Goal: Task Accomplishment & Management: Complete application form

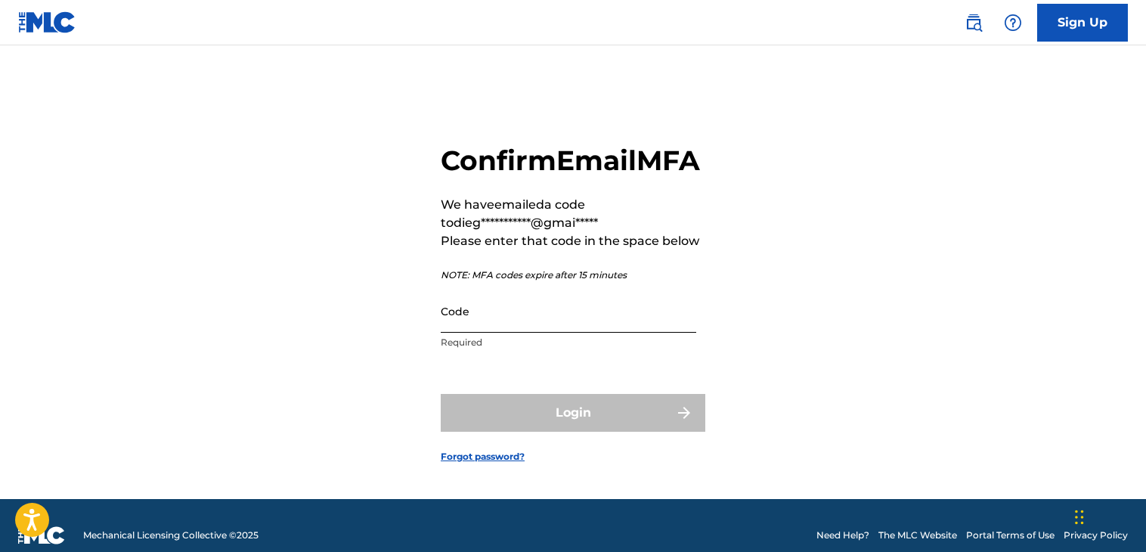
click at [473, 333] on input "Code" at bounding box center [569, 311] width 256 height 43
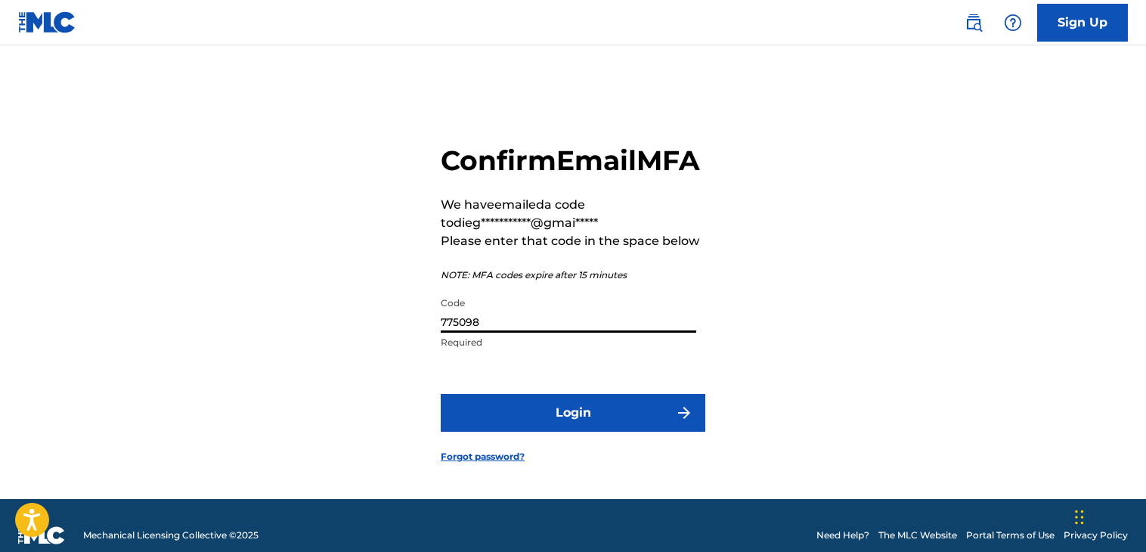
type input "775098"
click at [523, 412] on form "**********" at bounding box center [573, 291] width 265 height 416
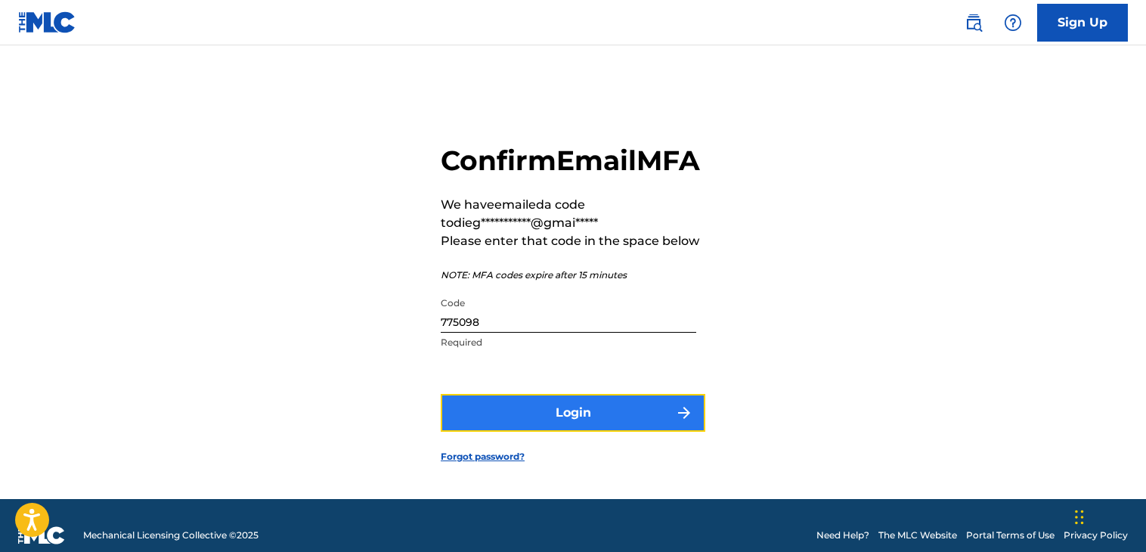
click at [531, 421] on button "Login" at bounding box center [573, 413] width 265 height 38
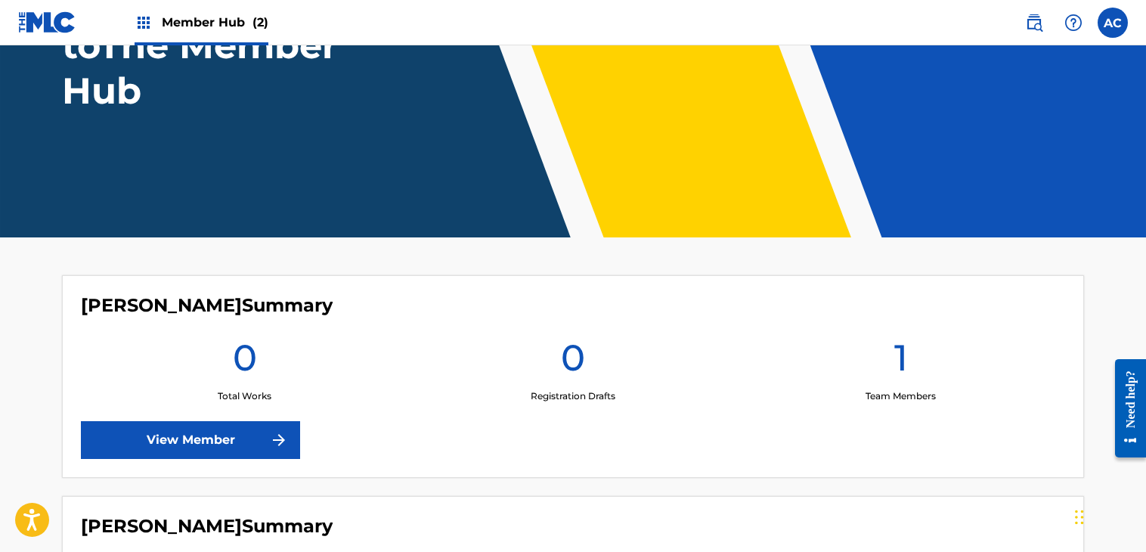
scroll to position [414, 0]
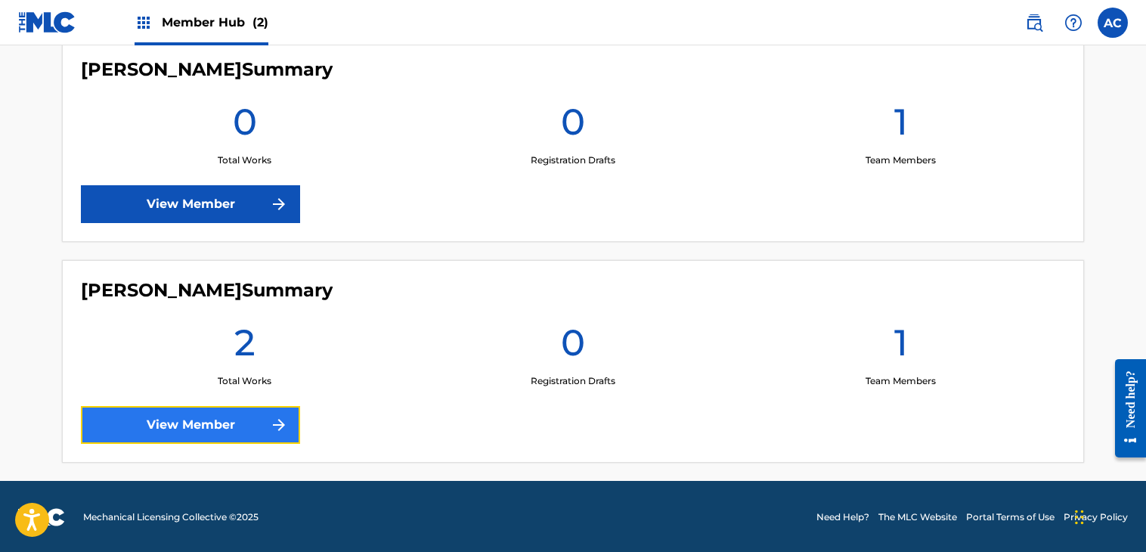
click at [234, 423] on link "View Member" at bounding box center [190, 425] width 219 height 38
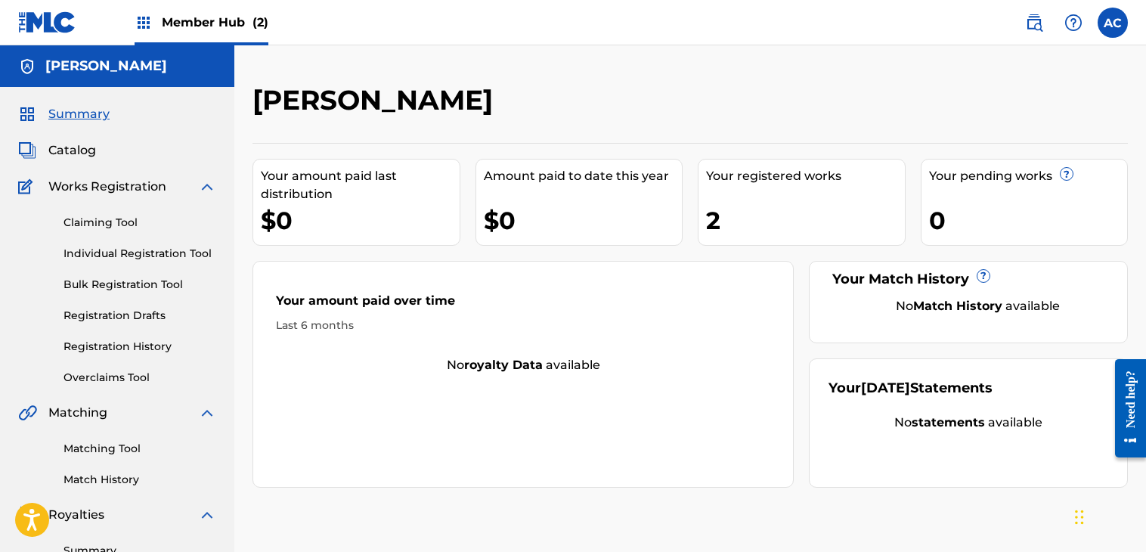
drag, startPoint x: 178, startPoint y: 297, endPoint x: 172, endPoint y: 110, distance: 187.7
click at [172, 110] on div "Summary Catalog Works Registration Claiming Tool Individual Registration Tool B…" at bounding box center [117, 476] width 234 height 778
click at [17, 323] on div "Summary Catalog Works Registration Claiming Tool Individual Registration Tool B…" at bounding box center [117, 476] width 234 height 778
click at [125, 250] on link "Individual Registration Tool" at bounding box center [140, 254] width 153 height 16
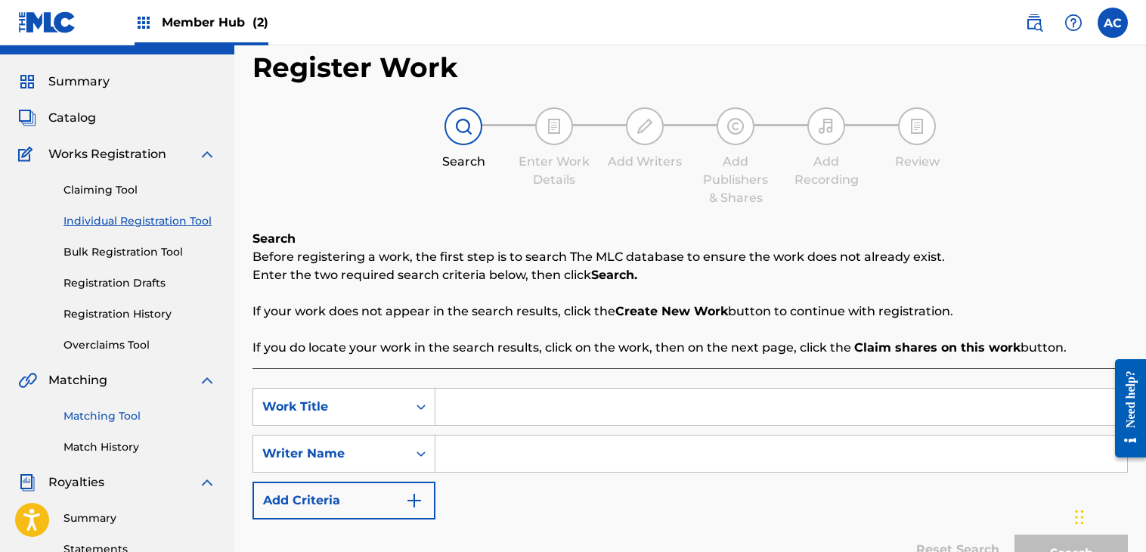
scroll to position [21, 0]
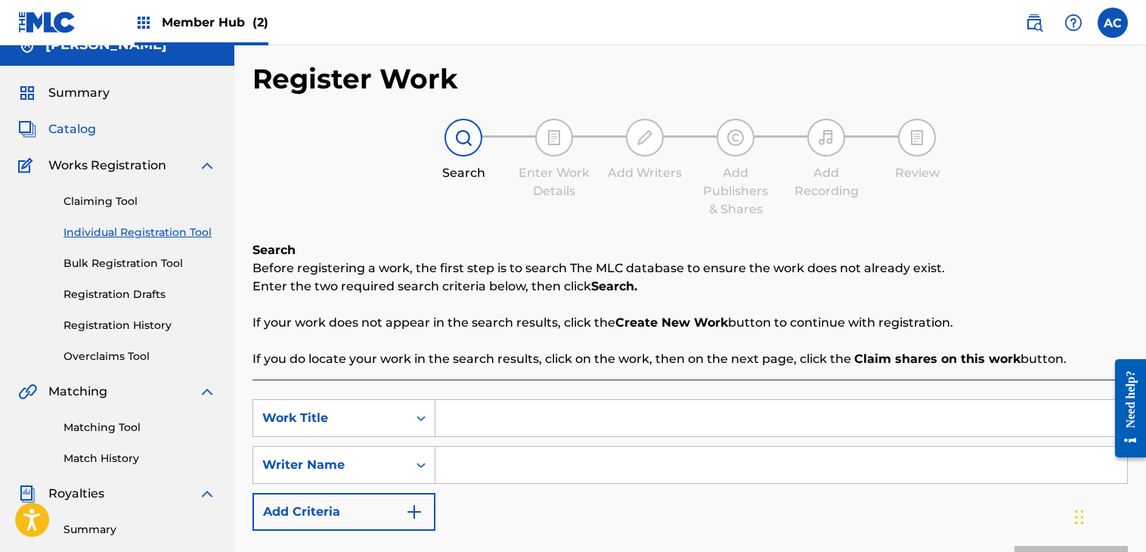
click at [70, 130] on span "Catalog" at bounding box center [72, 129] width 48 height 18
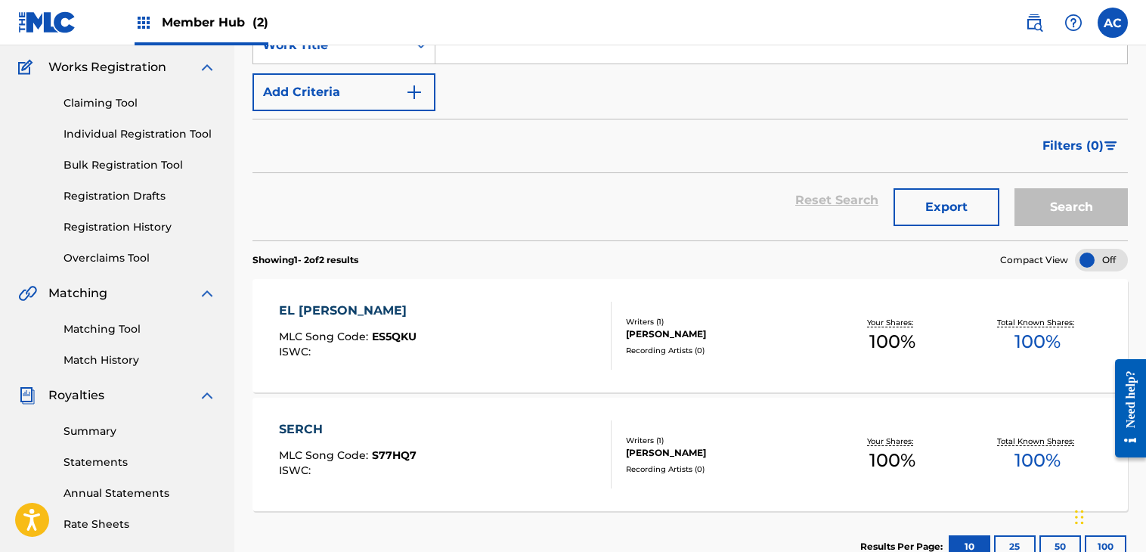
scroll to position [52, 0]
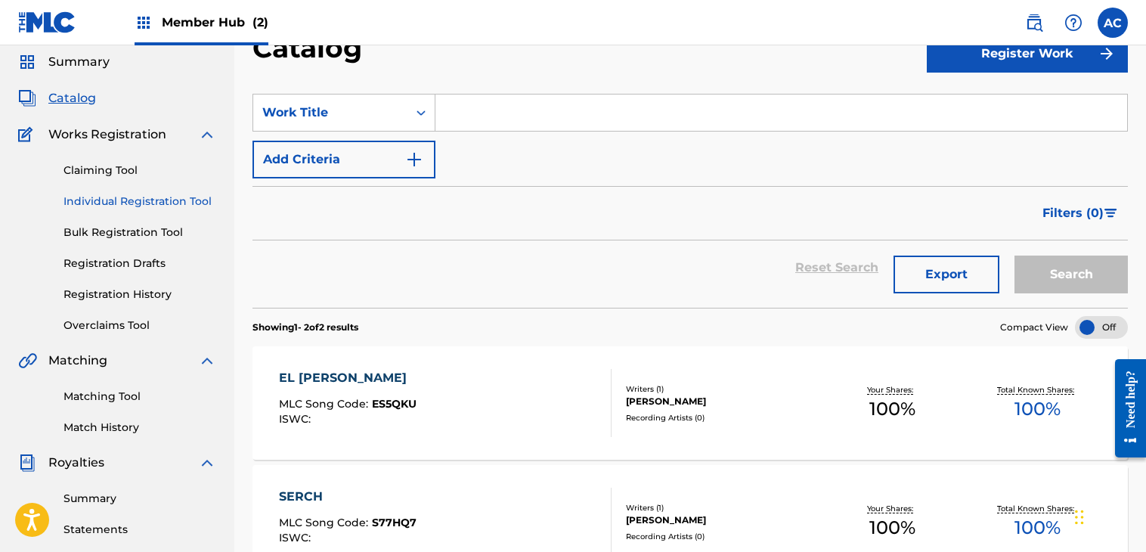
click at [143, 203] on link "Individual Registration Tool" at bounding box center [140, 202] width 153 height 16
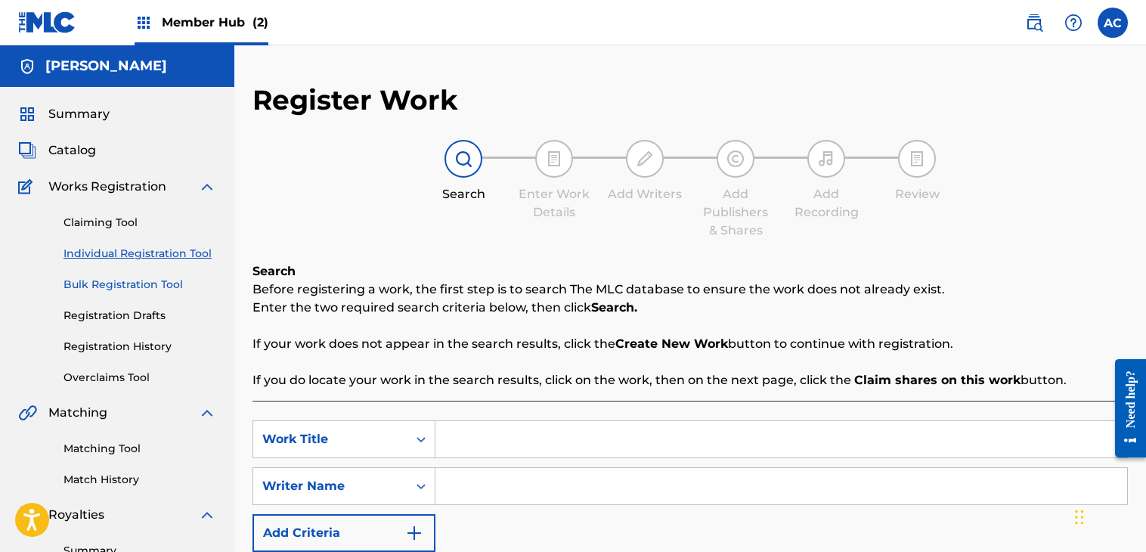
click at [148, 290] on link "Bulk Registration Tool" at bounding box center [140, 285] width 153 height 16
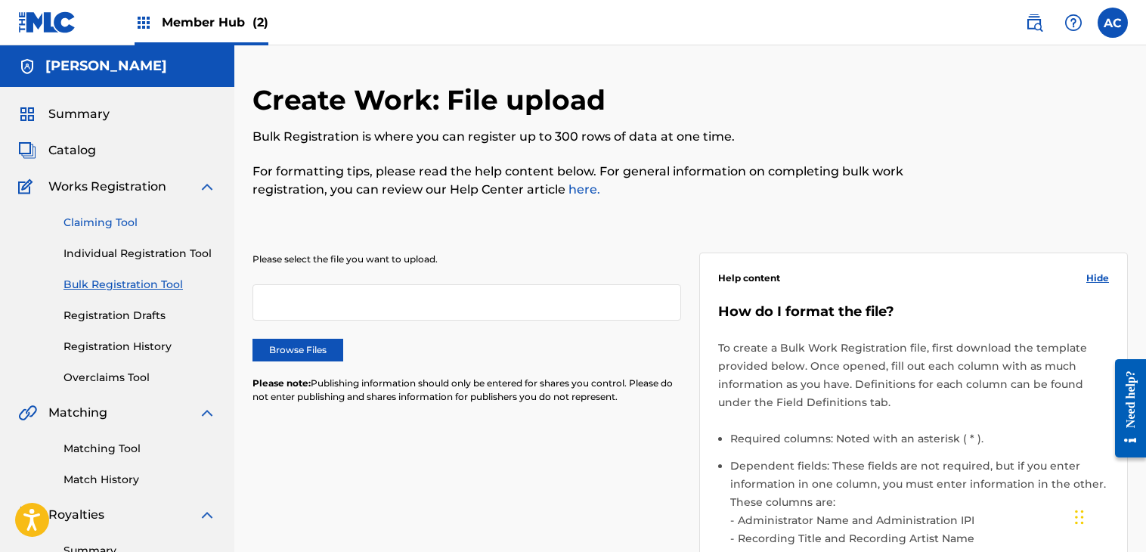
click at [107, 224] on link "Claiming Tool" at bounding box center [140, 223] width 153 height 16
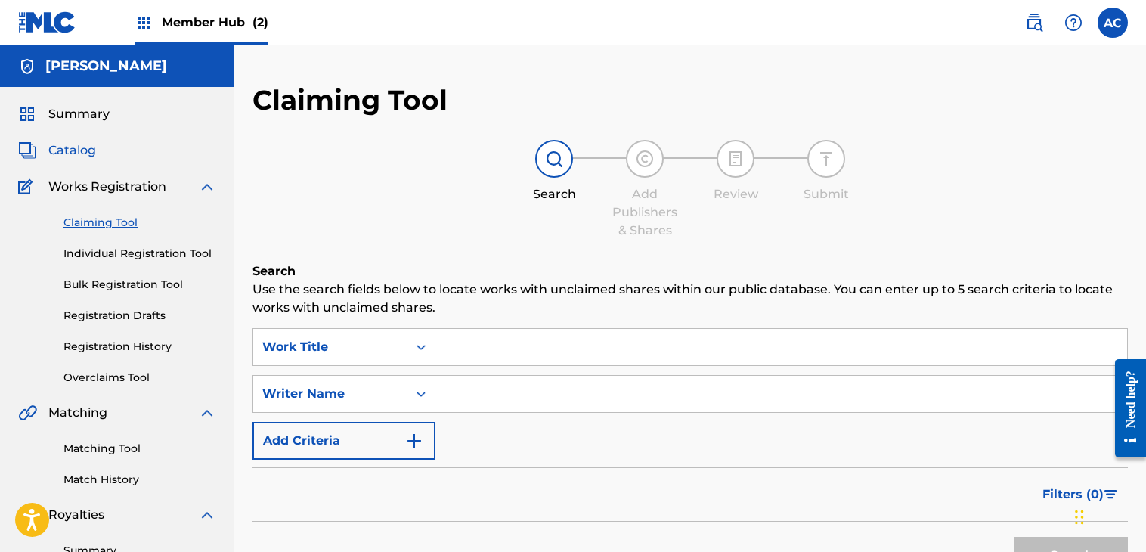
click at [80, 141] on span "Catalog" at bounding box center [72, 150] width 48 height 18
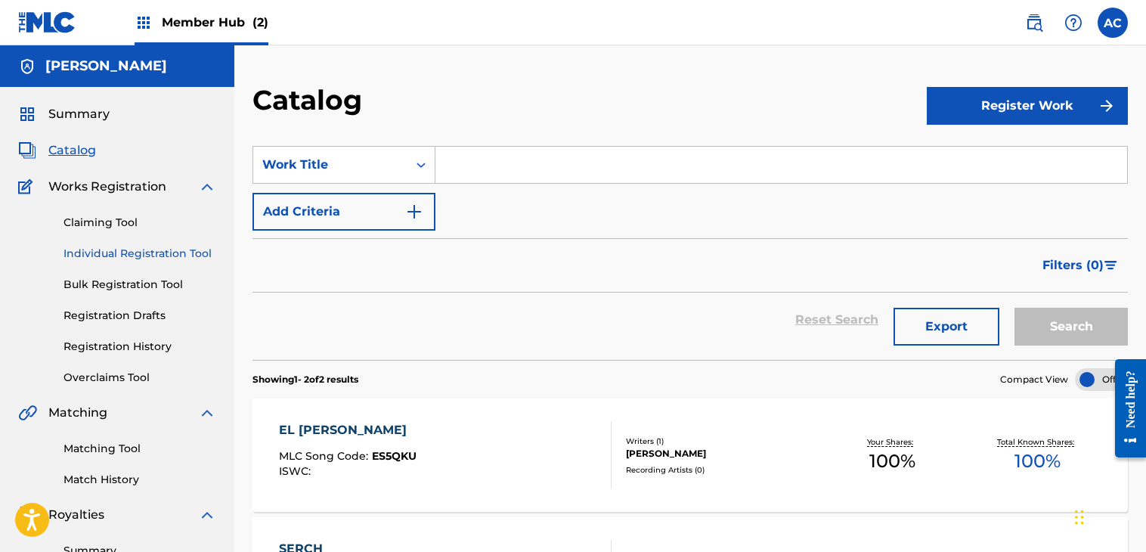
click at [106, 250] on link "Individual Registration Tool" at bounding box center [140, 254] width 153 height 16
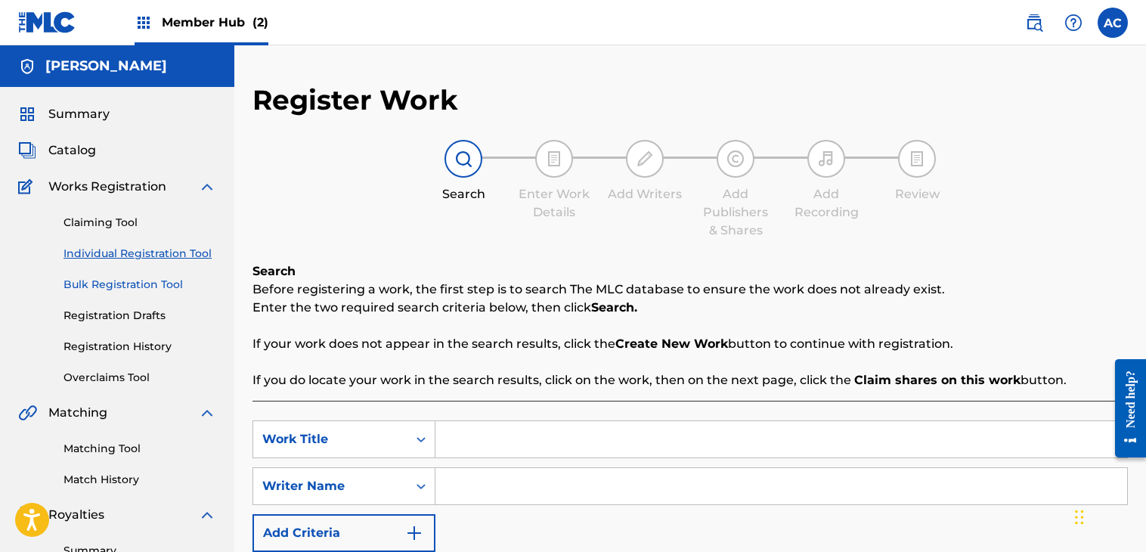
click at [88, 286] on link "Bulk Registration Tool" at bounding box center [140, 285] width 153 height 16
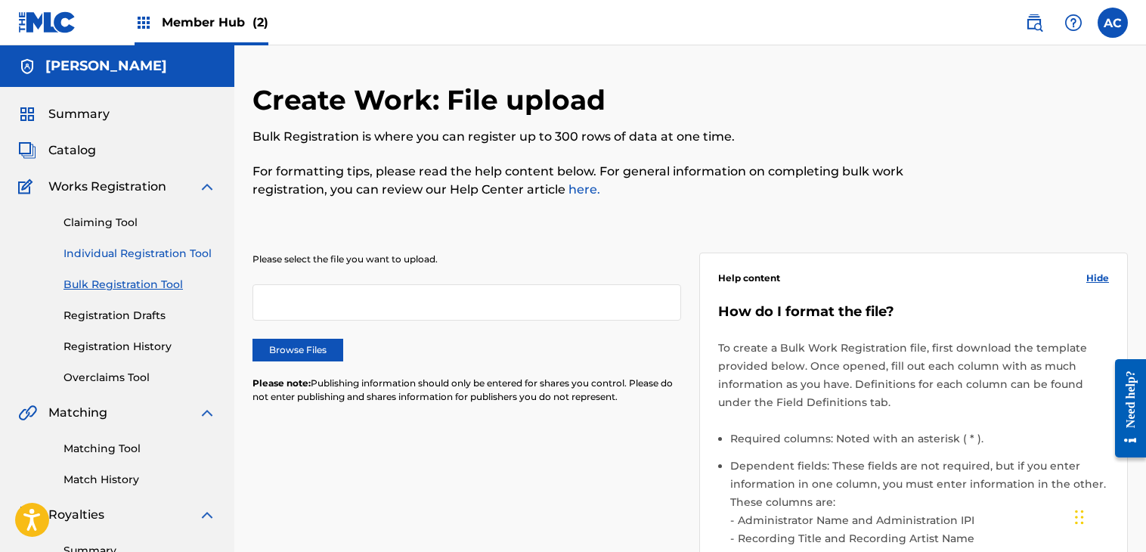
click at [124, 256] on link "Individual Registration Tool" at bounding box center [140, 254] width 153 height 16
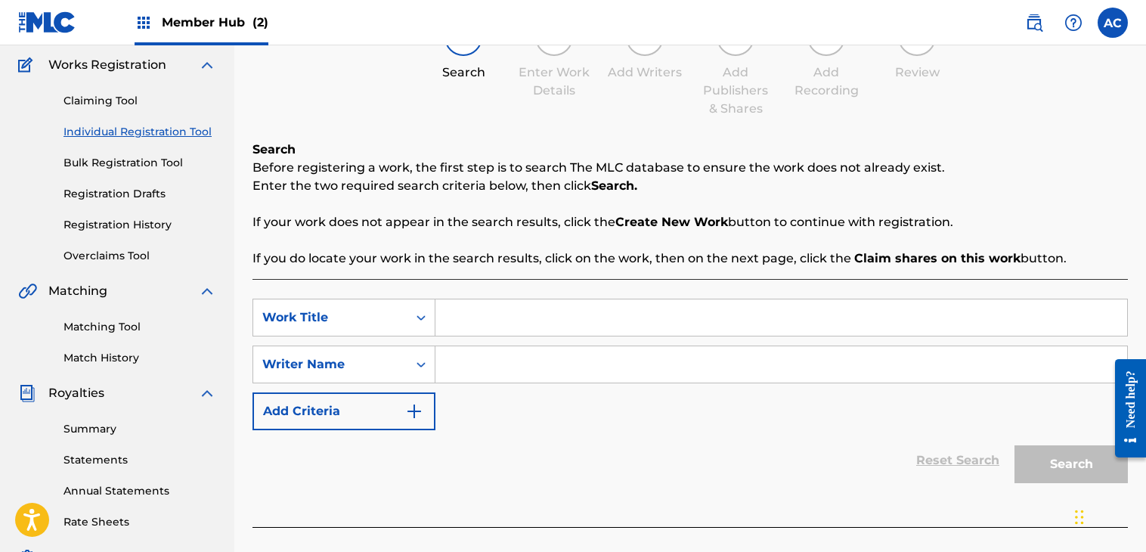
scroll to position [148, 0]
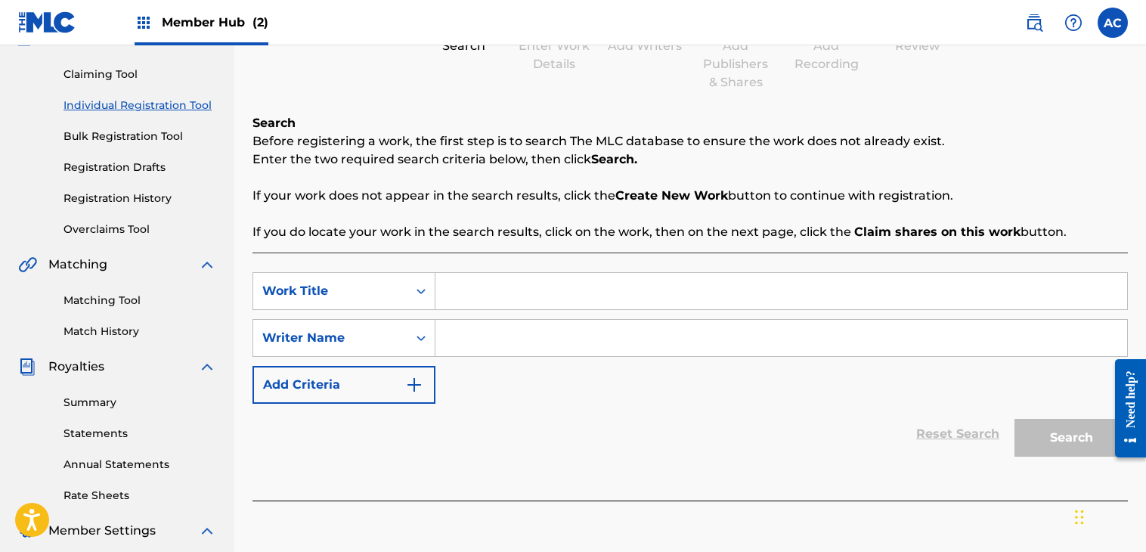
click at [491, 291] on input "Search Form" at bounding box center [782, 291] width 692 height 36
type input "La Venganza De Mi Hermano"
click at [499, 328] on input "Search Form" at bounding box center [782, 338] width 692 height 36
click at [417, 338] on icon "Search Form" at bounding box center [421, 338] width 9 height 5
click at [472, 322] on input "Search Form" at bounding box center [782, 338] width 692 height 36
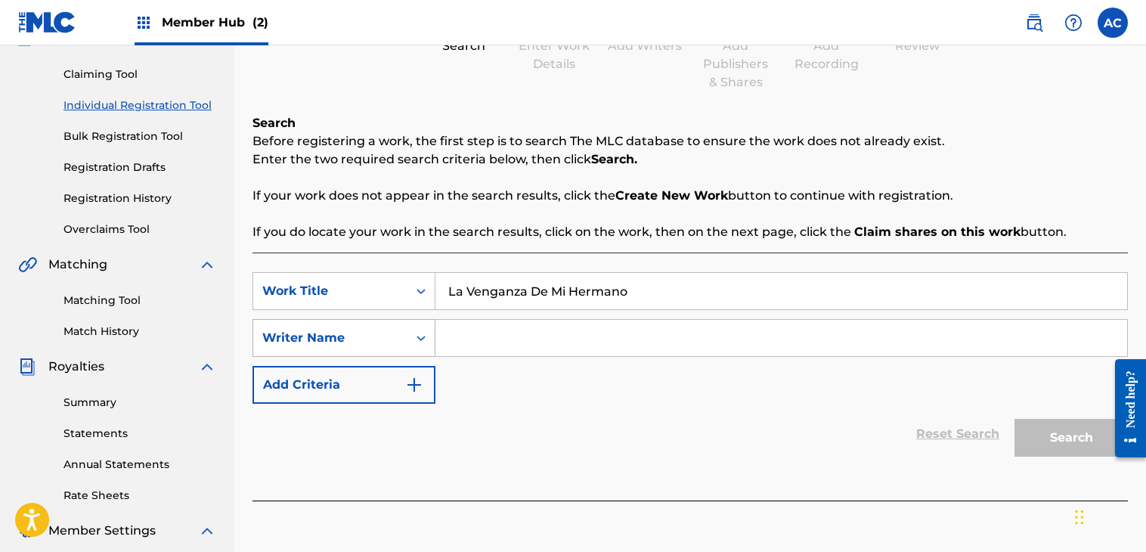
click at [416, 335] on icon "Search Form" at bounding box center [421, 337] width 15 height 15
click at [478, 350] on input "Search Form" at bounding box center [782, 338] width 692 height 36
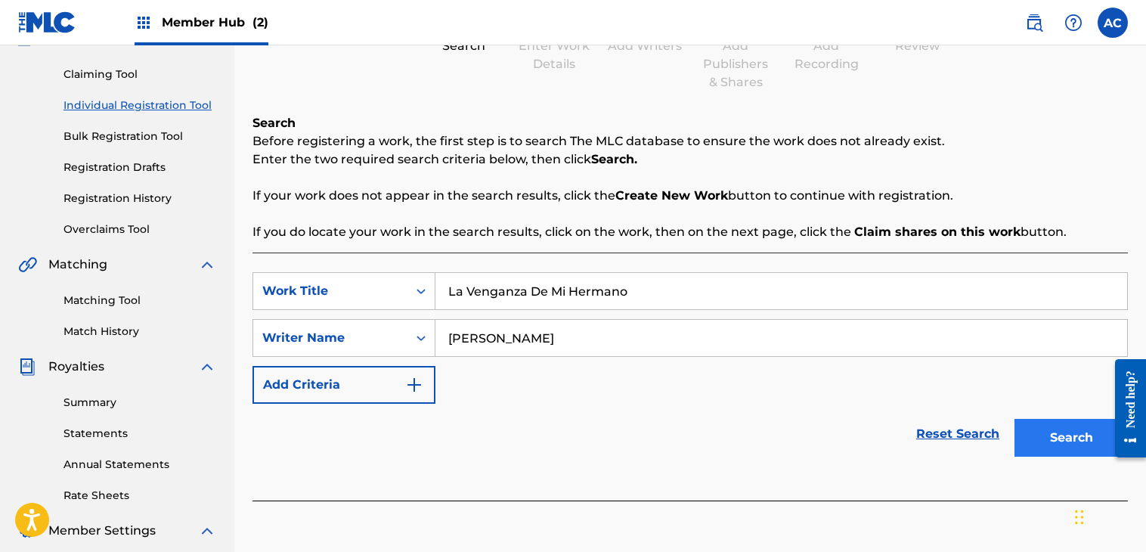
type input "[PERSON_NAME]"
click at [1043, 437] on button "Search" at bounding box center [1071, 438] width 113 height 38
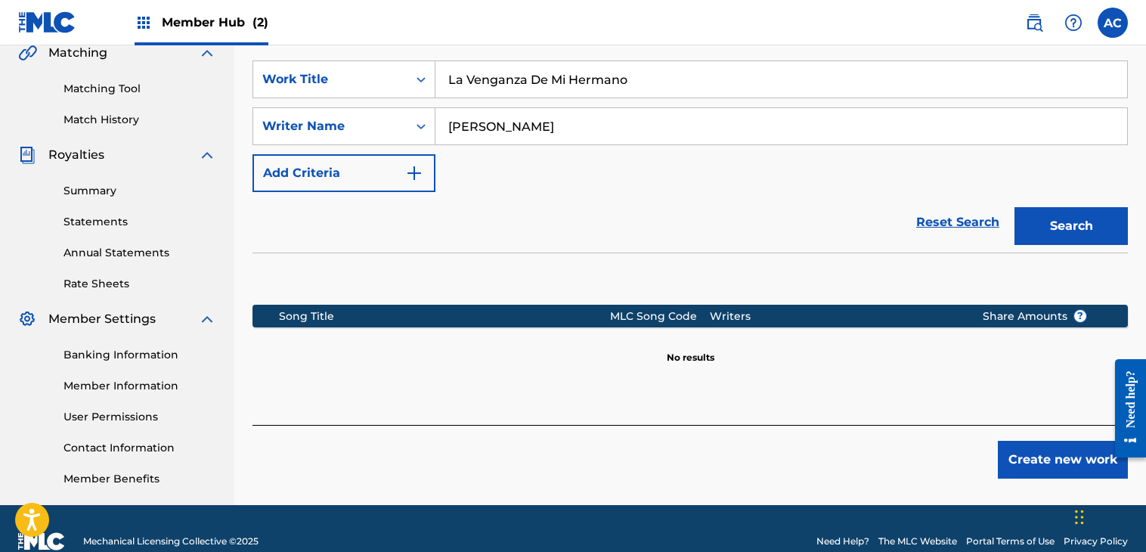
scroll to position [381, 0]
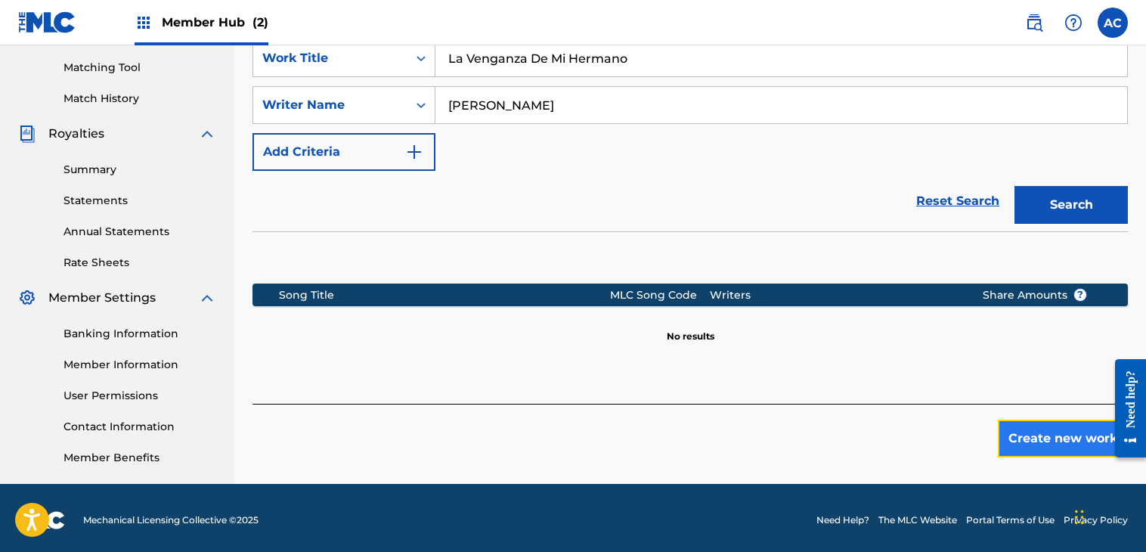
click at [1011, 446] on button "Create new work" at bounding box center [1063, 439] width 130 height 38
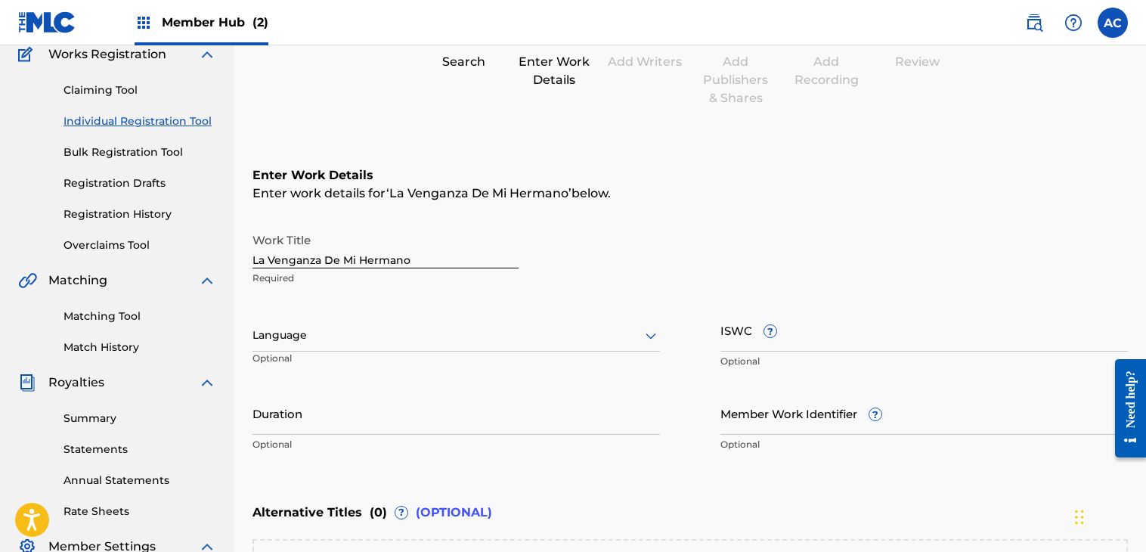
scroll to position [66, 0]
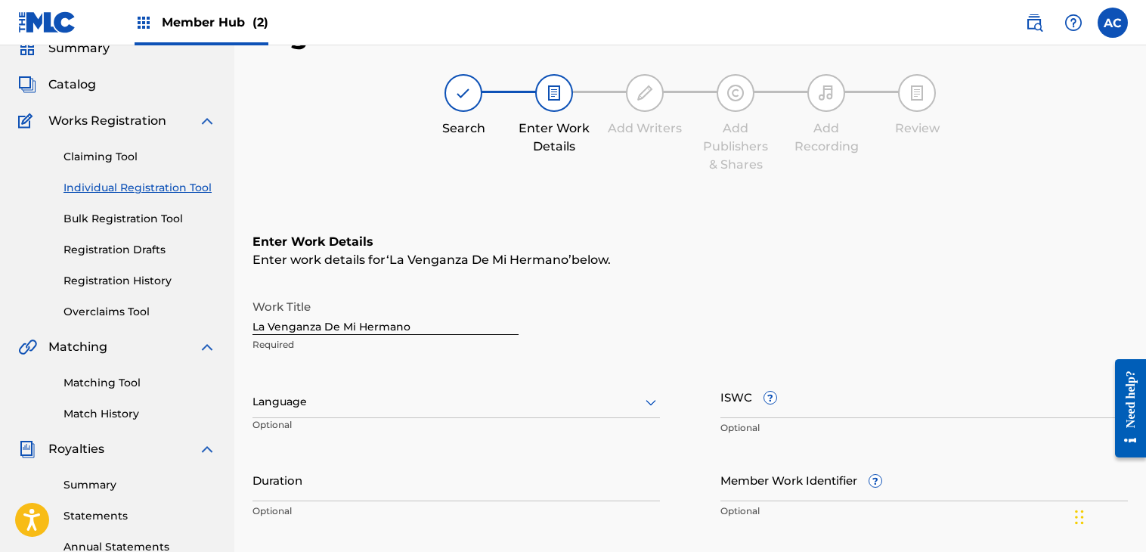
click at [531, 403] on div at bounding box center [457, 401] width 408 height 19
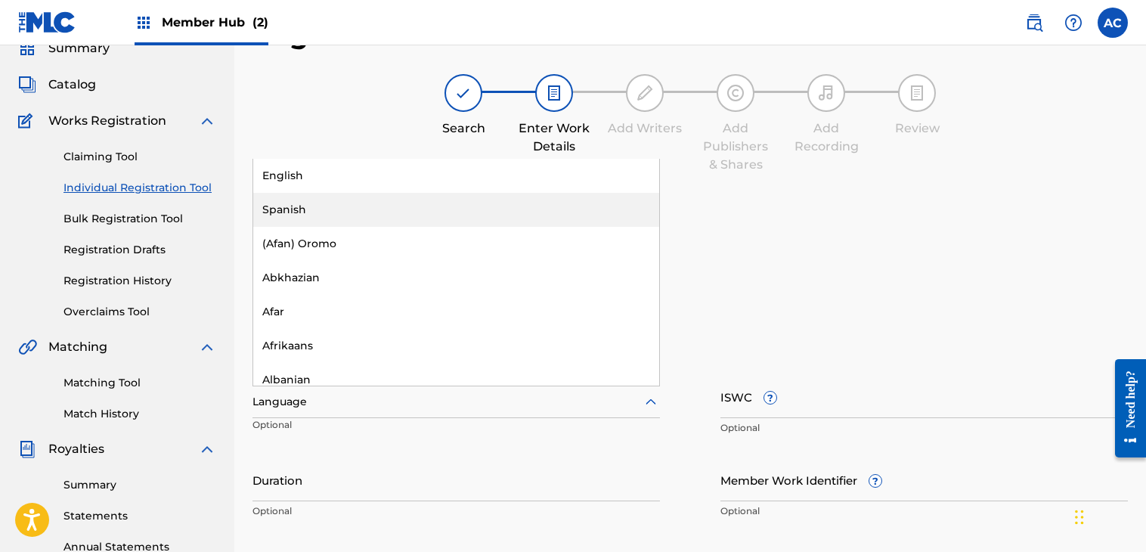
click at [302, 219] on div "Spanish" at bounding box center [456, 210] width 406 height 34
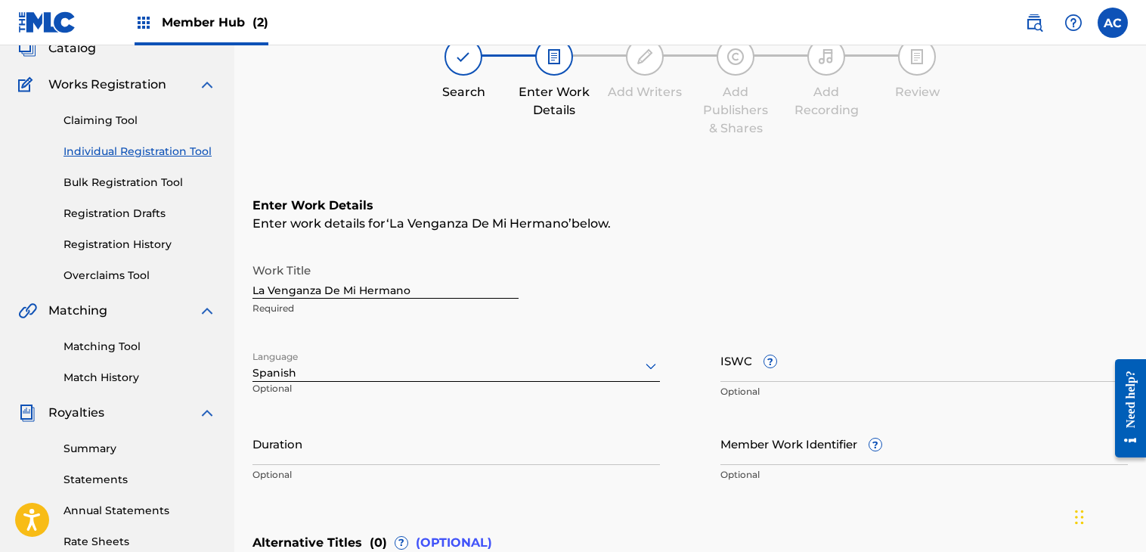
scroll to position [393, 0]
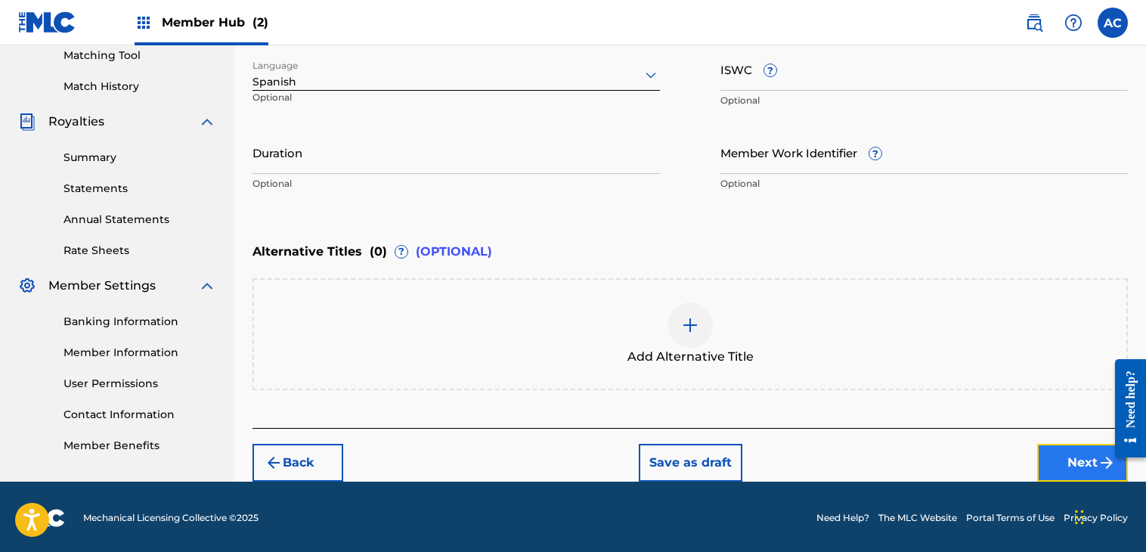
click at [1096, 476] on button "Next" at bounding box center [1082, 463] width 91 height 38
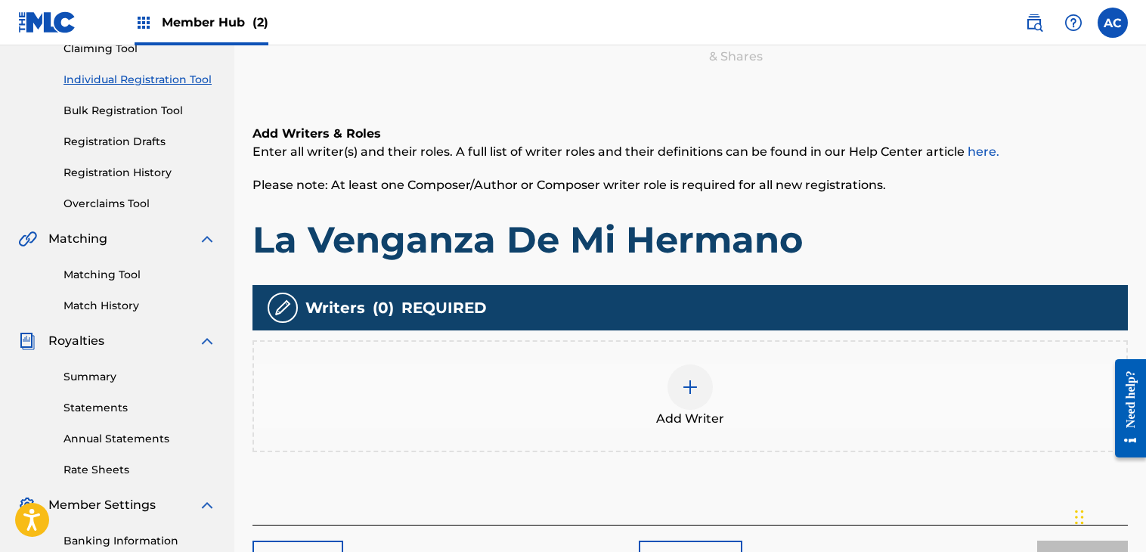
scroll to position [385, 0]
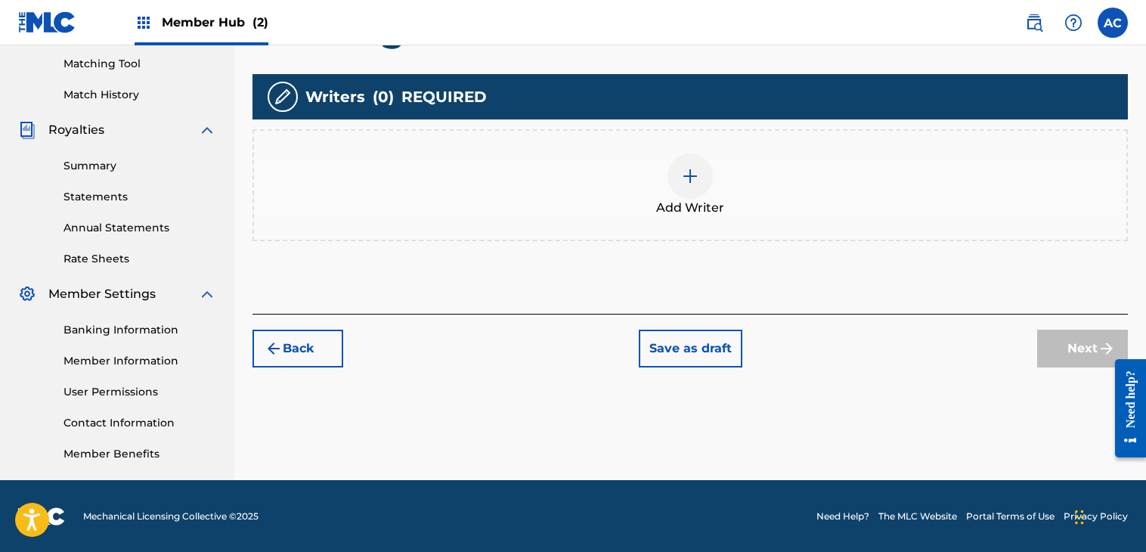
click at [678, 161] on div at bounding box center [690, 176] width 45 height 45
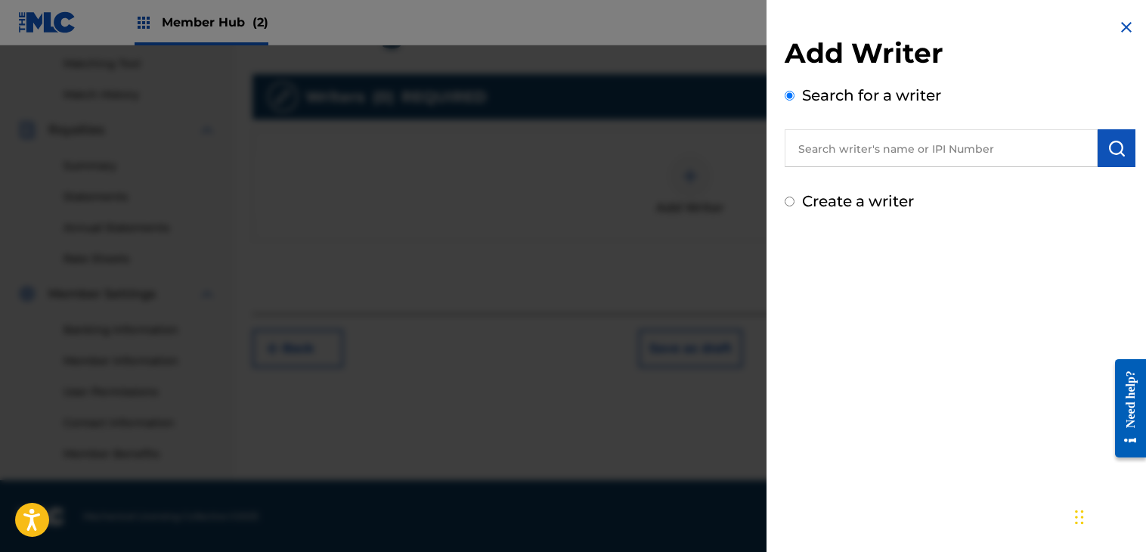
click at [884, 145] on input "text" at bounding box center [941, 148] width 313 height 38
click at [865, 154] on input "text" at bounding box center [941, 148] width 313 height 38
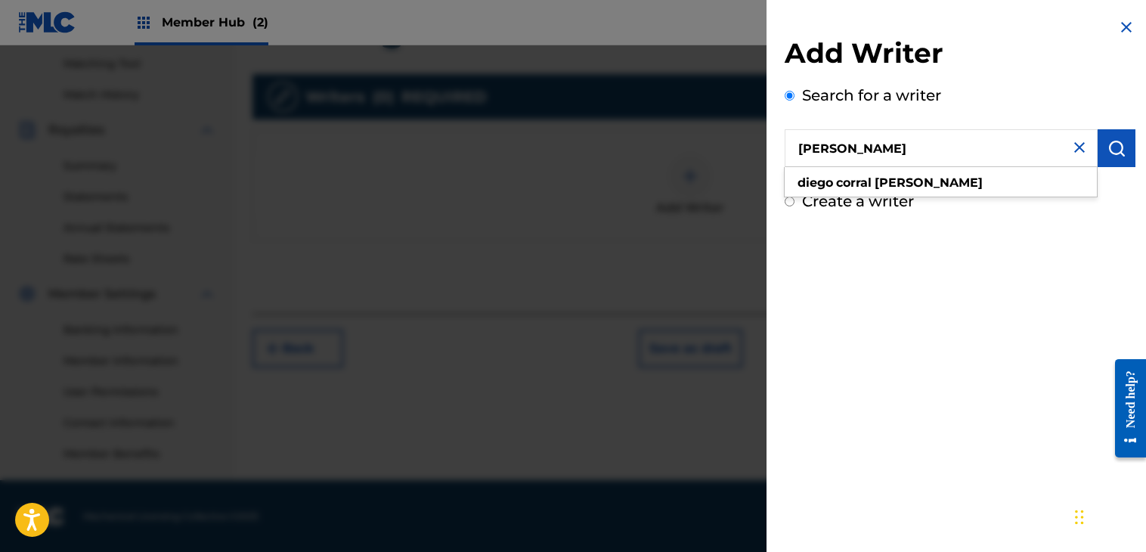
type input "[PERSON_NAME]"
click at [898, 285] on div "Add Writer Search for a writer [PERSON_NAME] [PERSON_NAME] Create a writer" at bounding box center [960, 276] width 387 height 552
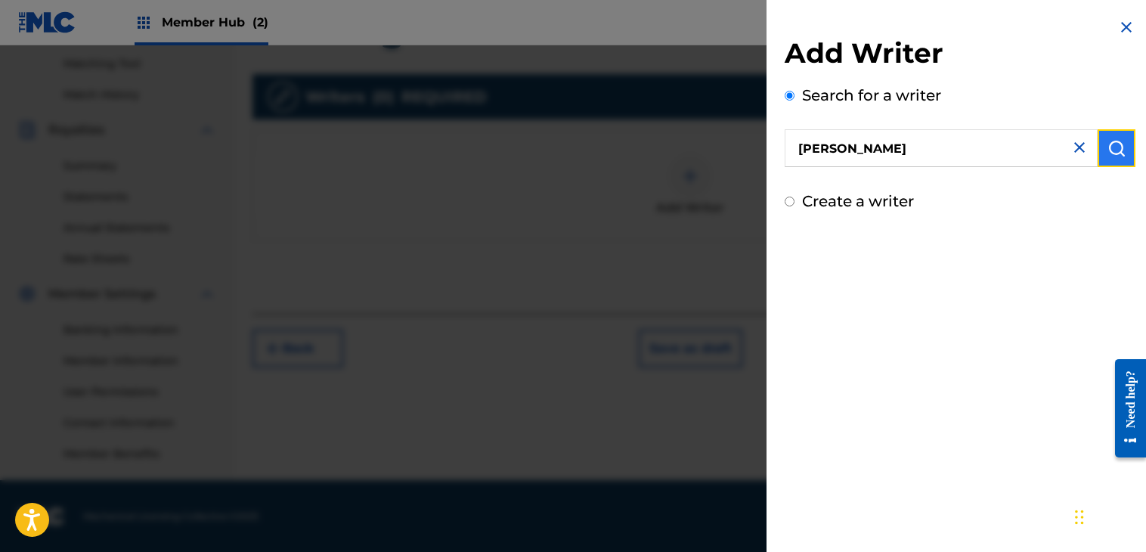
click at [1108, 148] on img "submit" at bounding box center [1117, 148] width 18 height 18
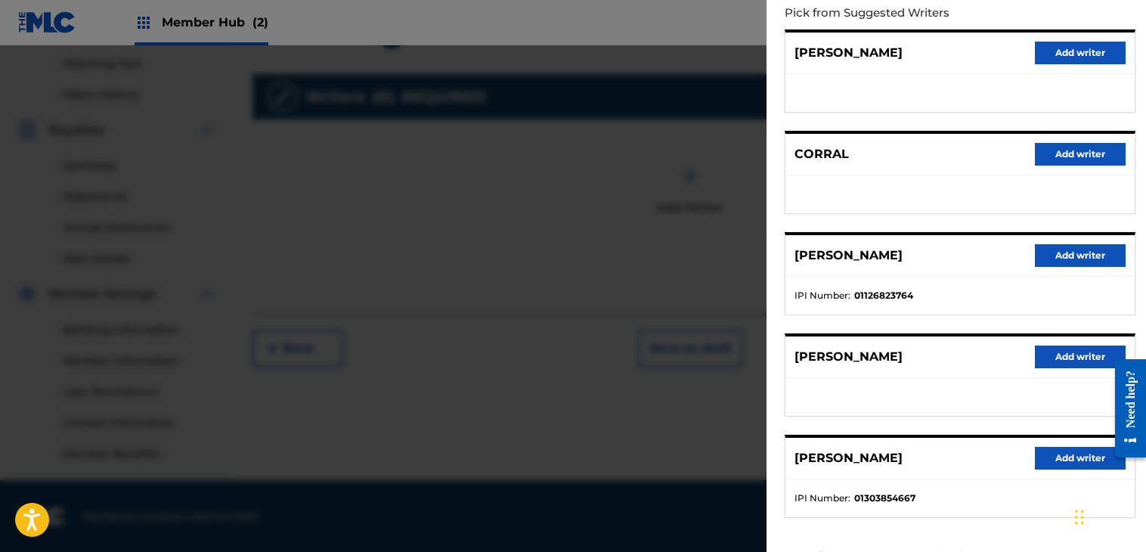
scroll to position [230, 0]
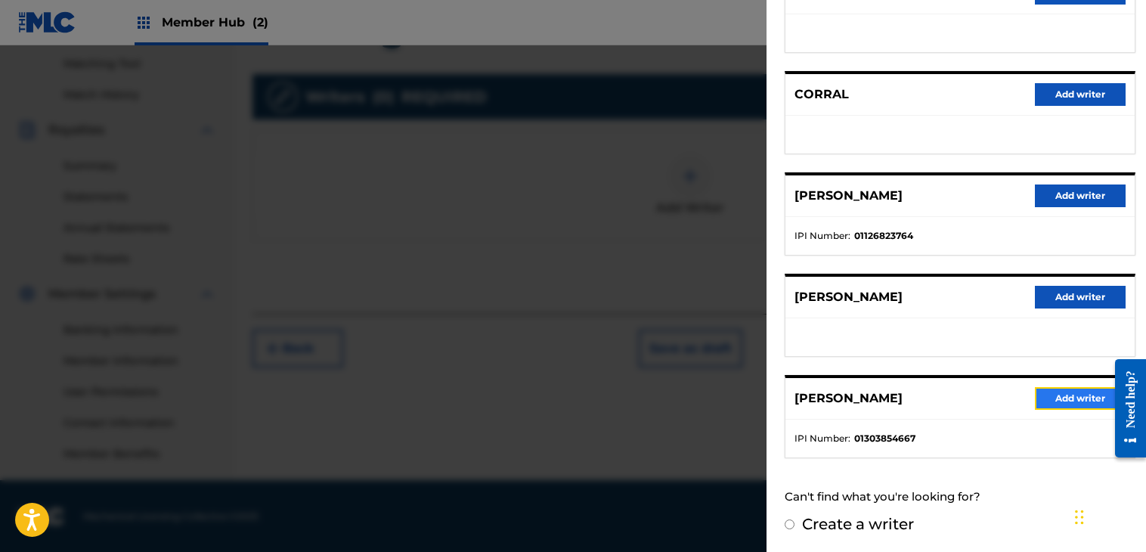
click at [1054, 399] on button "Add writer" at bounding box center [1080, 398] width 91 height 23
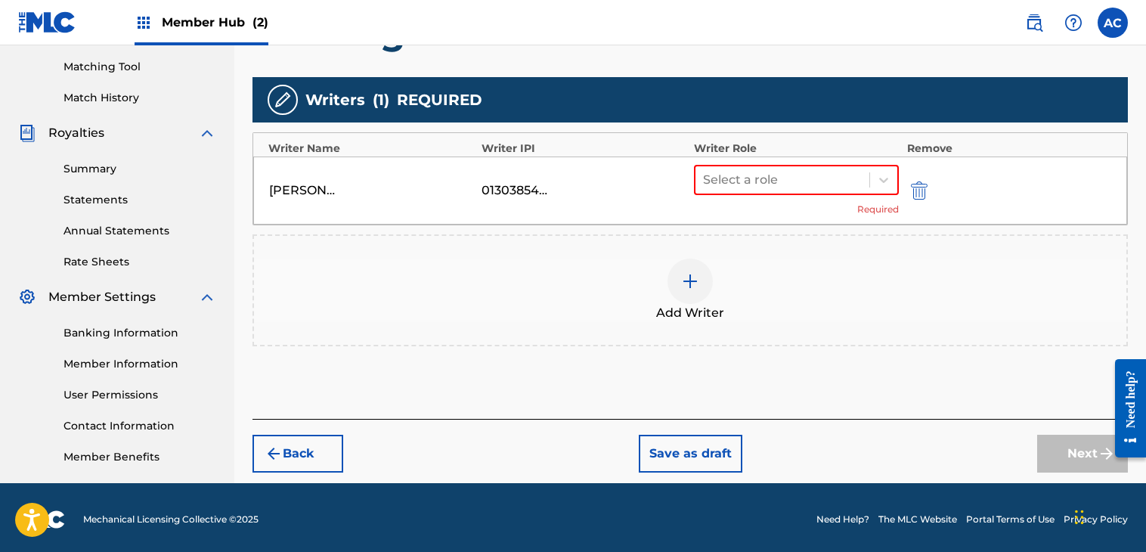
scroll to position [385, 0]
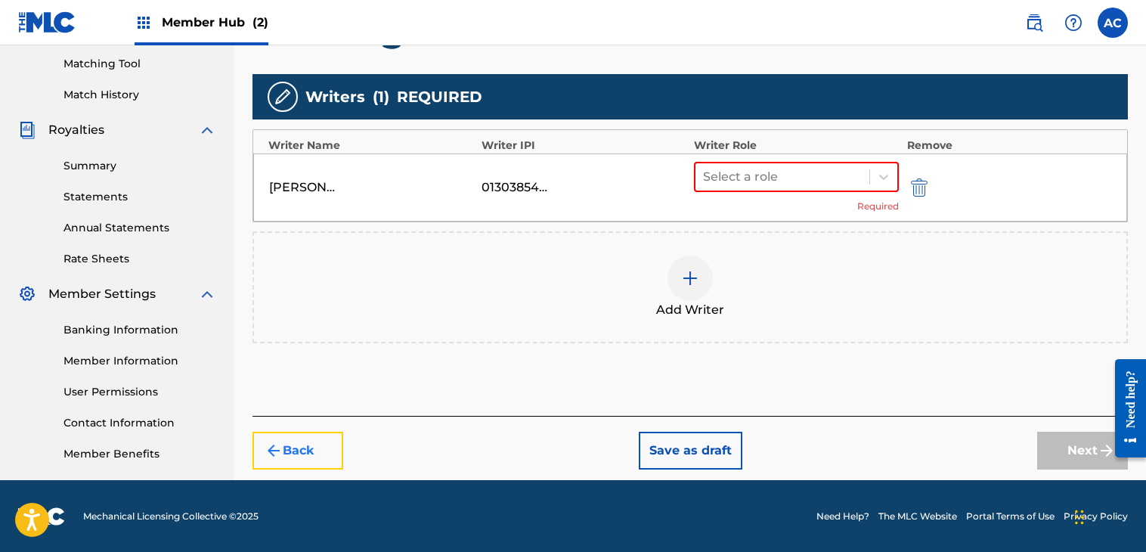
click at [327, 433] on button "Back" at bounding box center [298, 451] width 91 height 38
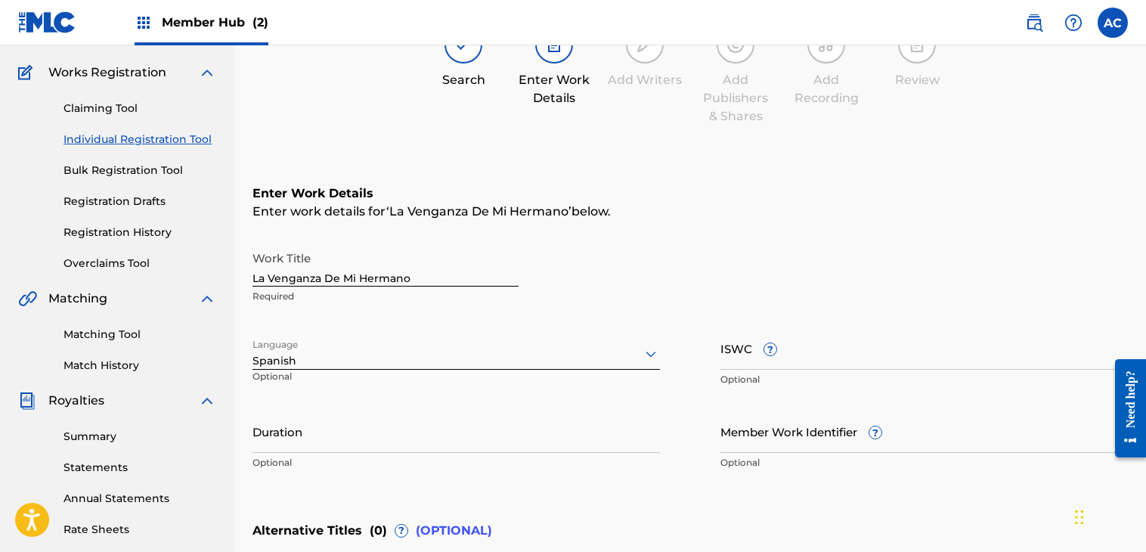
scroll to position [82, 0]
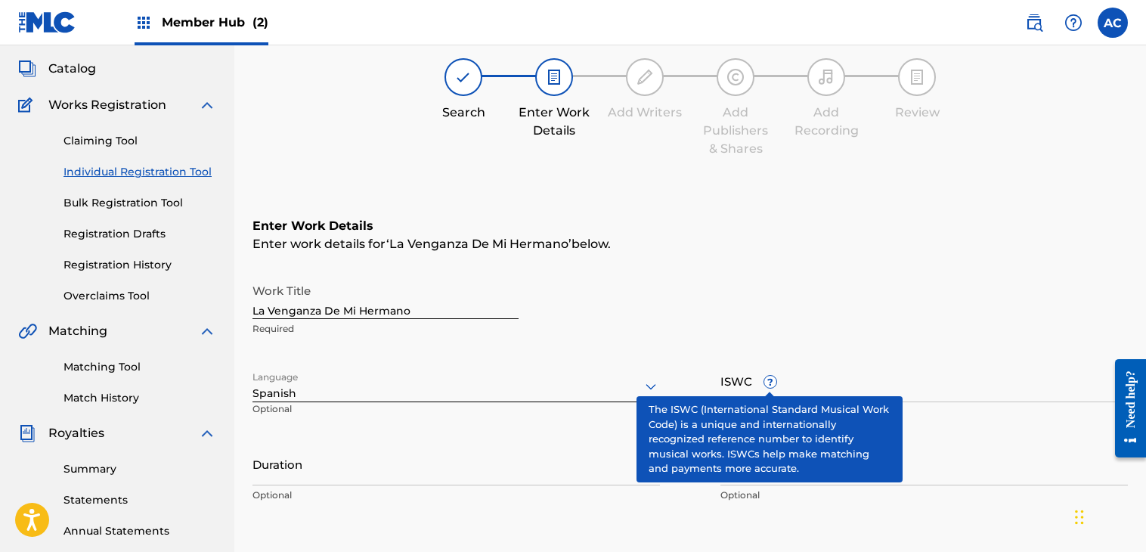
click at [770, 384] on span "?" at bounding box center [771, 382] width 12 height 12
click at [770, 384] on input "ISWC ?" at bounding box center [925, 380] width 408 height 43
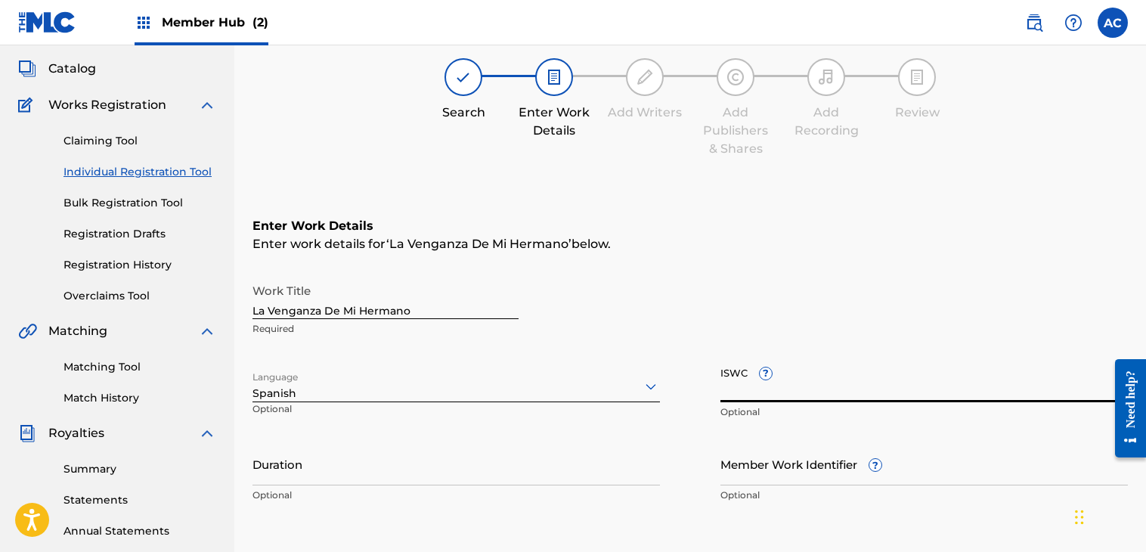
paste input "T-333.991.347-8"
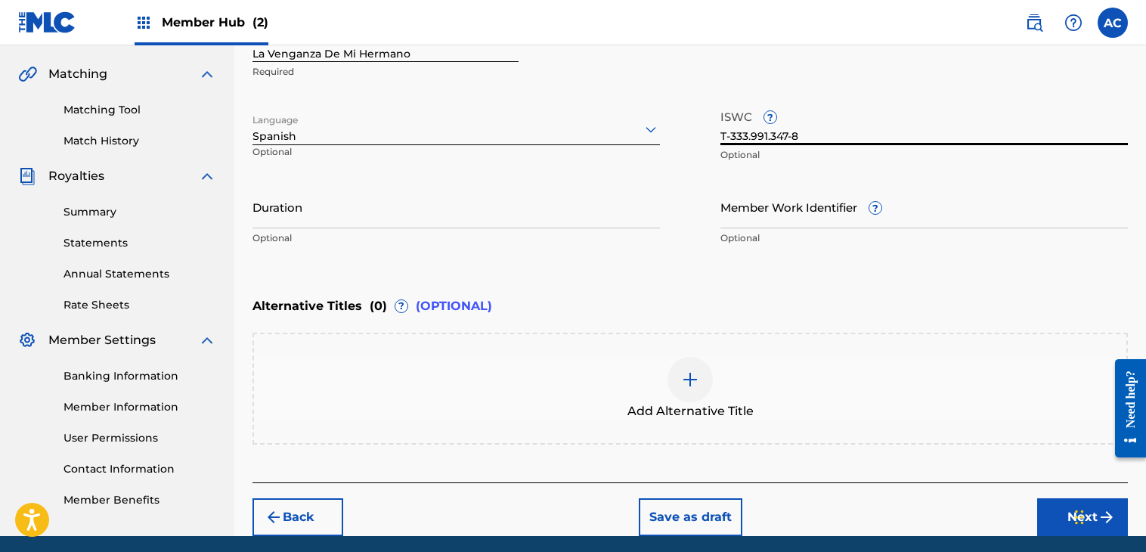
scroll to position [363, 0]
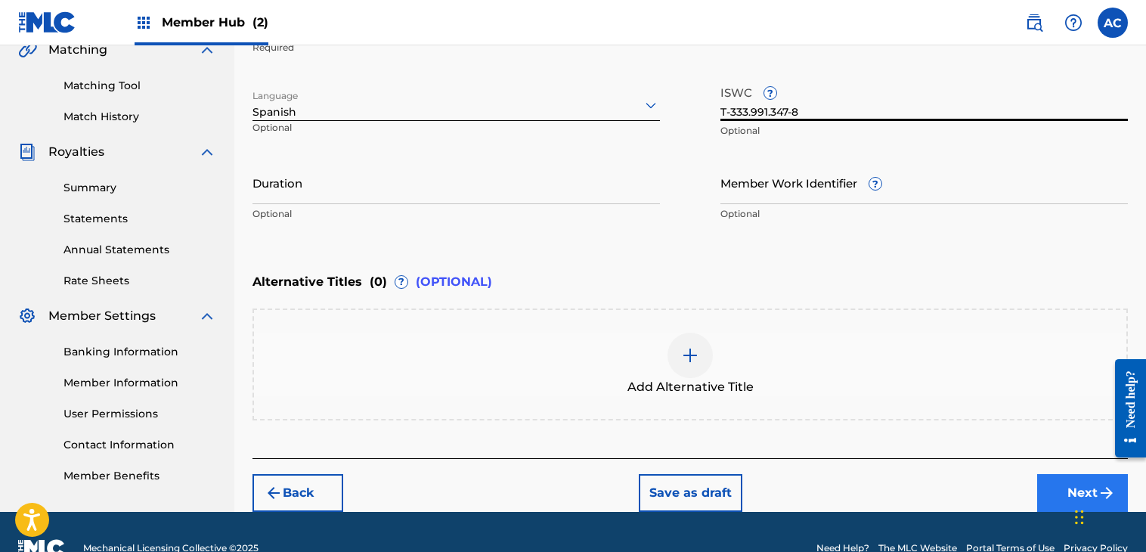
type input "T-333.991.347-8"
click at [1056, 482] on button "Next" at bounding box center [1082, 493] width 91 height 38
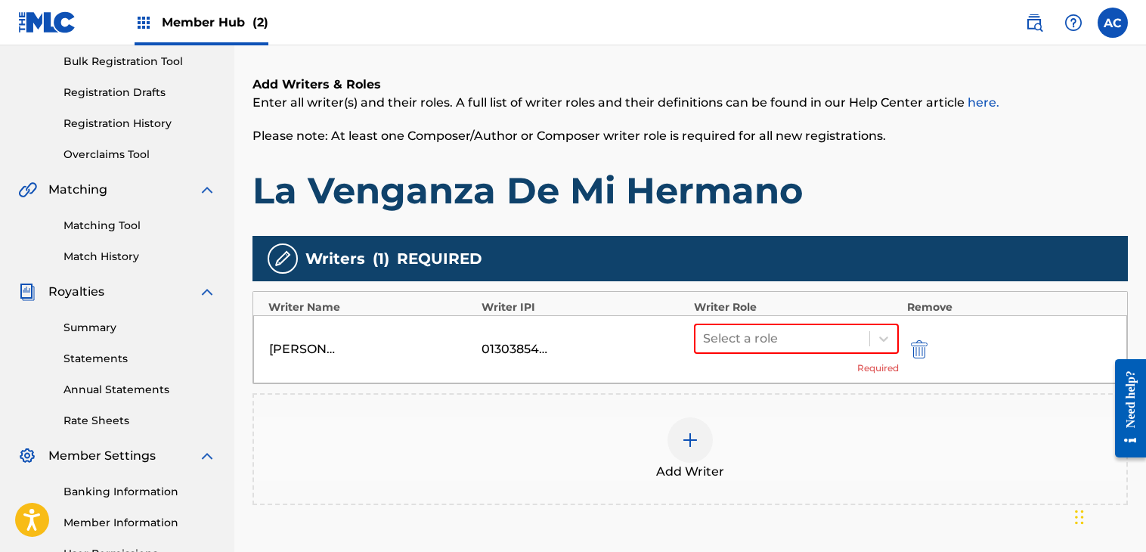
scroll to position [240, 0]
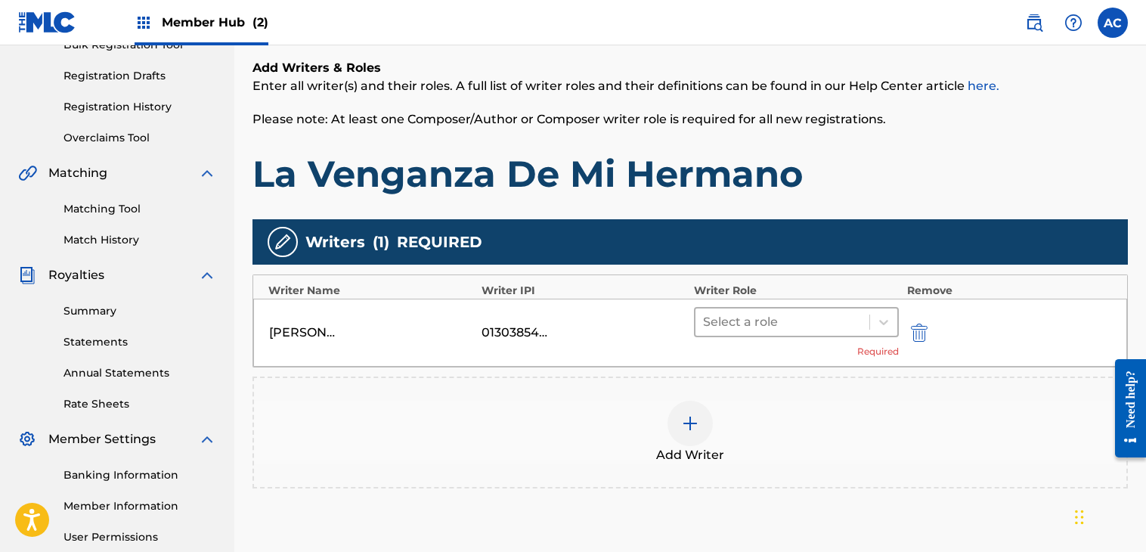
click at [849, 321] on div at bounding box center [782, 322] width 159 height 21
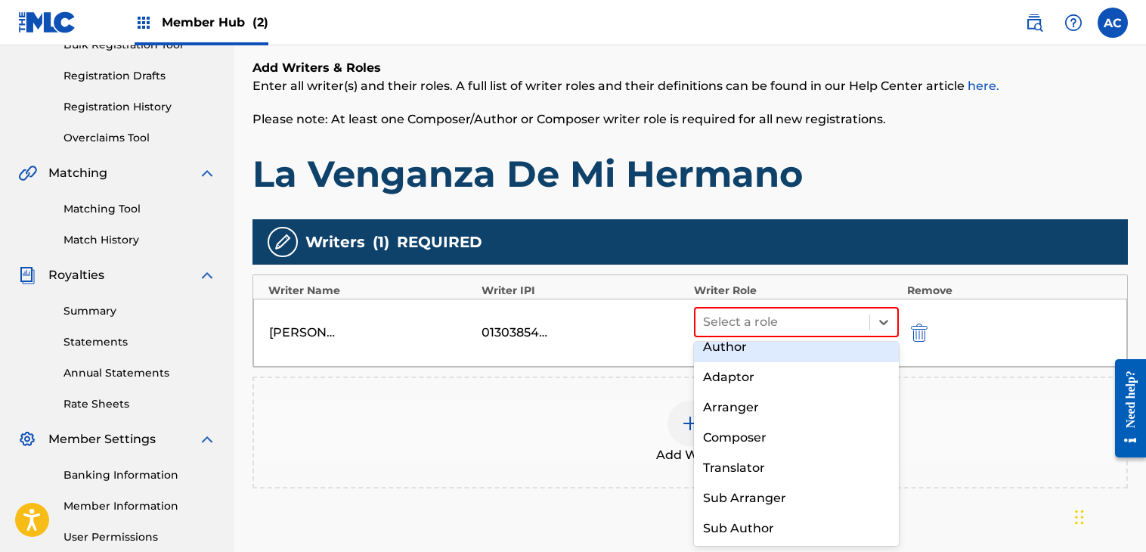
scroll to position [0, 0]
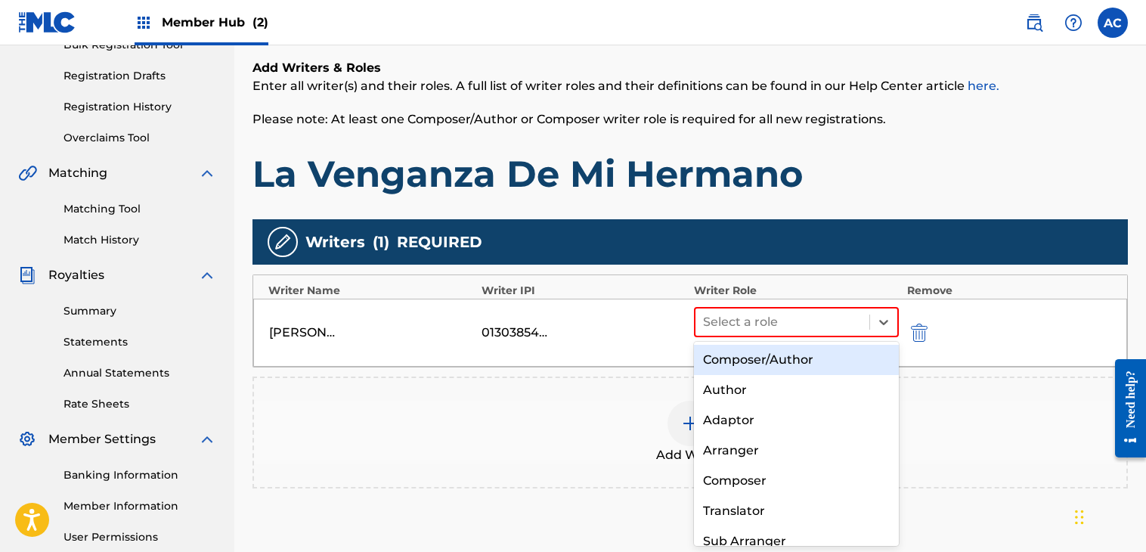
click at [781, 352] on div "Composer/Author" at bounding box center [796, 360] width 205 height 30
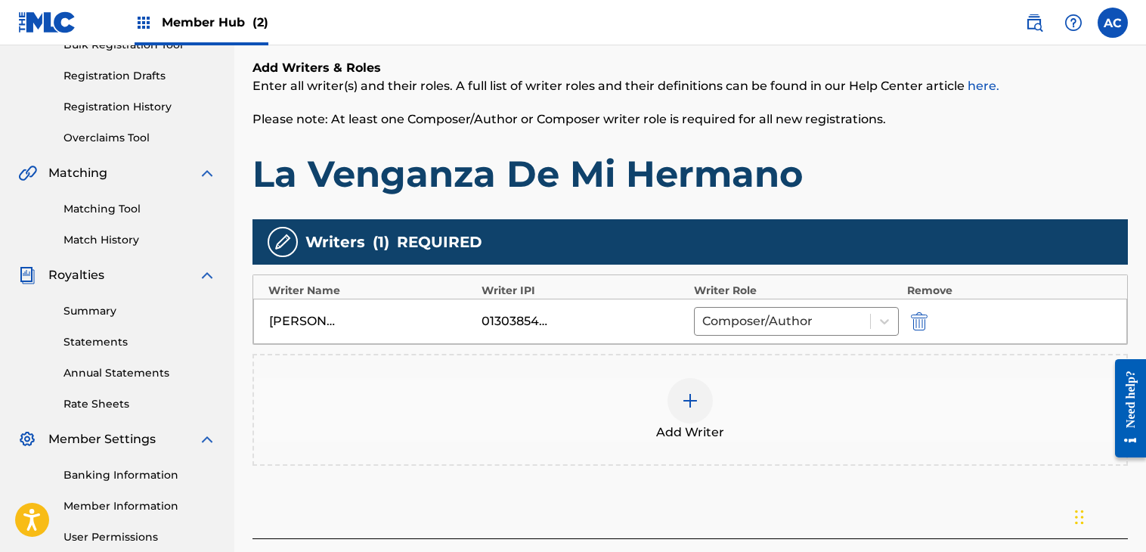
click at [699, 399] on img at bounding box center [690, 401] width 18 height 18
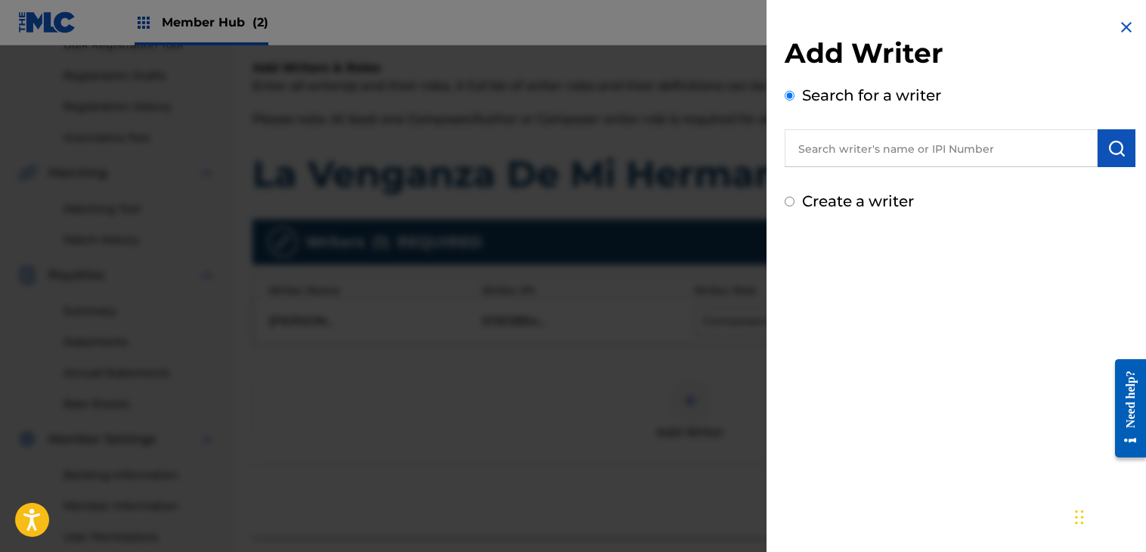
click at [823, 151] on input "text" at bounding box center [941, 148] width 313 height 38
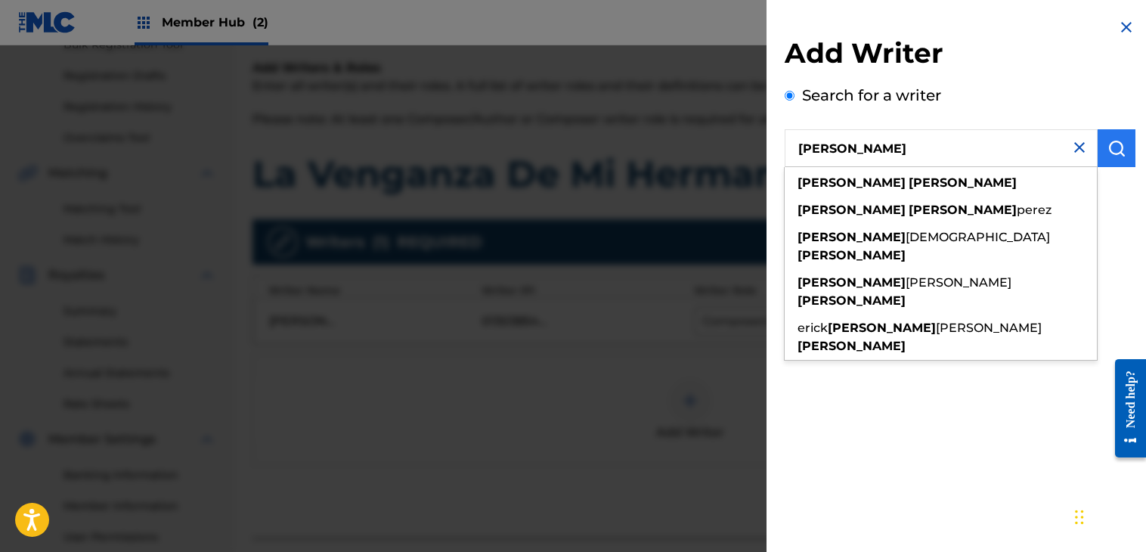
type input "[PERSON_NAME]"
click at [1113, 146] on img "submit" at bounding box center [1117, 148] width 18 height 18
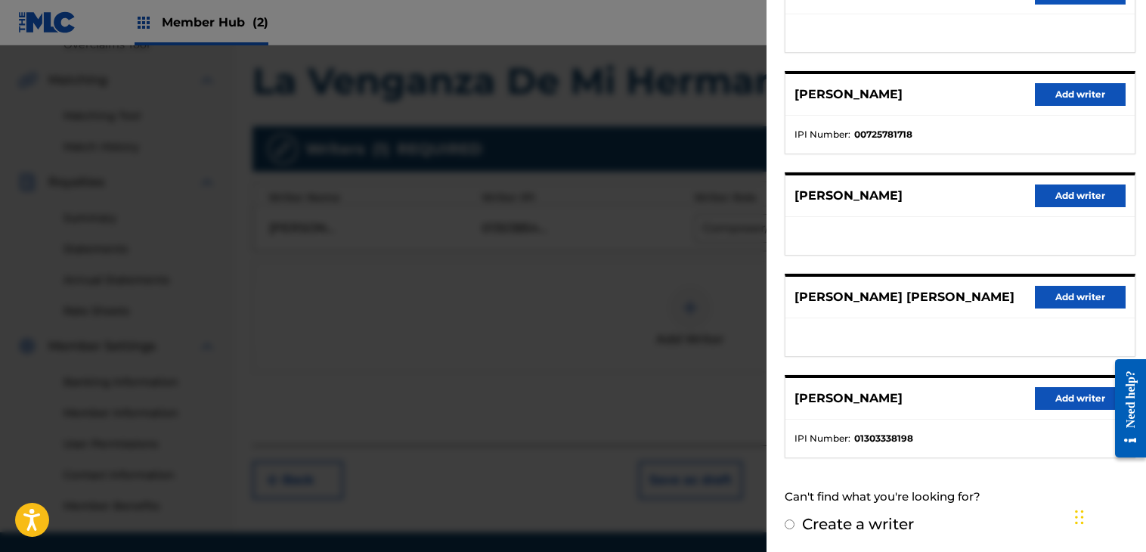
scroll to position [333, 0]
click at [1061, 389] on button "Add writer" at bounding box center [1080, 398] width 91 height 23
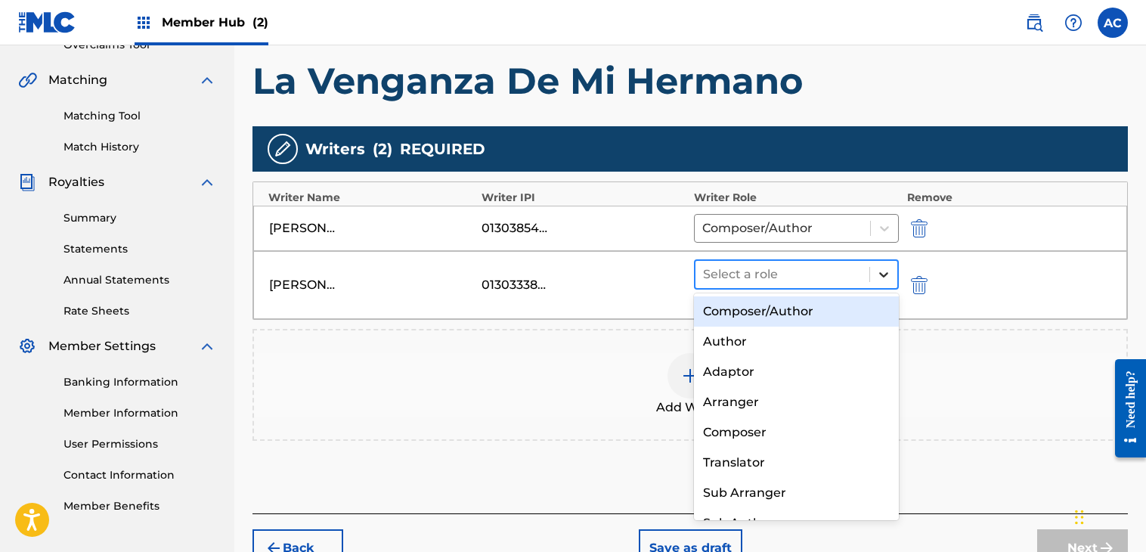
click at [873, 278] on div at bounding box center [883, 274] width 27 height 27
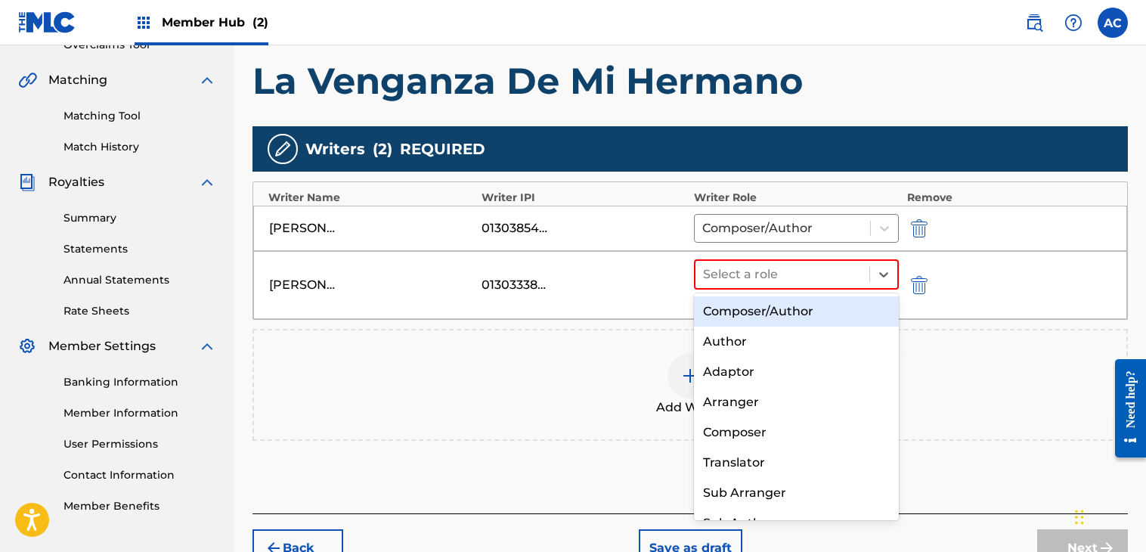
click at [799, 315] on div "Composer/Author" at bounding box center [796, 311] width 205 height 30
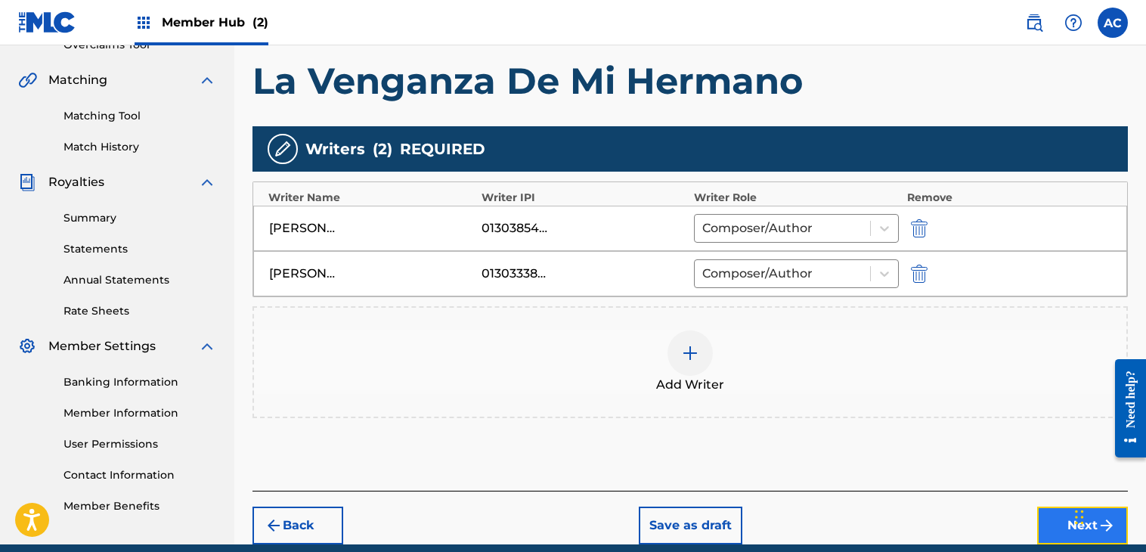
click at [1065, 522] on button "Next" at bounding box center [1082, 526] width 91 height 38
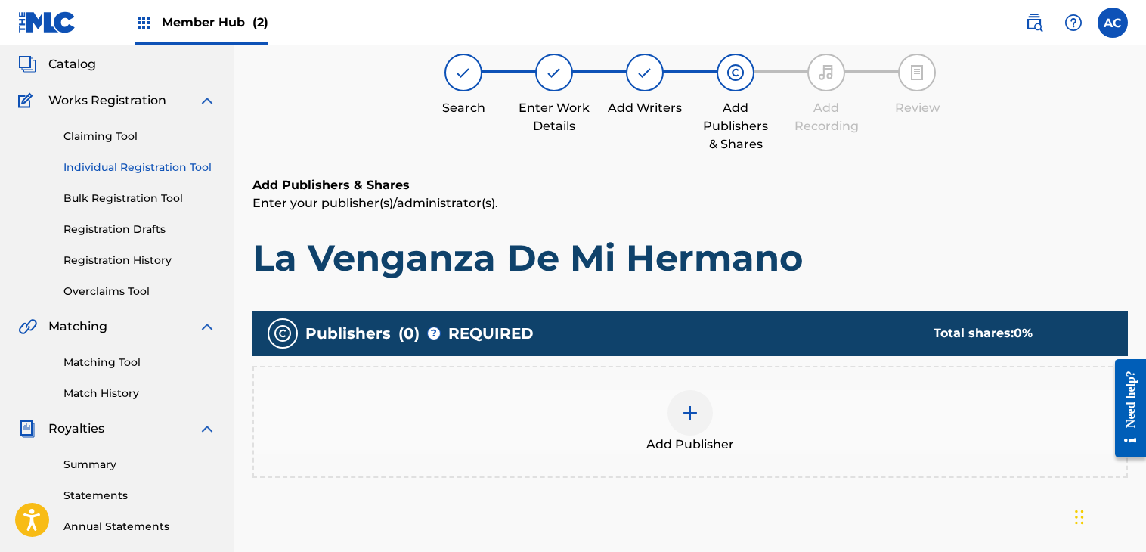
scroll to position [68, 0]
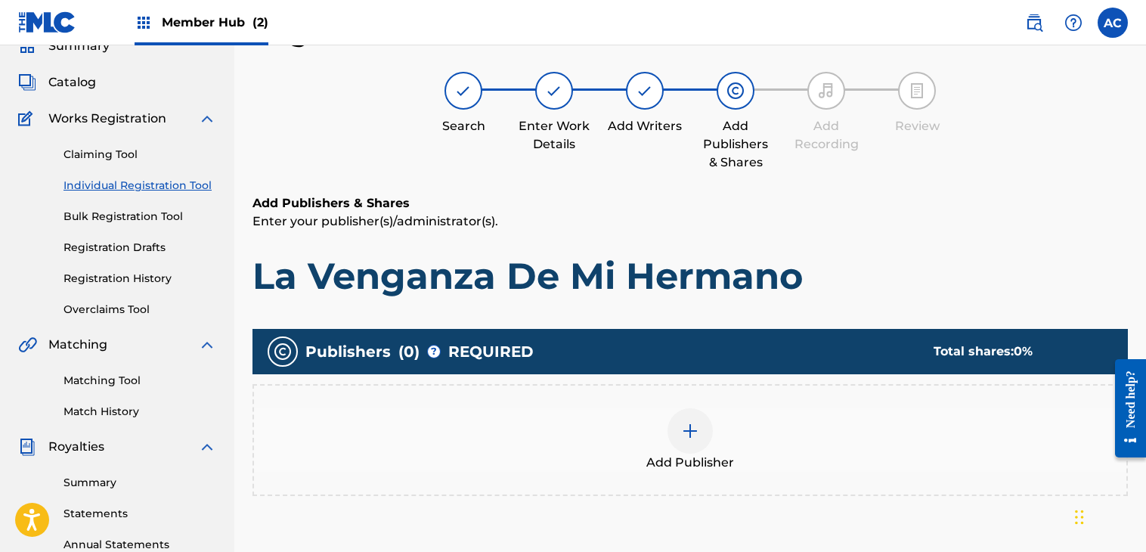
click at [681, 449] on div at bounding box center [690, 430] width 45 height 45
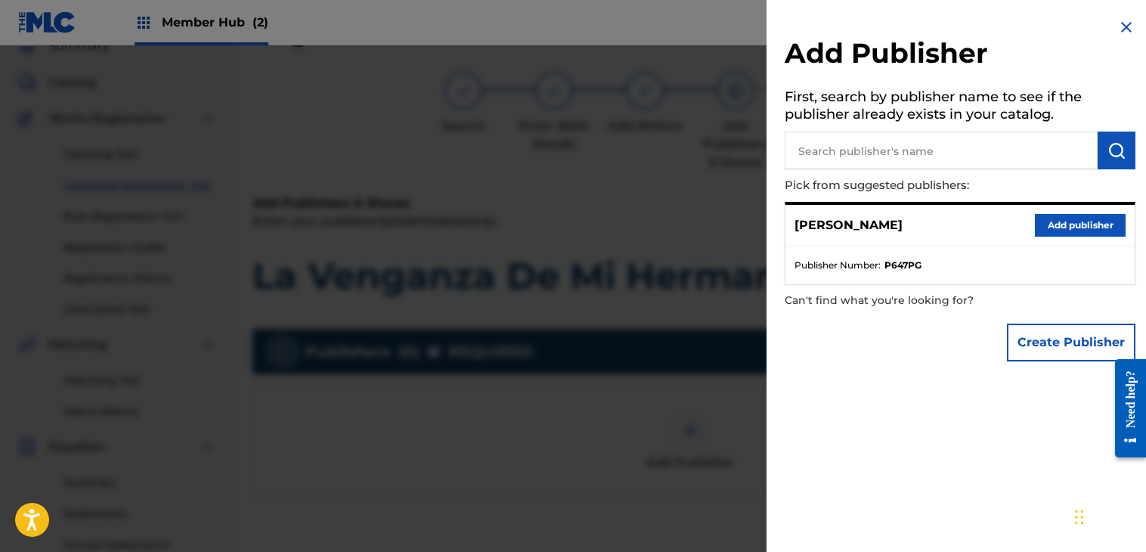
click at [941, 154] on input "text" at bounding box center [941, 151] width 313 height 38
click at [653, 333] on div at bounding box center [573, 321] width 1146 height 552
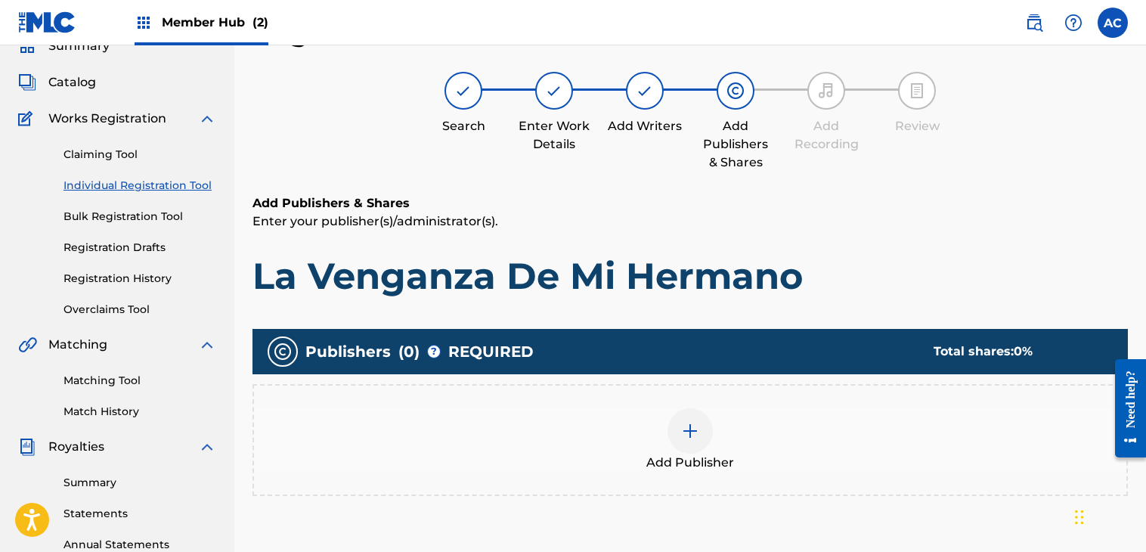
click at [702, 445] on div at bounding box center [690, 430] width 45 height 45
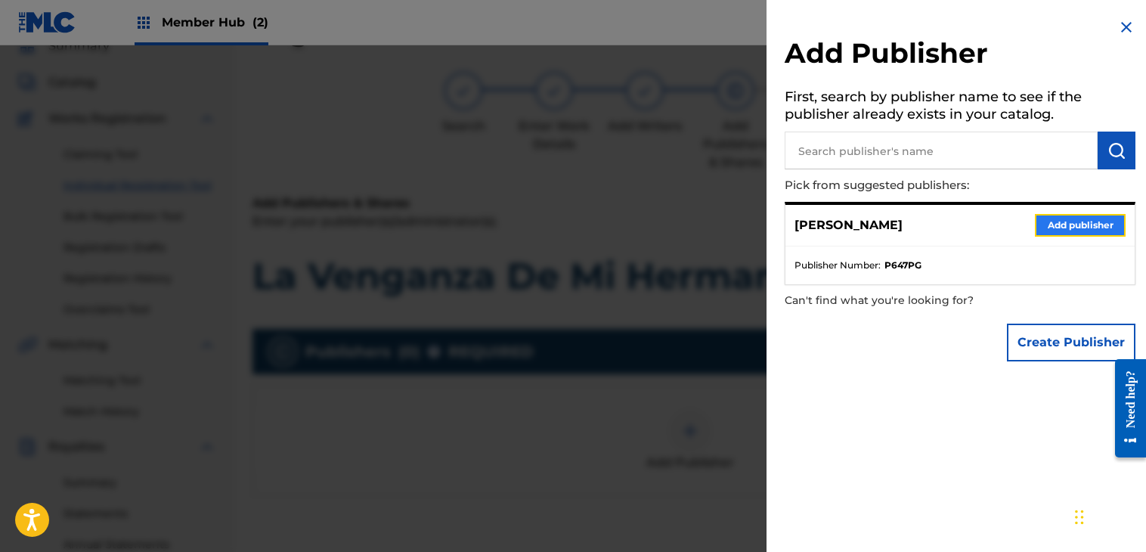
click at [1047, 226] on button "Add publisher" at bounding box center [1080, 225] width 91 height 23
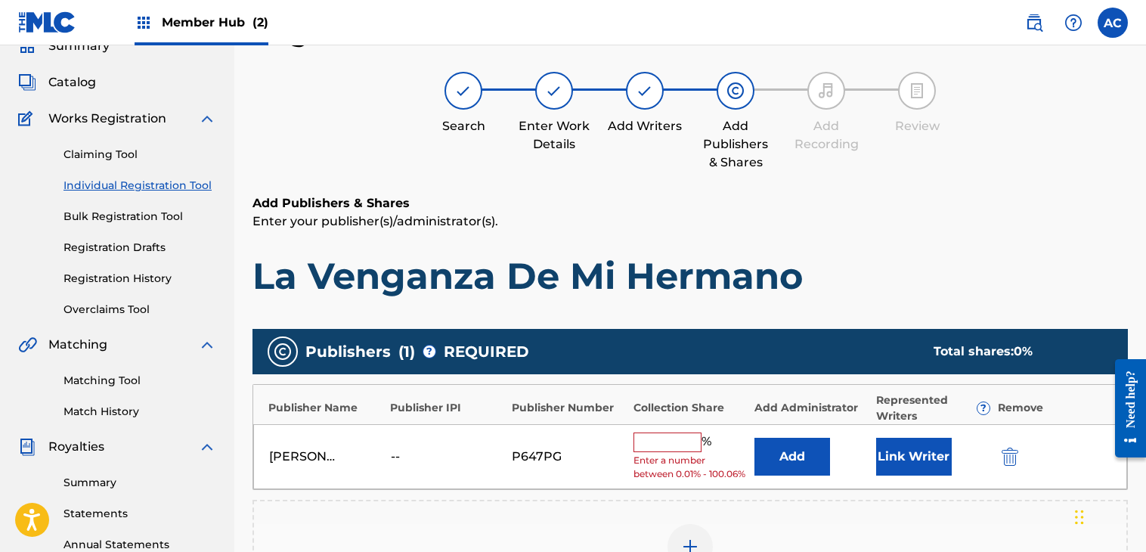
click at [656, 439] on input "text" at bounding box center [668, 443] width 68 height 20
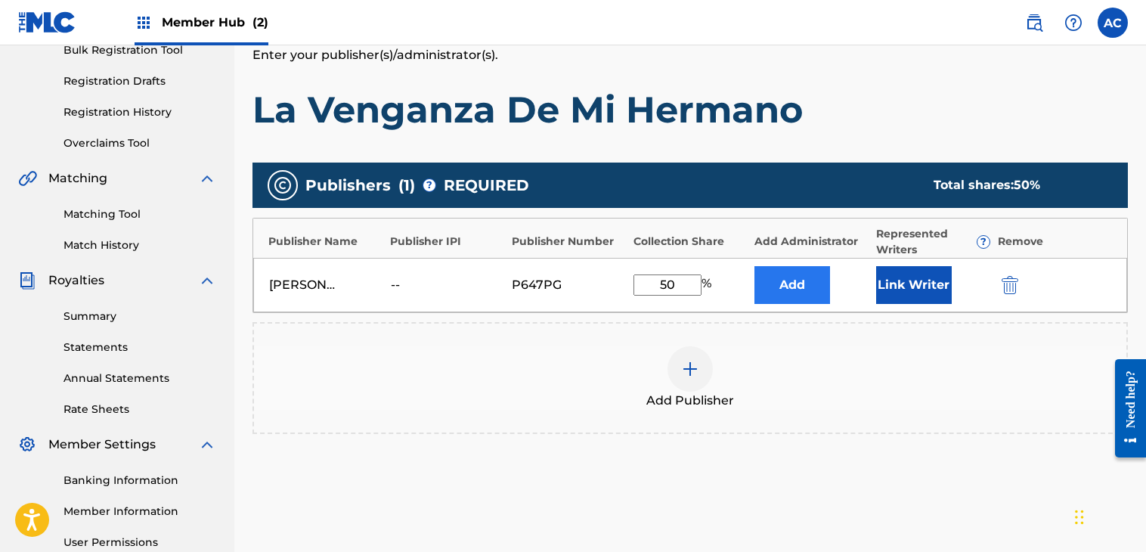
scroll to position [237, 0]
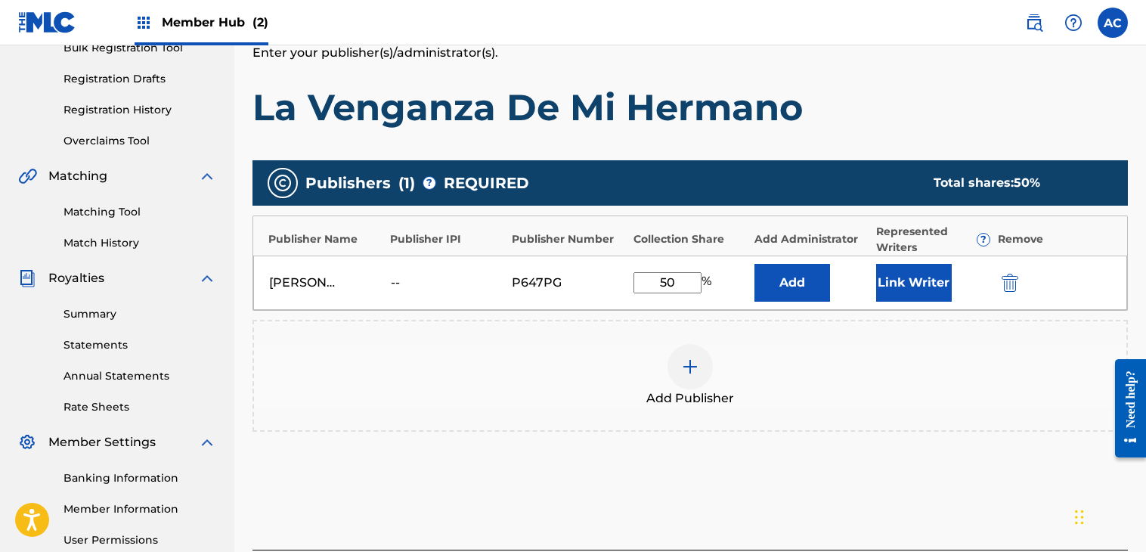
type input "50"
click at [690, 366] on img at bounding box center [690, 367] width 18 height 18
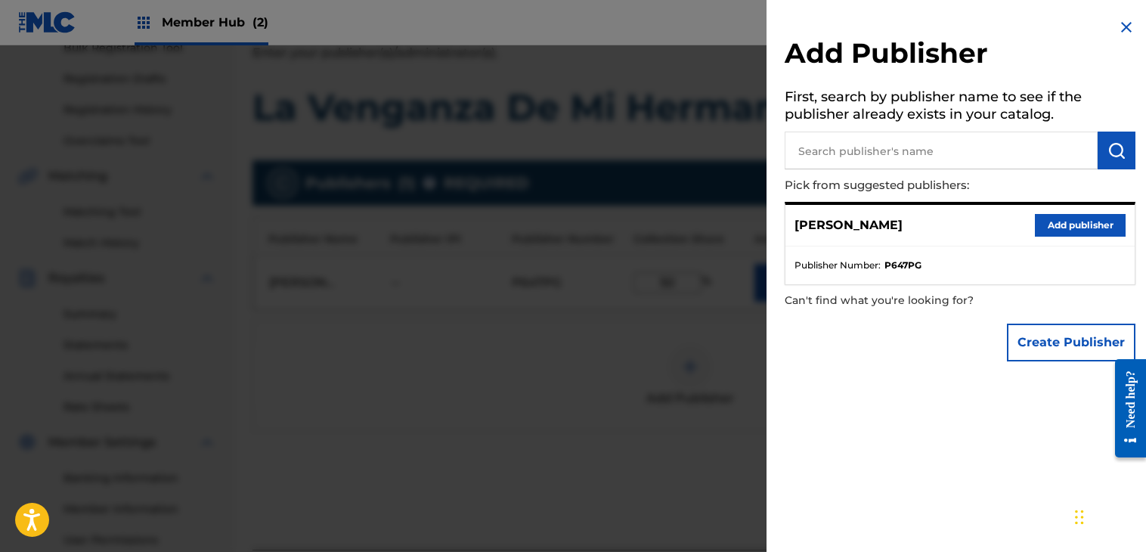
click at [844, 156] on input "text" at bounding box center [941, 151] width 313 height 38
type input "[PERSON_NAME]"
click at [1108, 146] on img "submit" at bounding box center [1117, 150] width 18 height 18
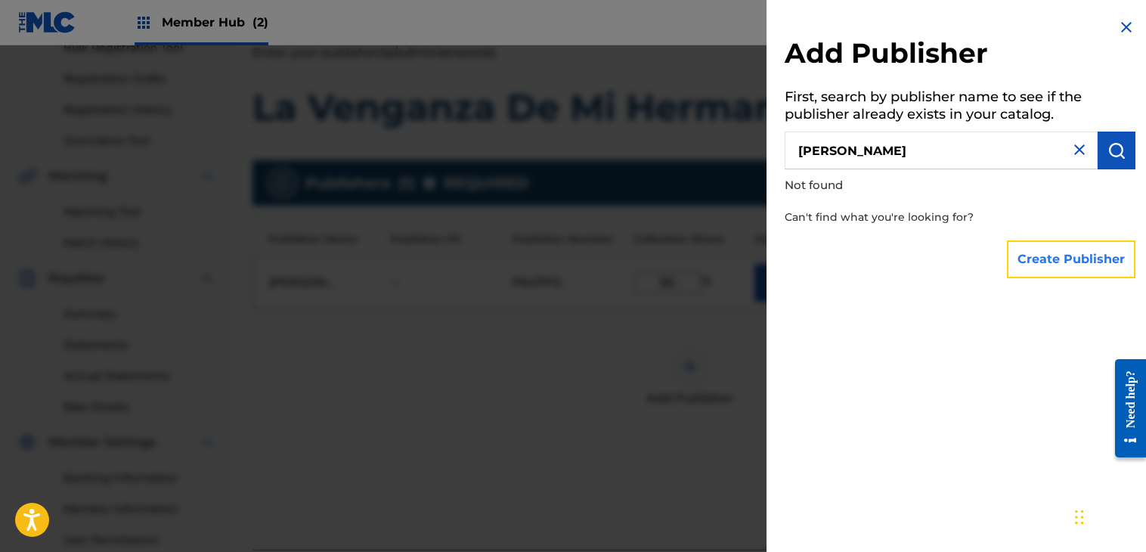
click at [1059, 270] on button "Create Publisher" at bounding box center [1071, 259] width 129 height 38
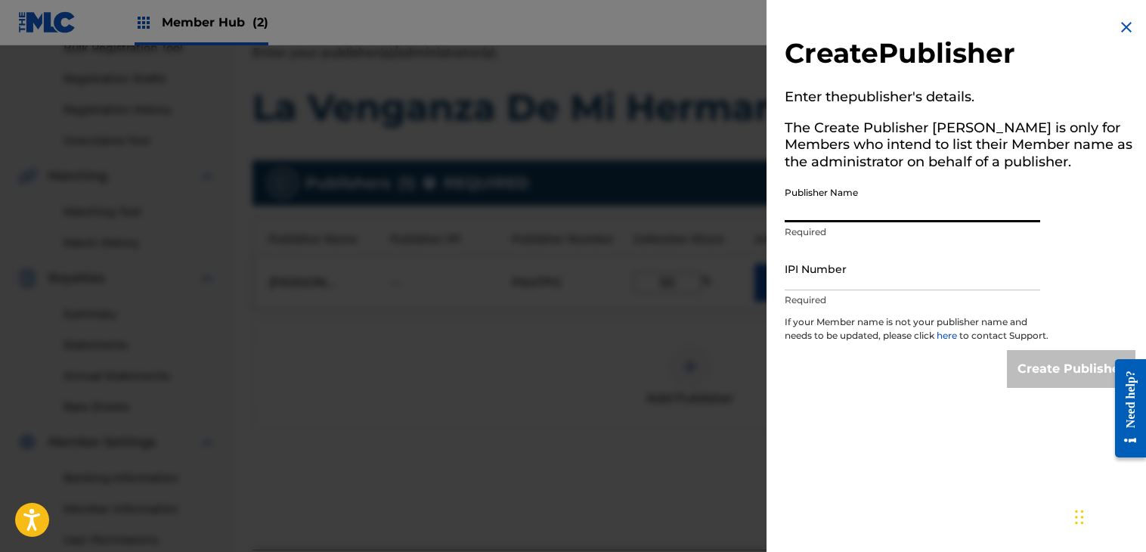
click at [904, 209] on input "Publisher Name" at bounding box center [913, 200] width 256 height 43
type input "[PERSON_NAME]"
click at [820, 284] on input "IPI Number" at bounding box center [913, 268] width 256 height 43
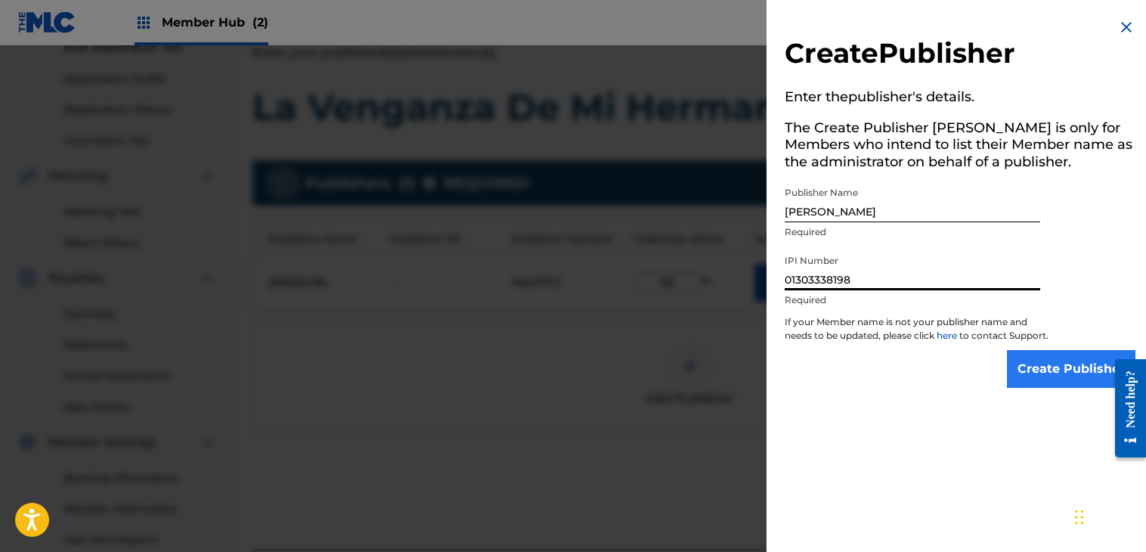
type input "01303338198"
click at [1055, 384] on input "Create Publisher" at bounding box center [1071, 369] width 129 height 38
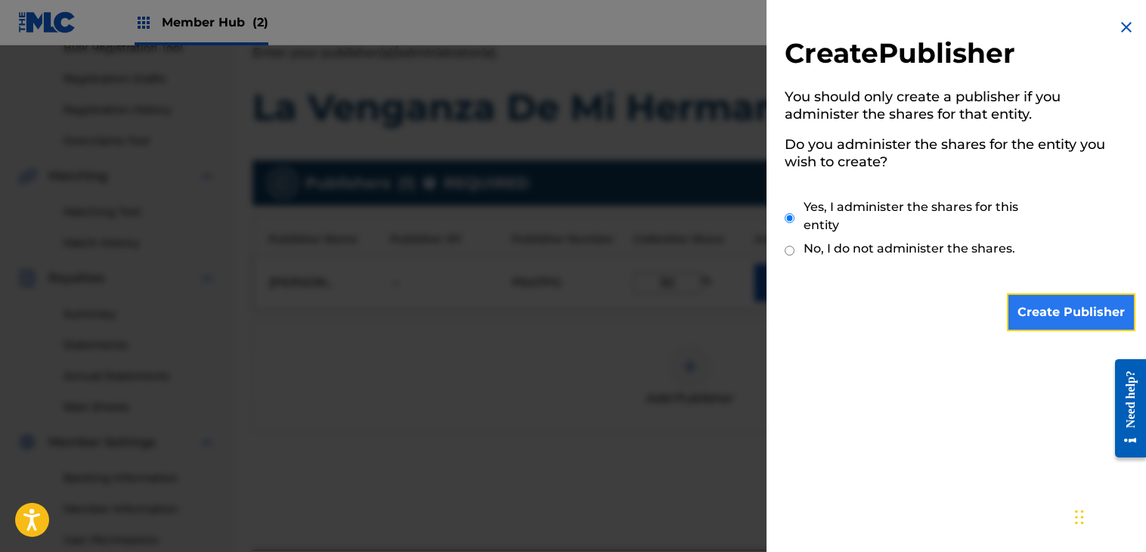
click at [1047, 309] on input "Create Publisher" at bounding box center [1071, 312] width 129 height 38
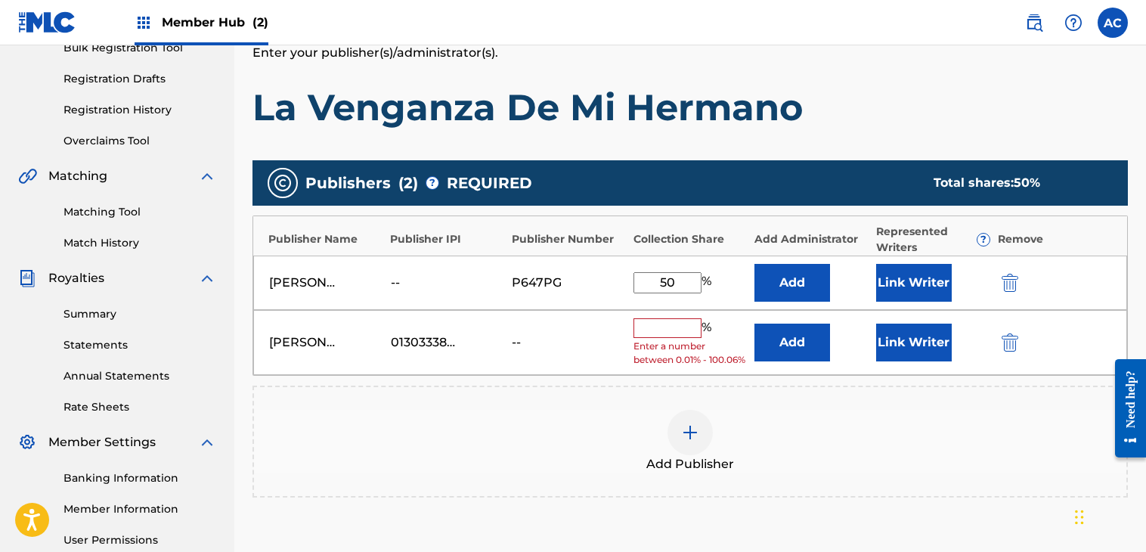
click at [687, 327] on input "text" at bounding box center [668, 328] width 68 height 20
type input "5"
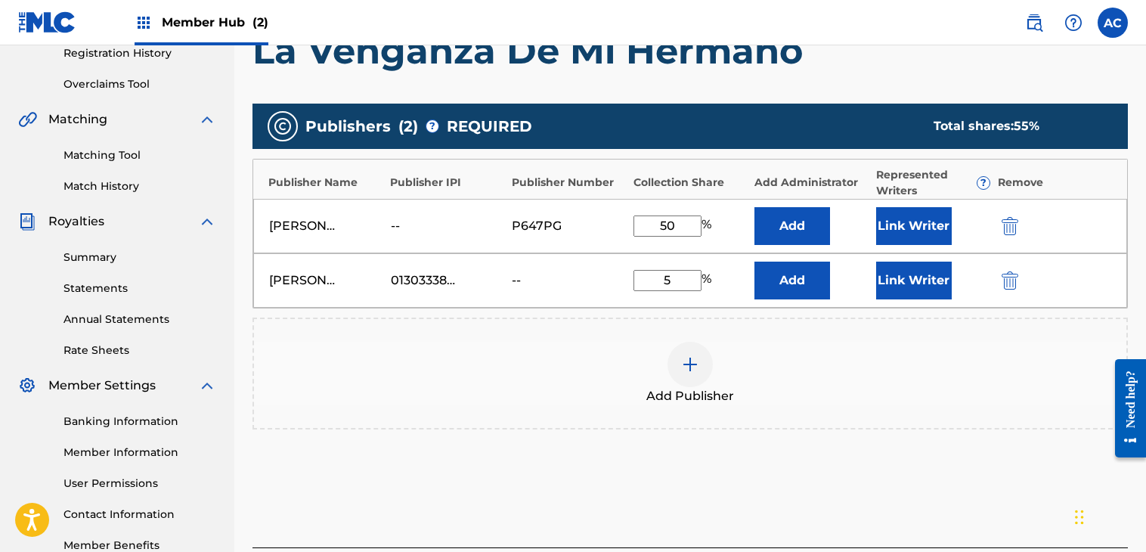
scroll to position [413, 0]
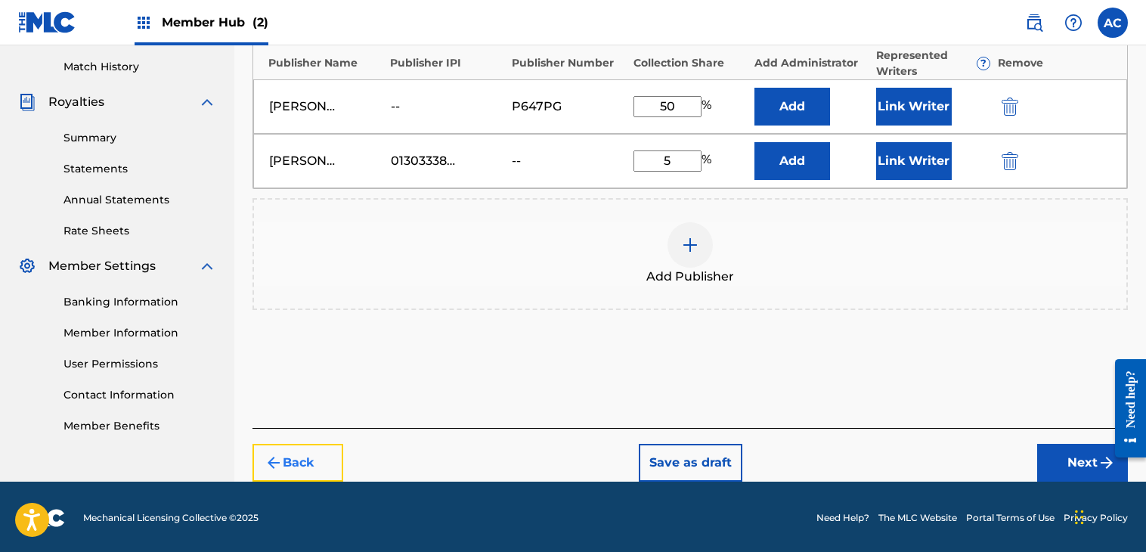
click at [275, 461] on img "submit" at bounding box center [274, 463] width 18 height 18
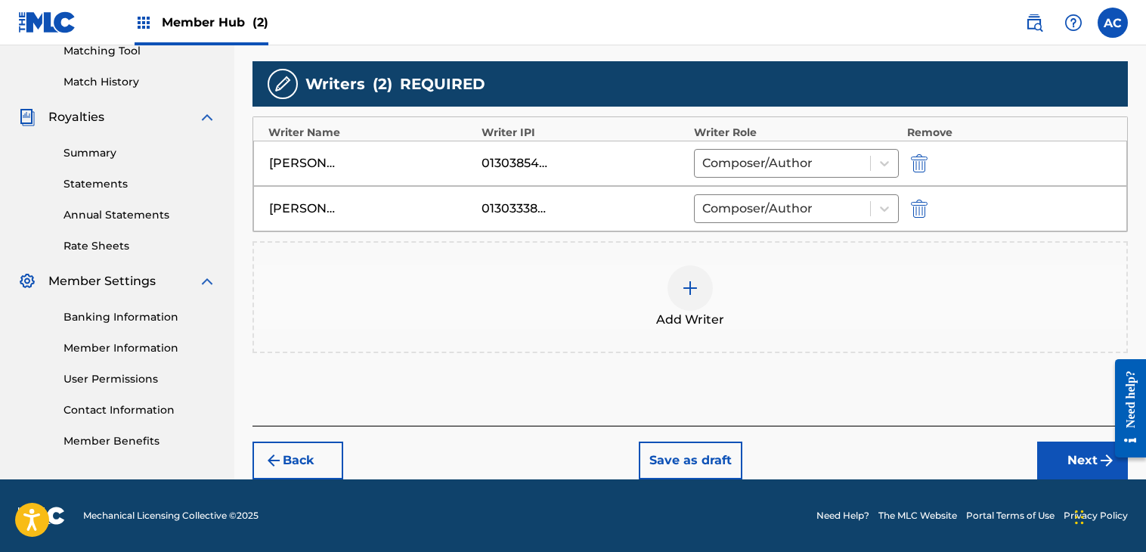
scroll to position [395, 0]
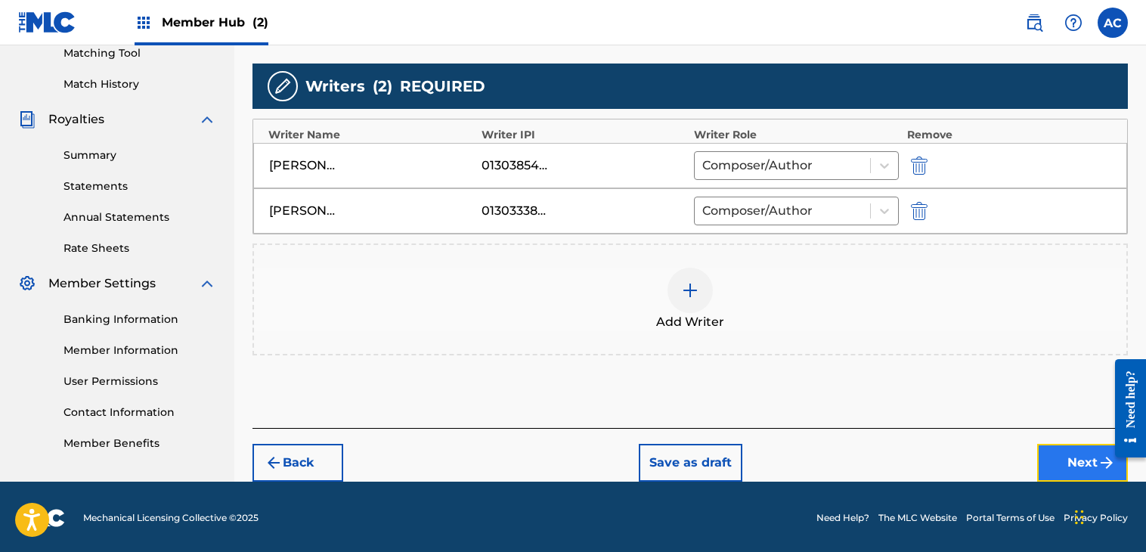
click at [1056, 454] on button "Next" at bounding box center [1082, 463] width 91 height 38
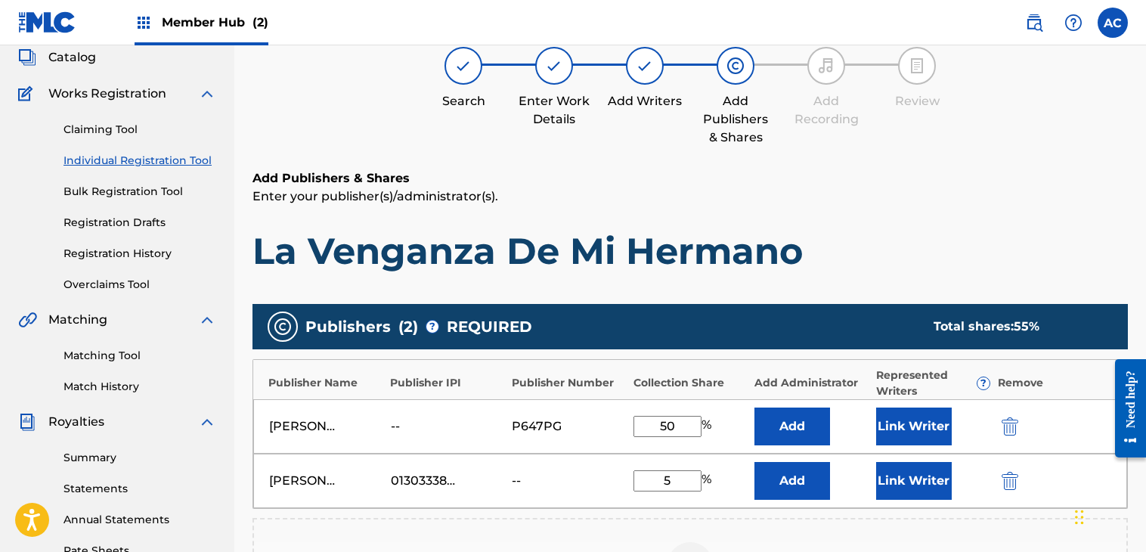
scroll to position [68, 0]
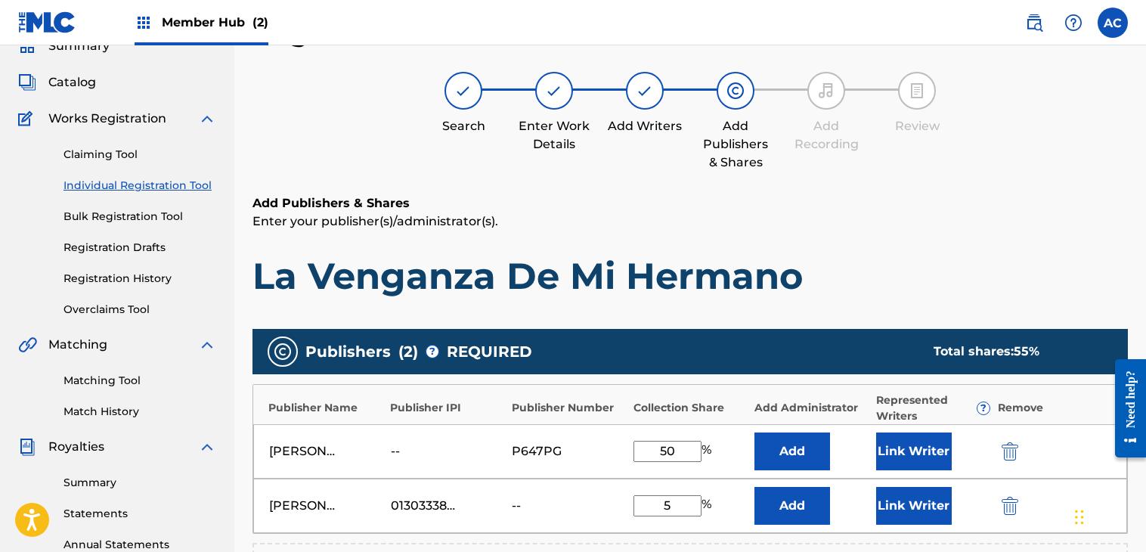
drag, startPoint x: 678, startPoint y: 452, endPoint x: 639, endPoint y: 450, distance: 39.4
click at [639, 450] on input "50" at bounding box center [668, 451] width 68 height 21
type input "80"
drag, startPoint x: 675, startPoint y: 504, endPoint x: 620, endPoint y: 497, distance: 54.9
click at [620, 497] on div "[PERSON_NAME] 01303338198 -- 5 % Add Link Writer" at bounding box center [690, 506] width 874 height 54
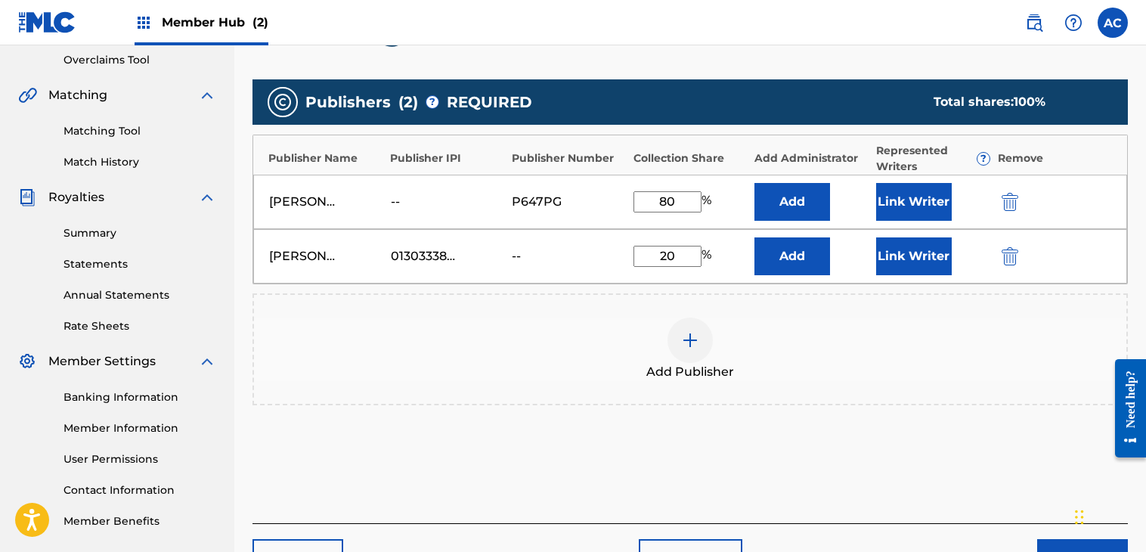
scroll to position [413, 0]
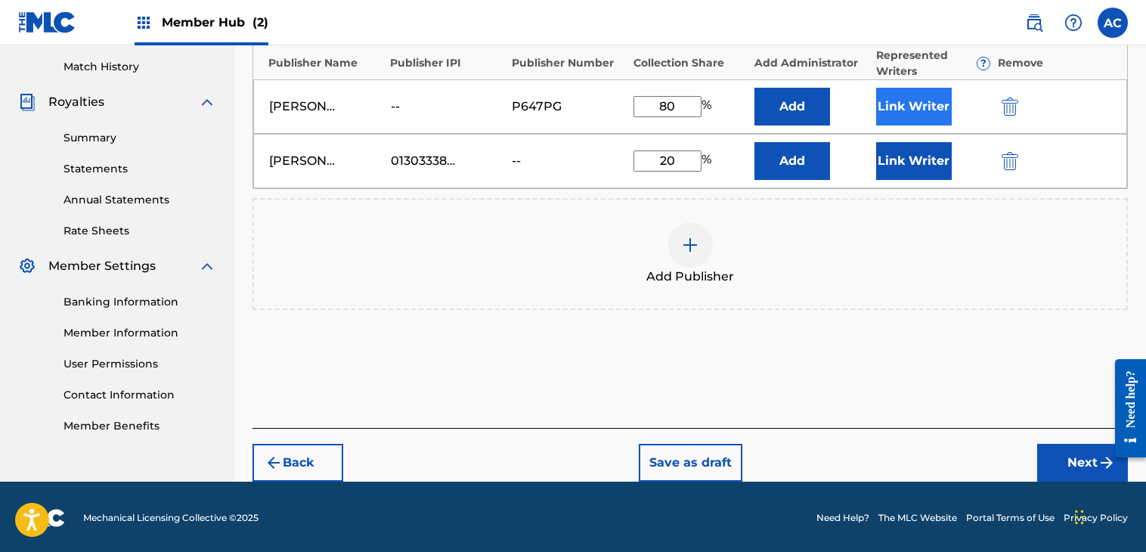
type input "20"
click at [902, 101] on button "Link Writer" at bounding box center [914, 107] width 76 height 38
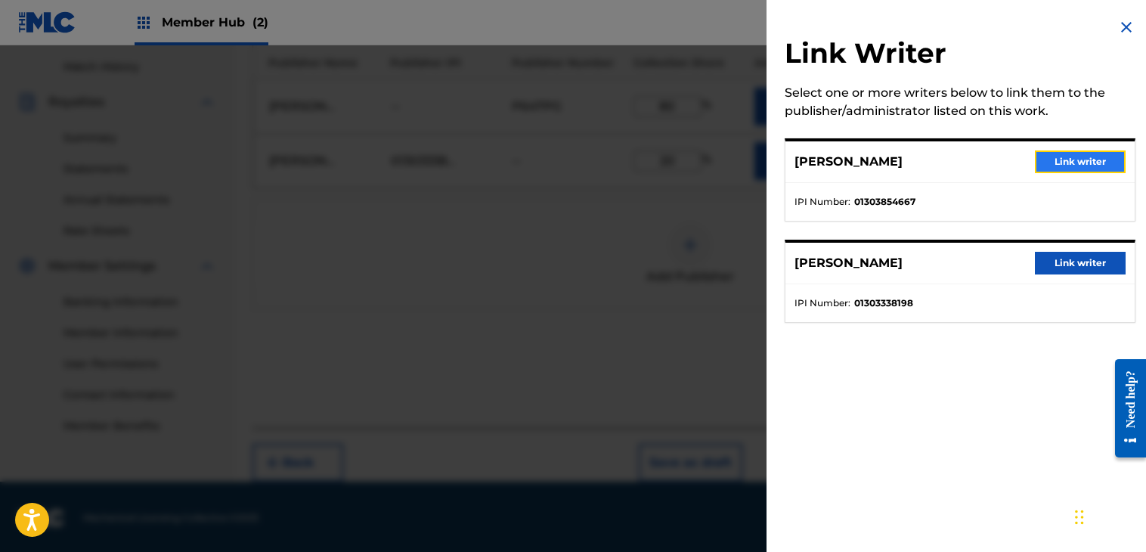
click at [1068, 165] on button "Link writer" at bounding box center [1080, 161] width 91 height 23
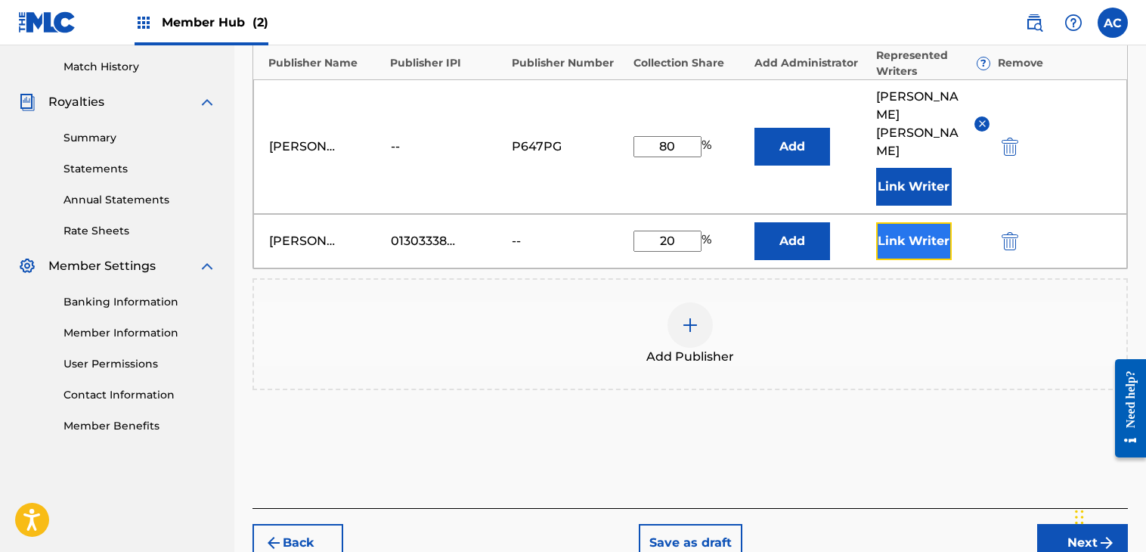
click at [898, 222] on button "Link Writer" at bounding box center [914, 241] width 76 height 38
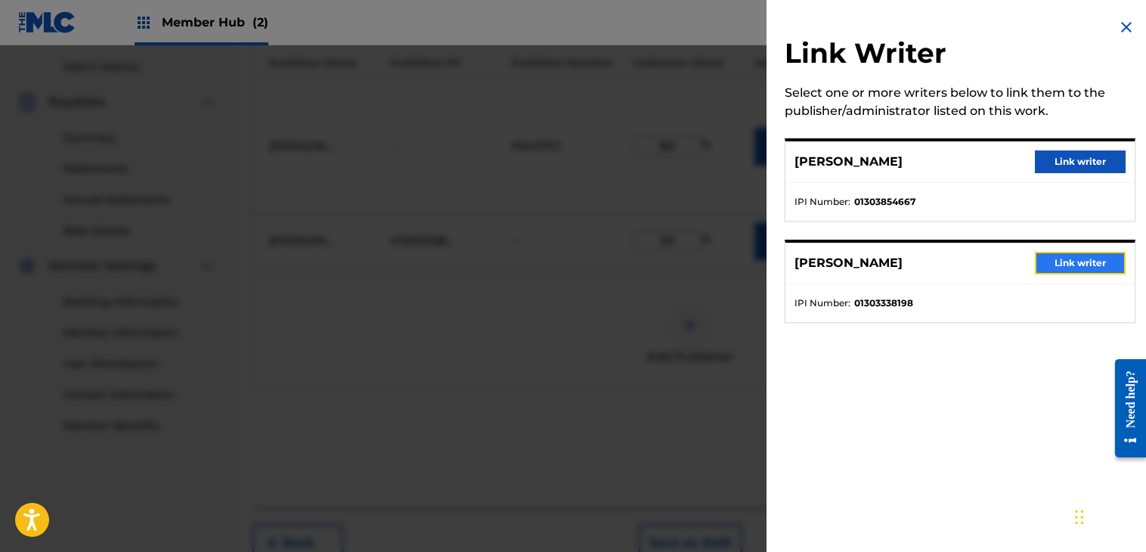
click at [1090, 264] on button "Link writer" at bounding box center [1080, 263] width 91 height 23
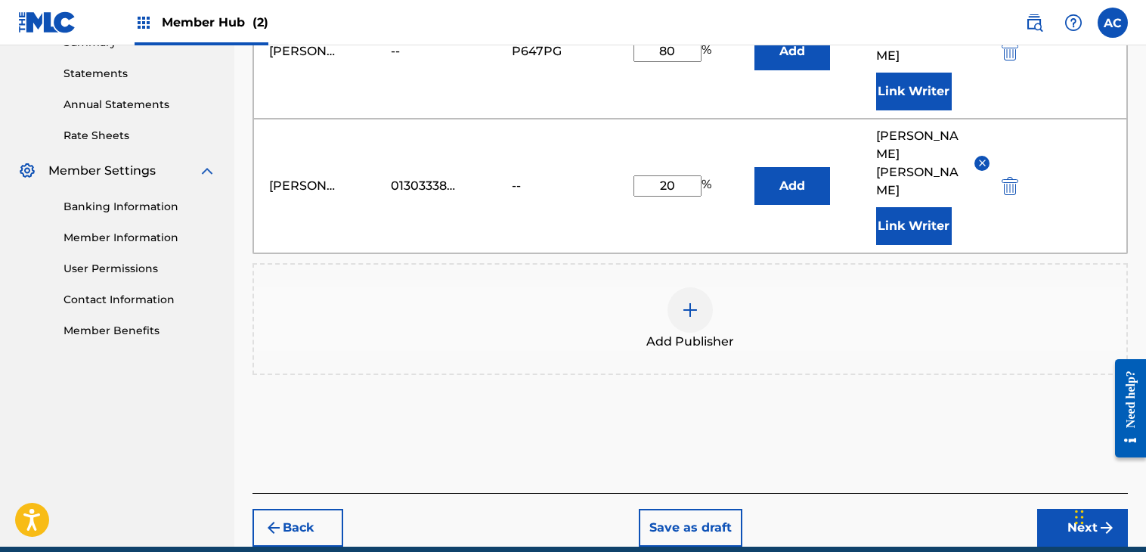
scroll to position [519, 0]
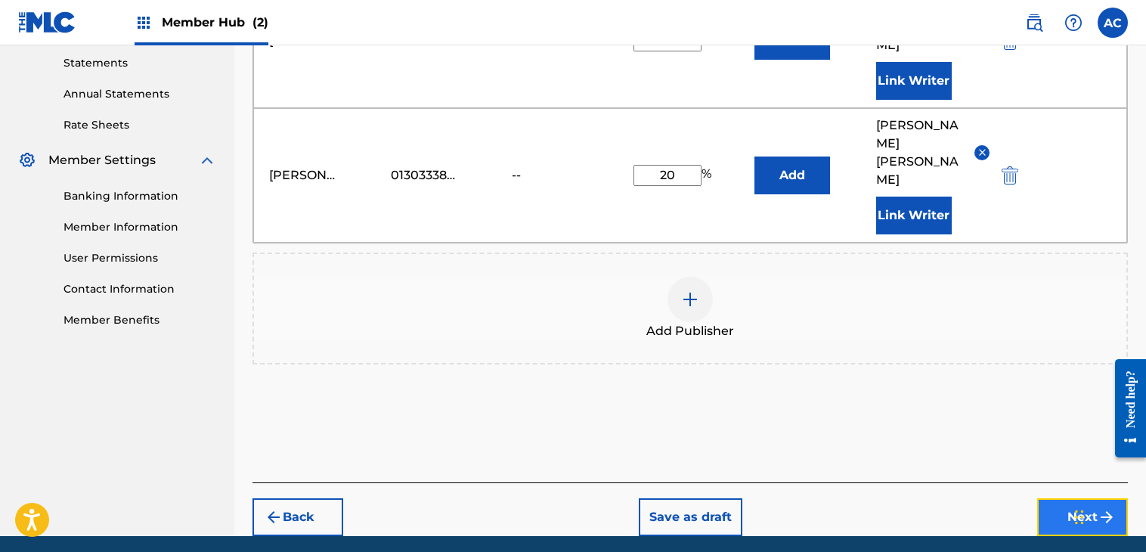
click at [1071, 498] on button "Next" at bounding box center [1082, 517] width 91 height 38
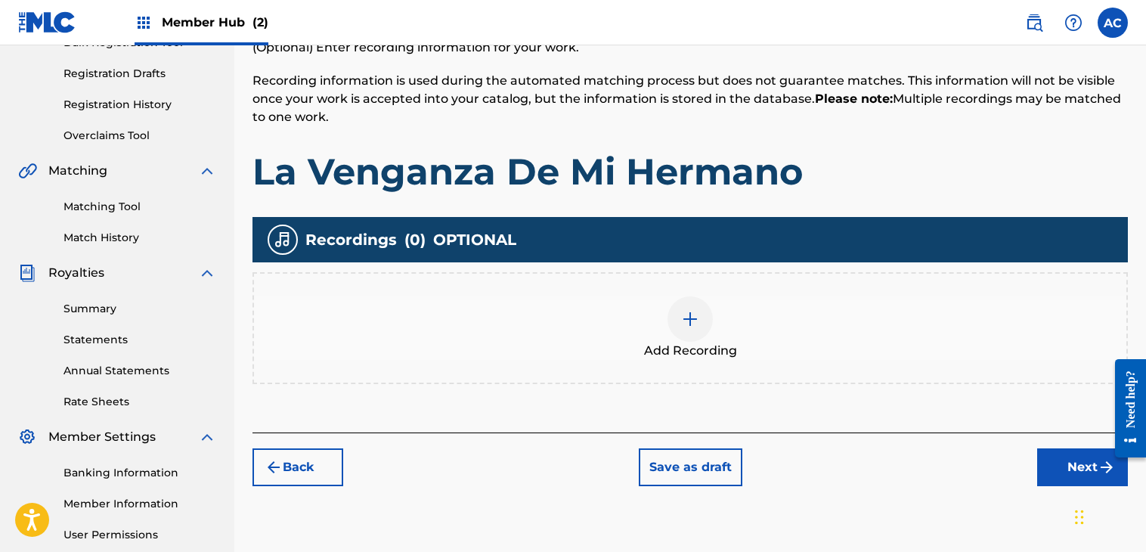
scroll to position [243, 0]
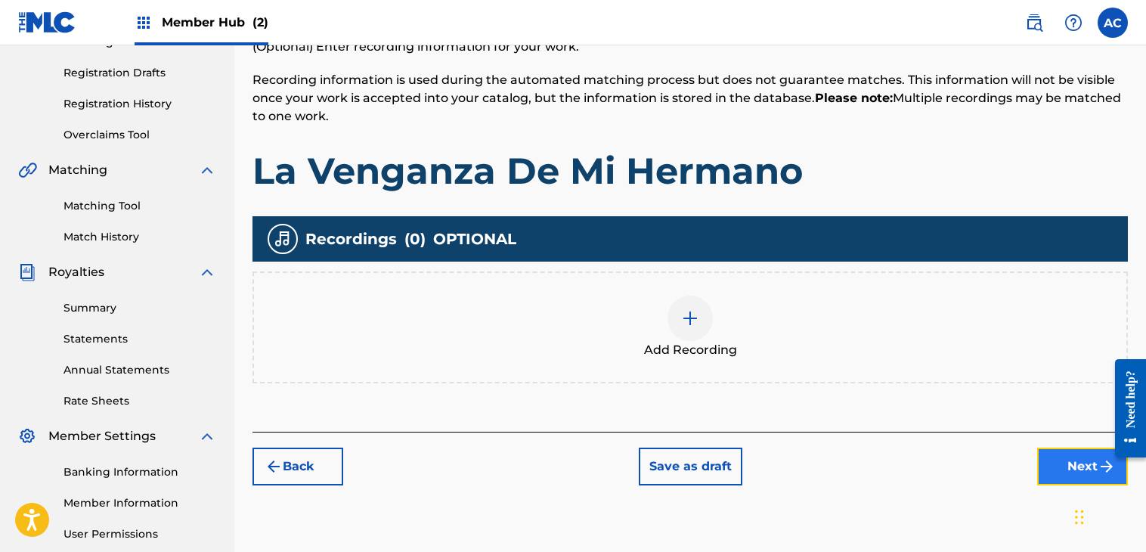
click at [1068, 455] on button "Next" at bounding box center [1082, 467] width 91 height 38
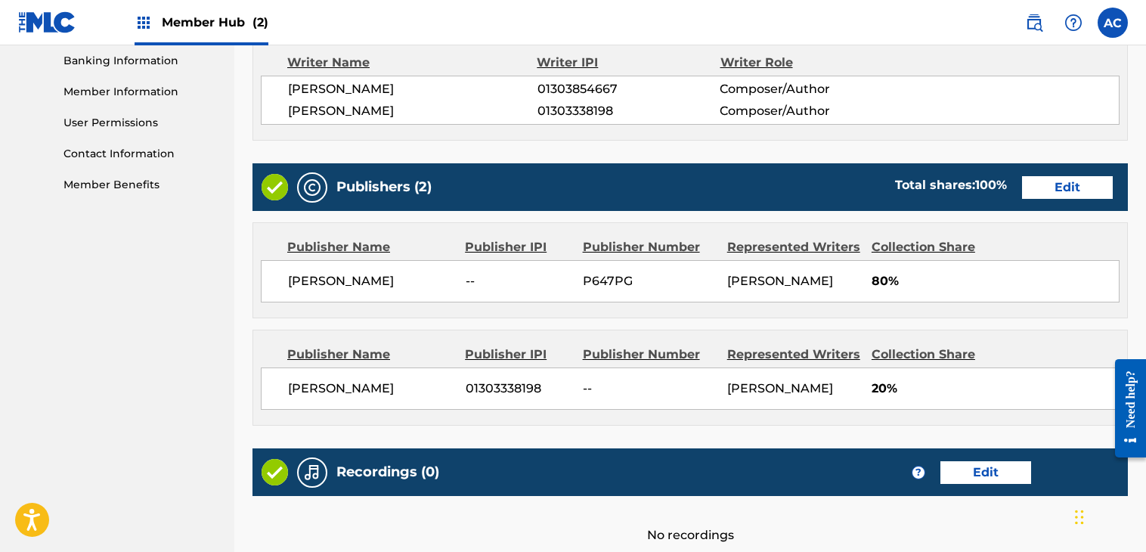
scroll to position [811, 0]
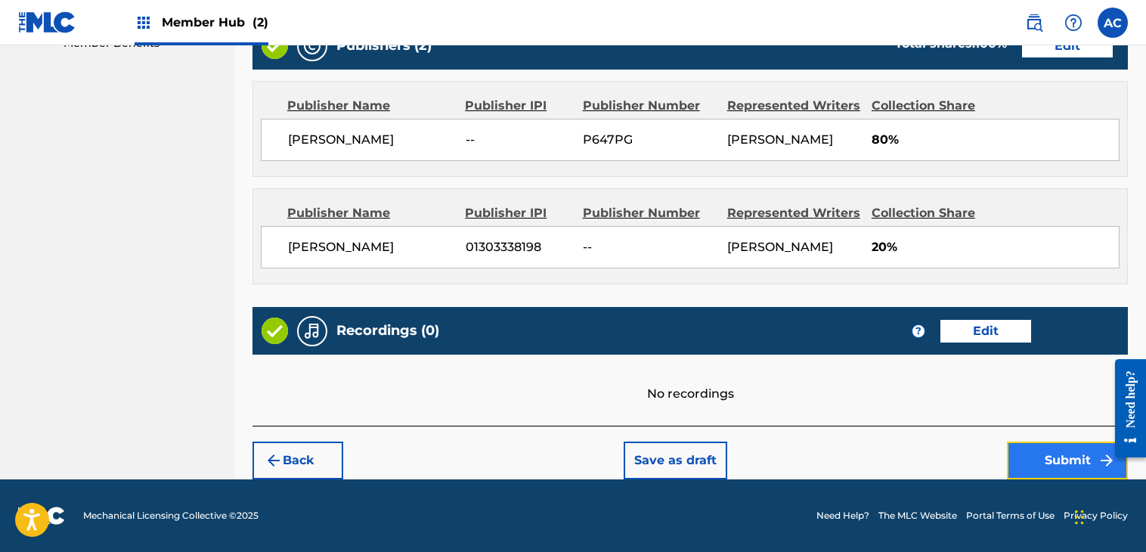
click at [1053, 465] on button "Submit" at bounding box center [1067, 461] width 121 height 38
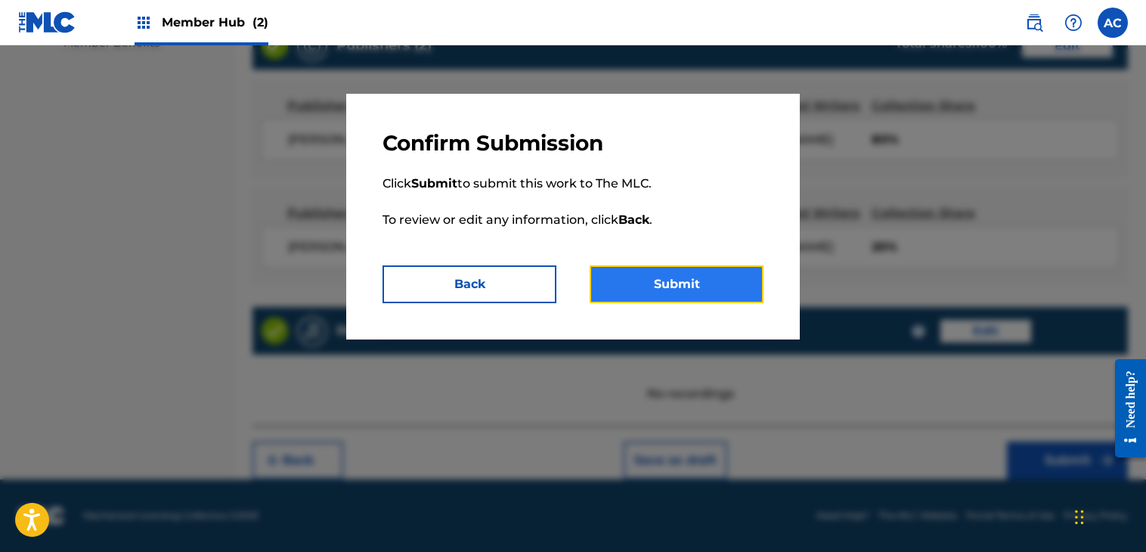
click at [644, 268] on button "Submit" at bounding box center [677, 284] width 174 height 38
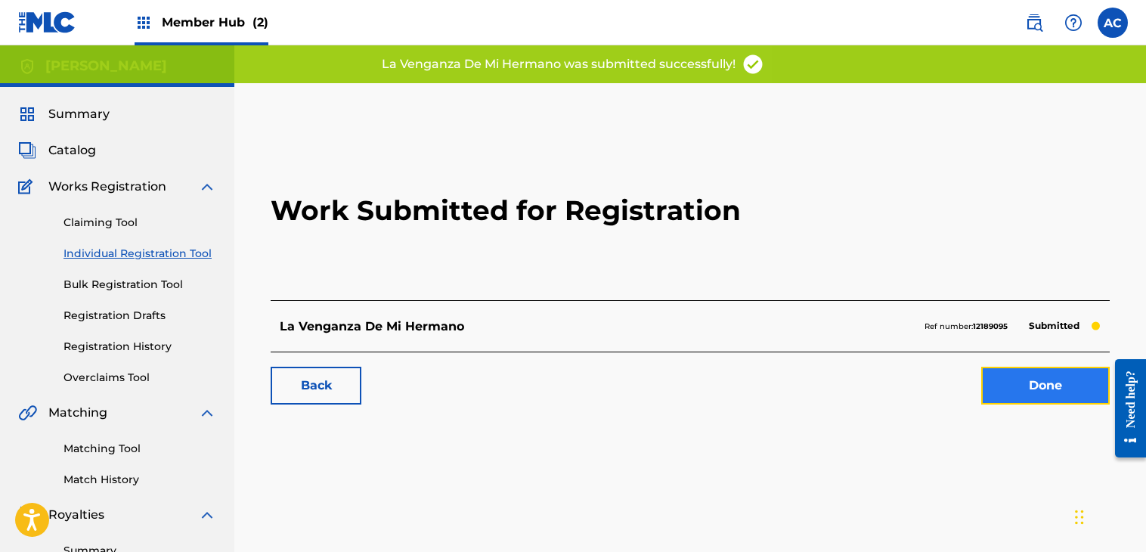
click at [1070, 389] on link "Done" at bounding box center [1046, 386] width 129 height 38
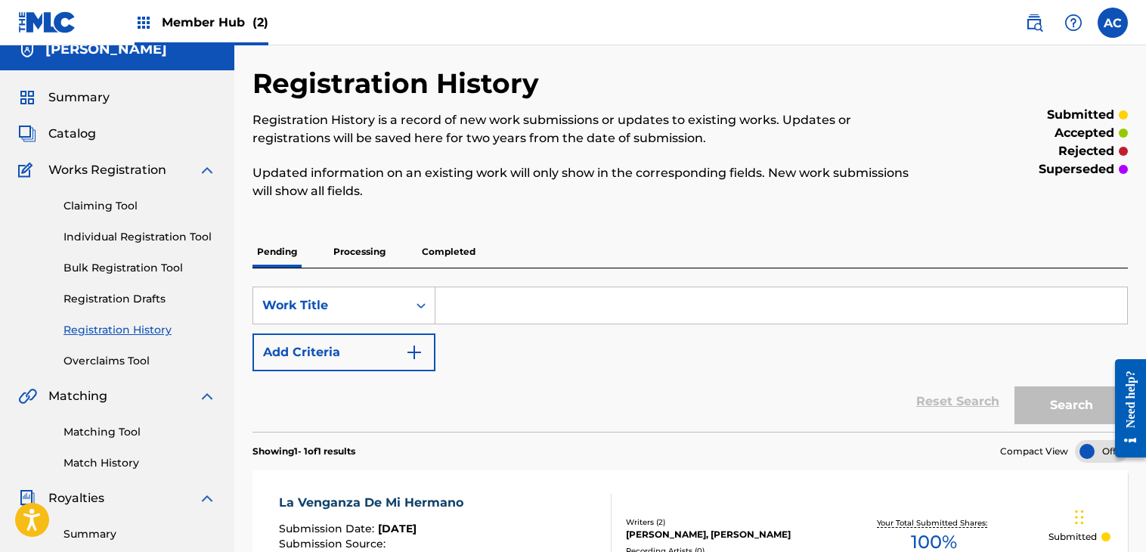
scroll to position [3, 0]
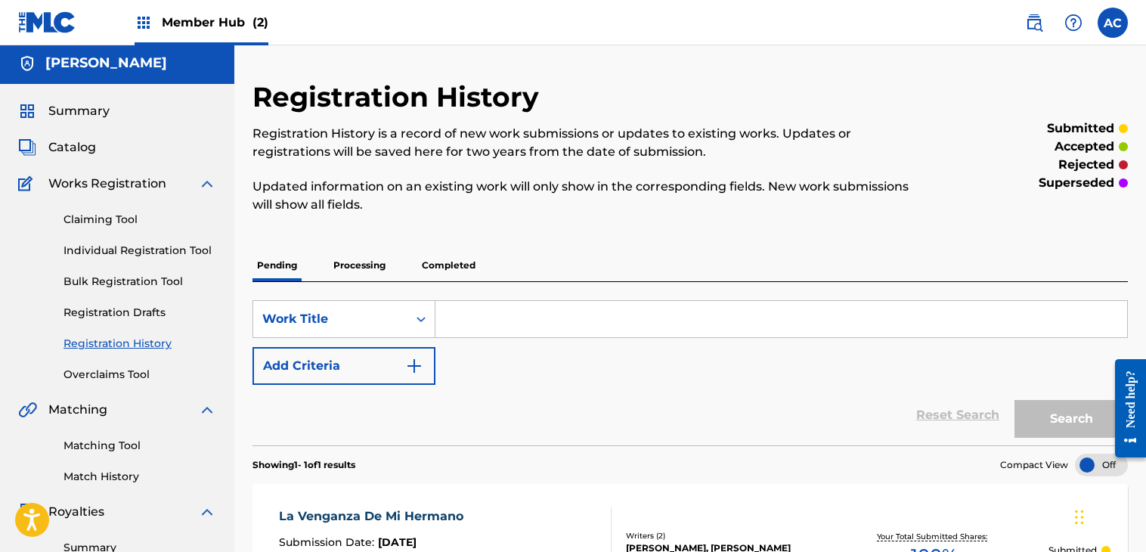
click at [423, 268] on p "Completed" at bounding box center [448, 266] width 63 height 32
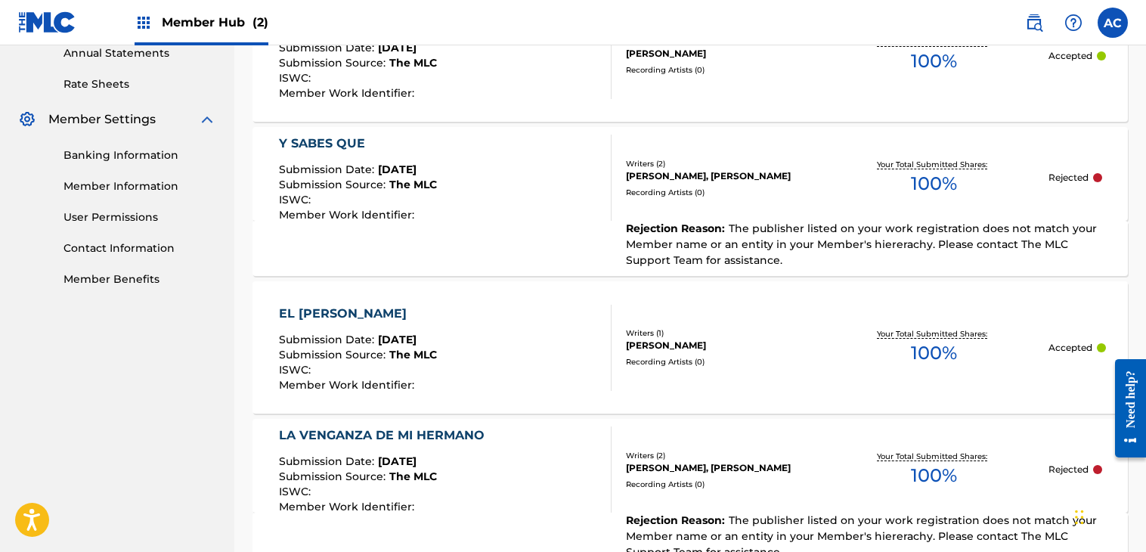
scroll to position [484, 0]
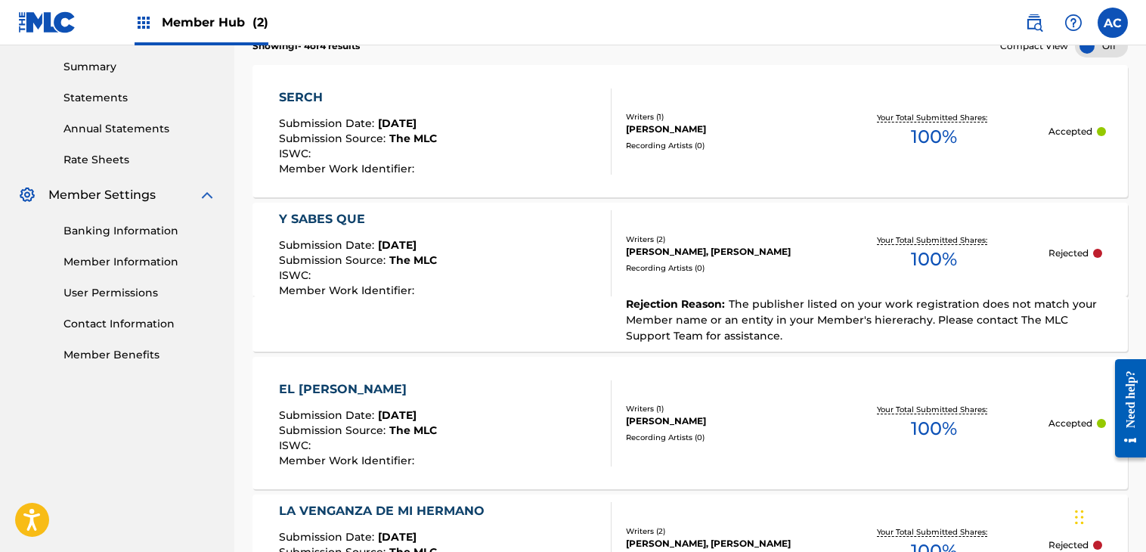
click at [642, 254] on div "[PERSON_NAME], [PERSON_NAME]" at bounding box center [723, 252] width 194 height 14
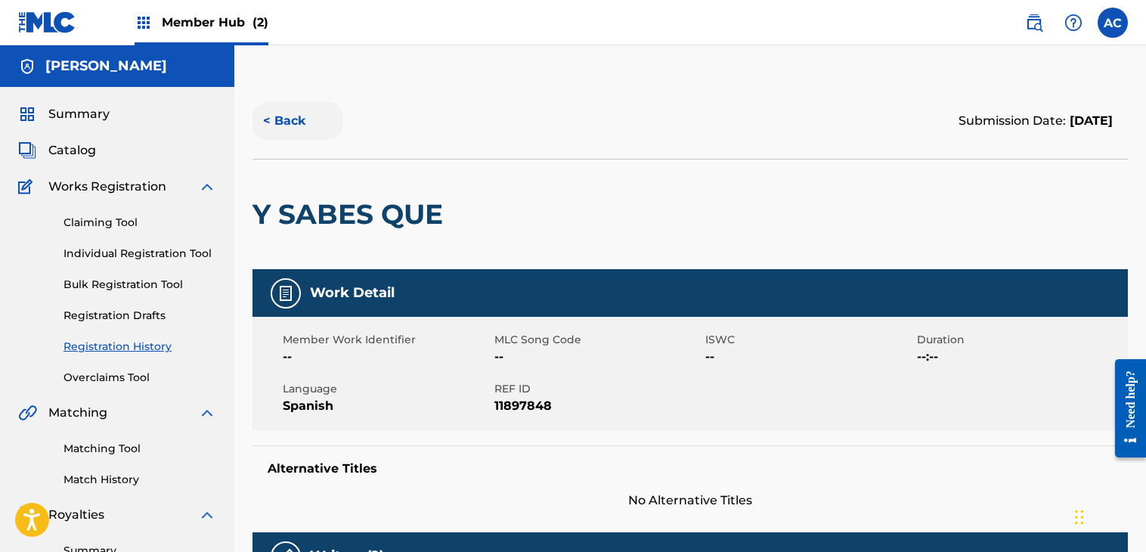
click at [264, 112] on button "< Back" at bounding box center [298, 121] width 91 height 38
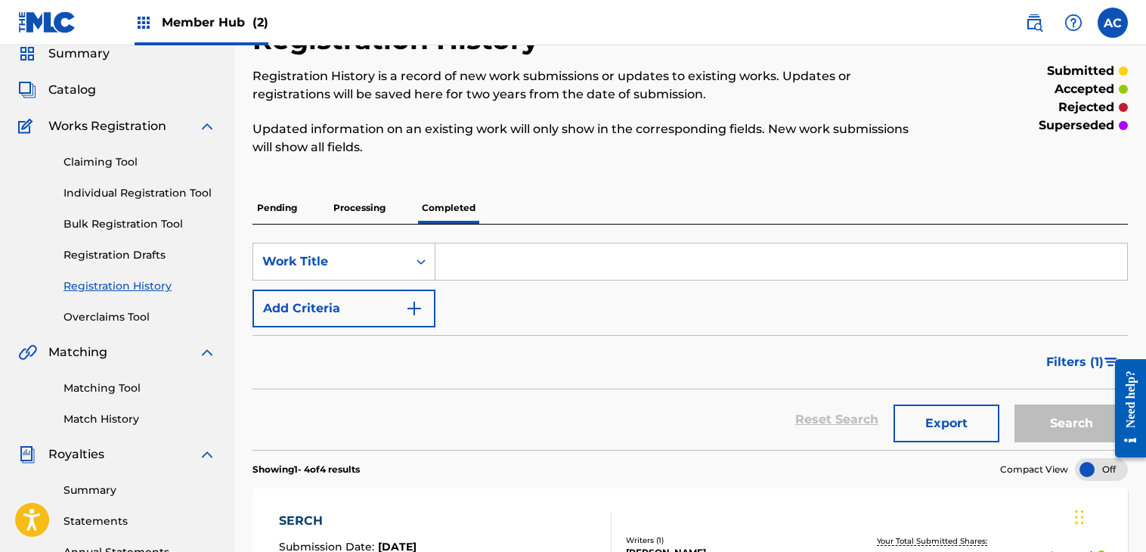
scroll to position [64, 0]
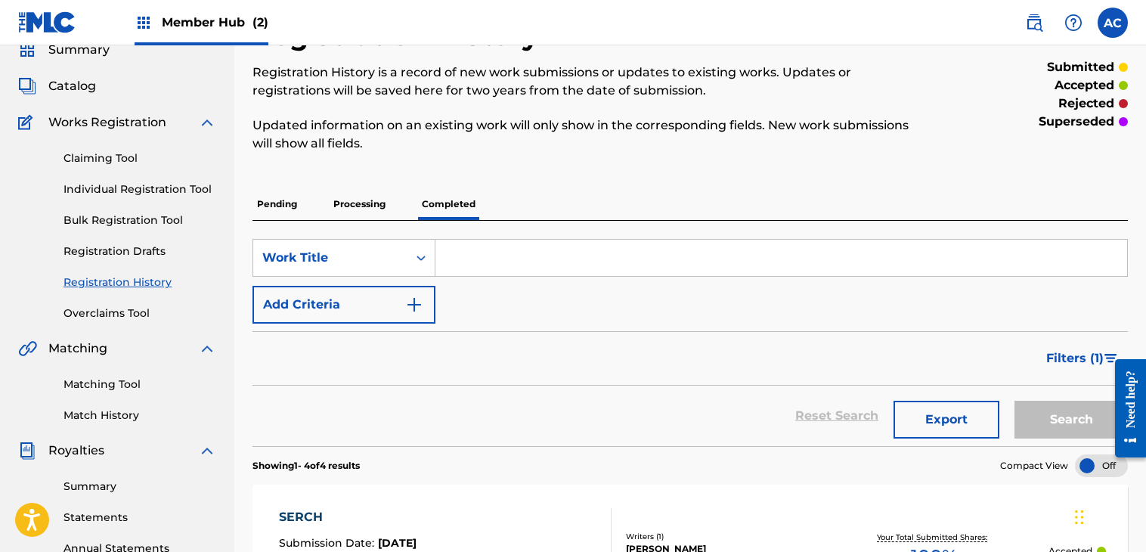
click at [268, 206] on p "Pending" at bounding box center [277, 204] width 49 height 32
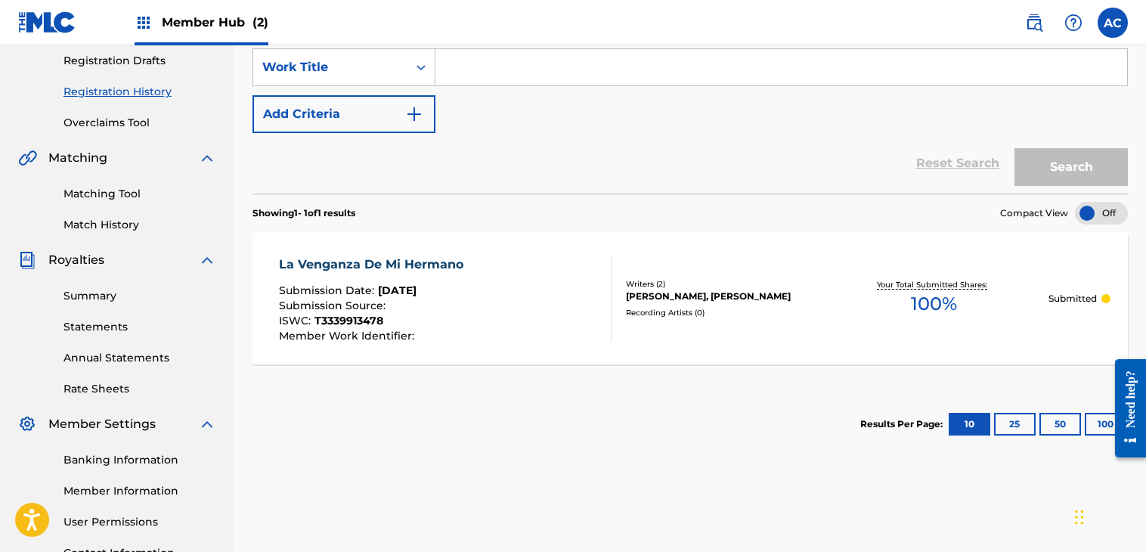
scroll to position [318, 0]
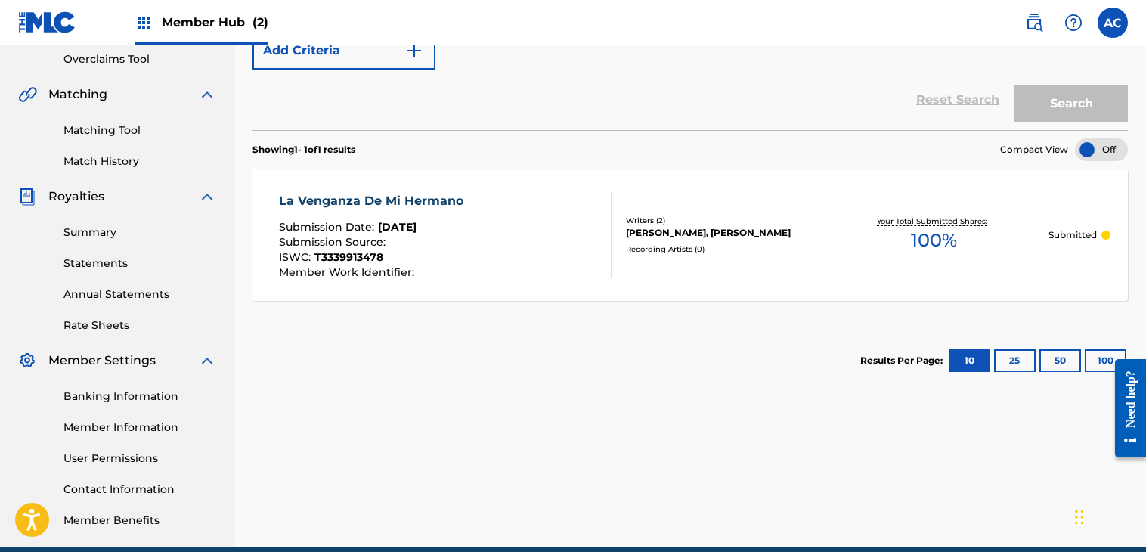
click at [1019, 228] on div "Your Total Submitted Shares: 100 %" at bounding box center [935, 235] width 230 height 46
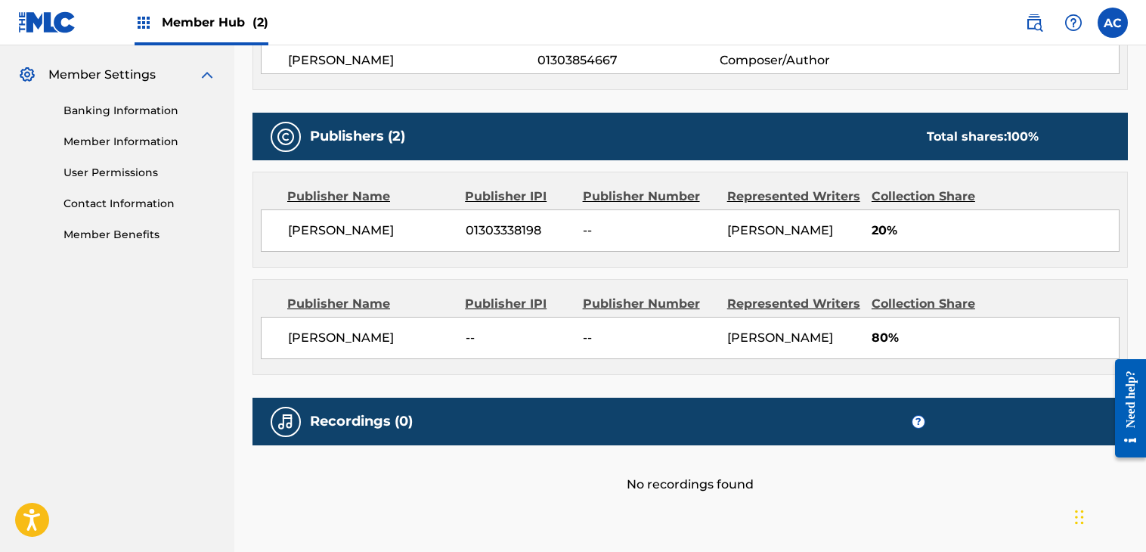
scroll to position [621, 0]
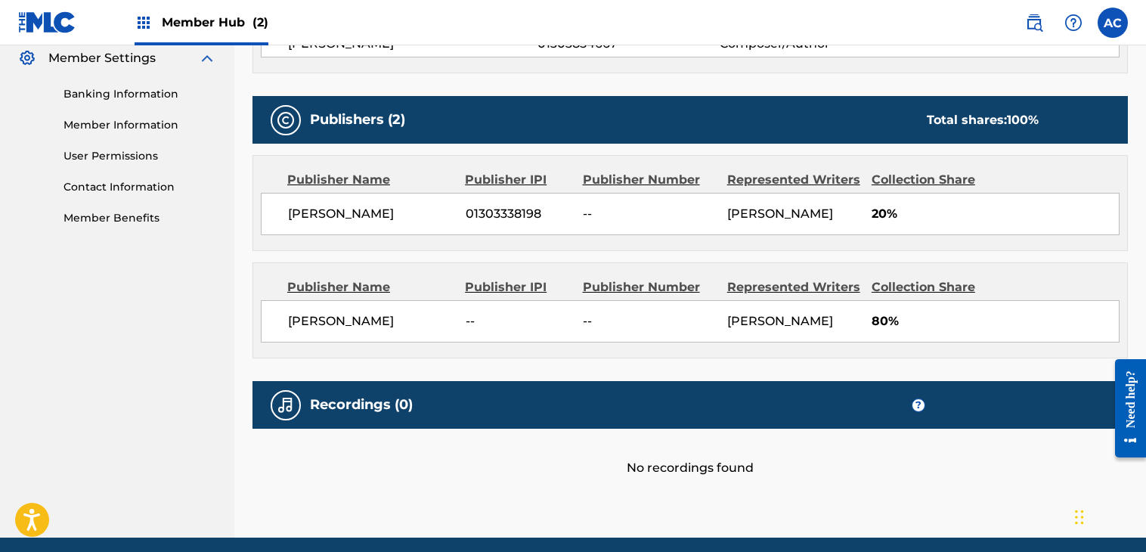
click at [291, 111] on img at bounding box center [286, 120] width 18 height 18
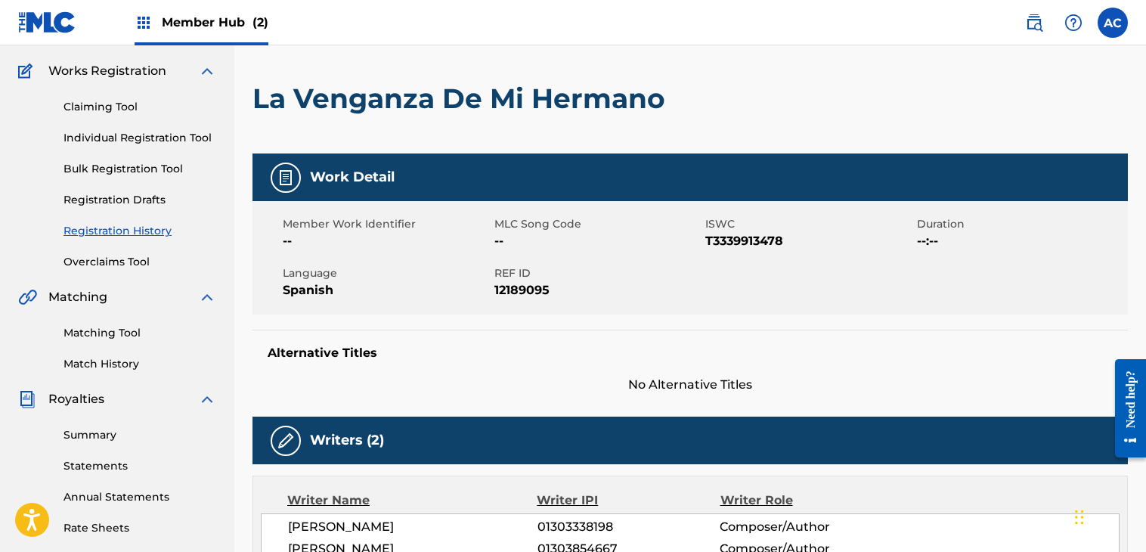
scroll to position [0, 0]
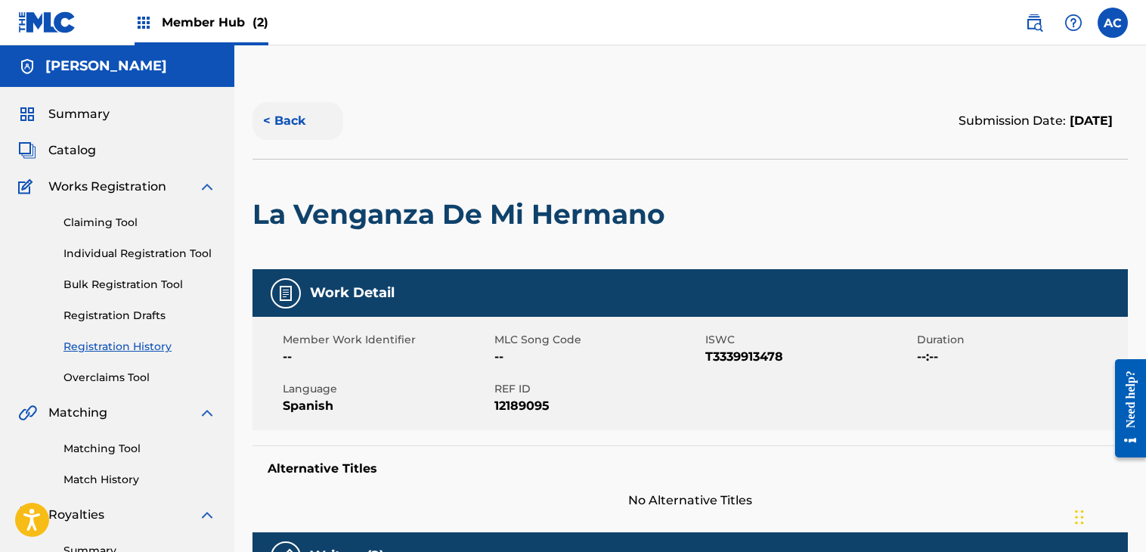
click at [290, 121] on button "< Back" at bounding box center [298, 121] width 91 height 38
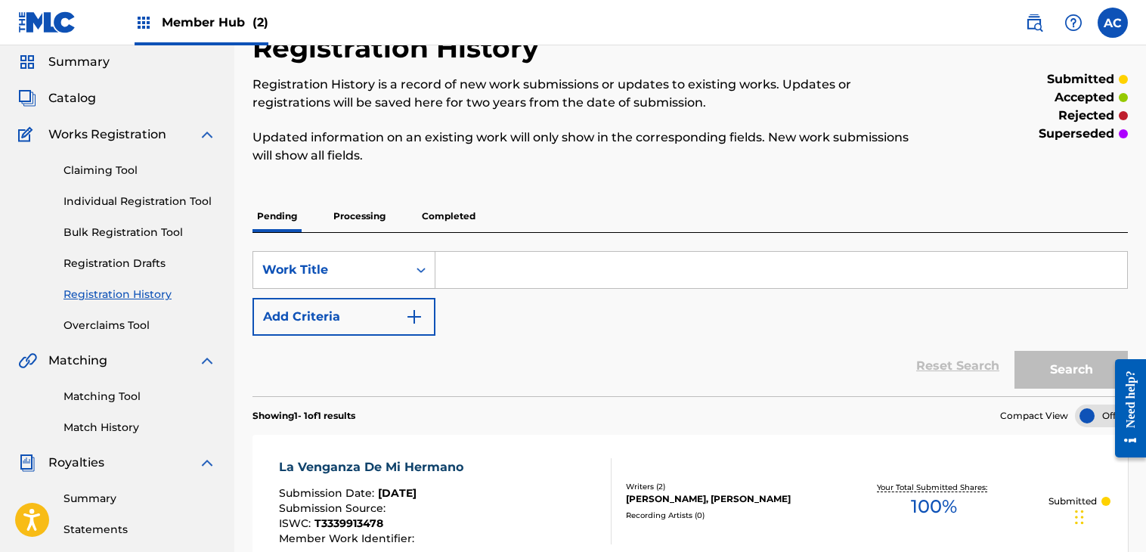
scroll to position [36, 0]
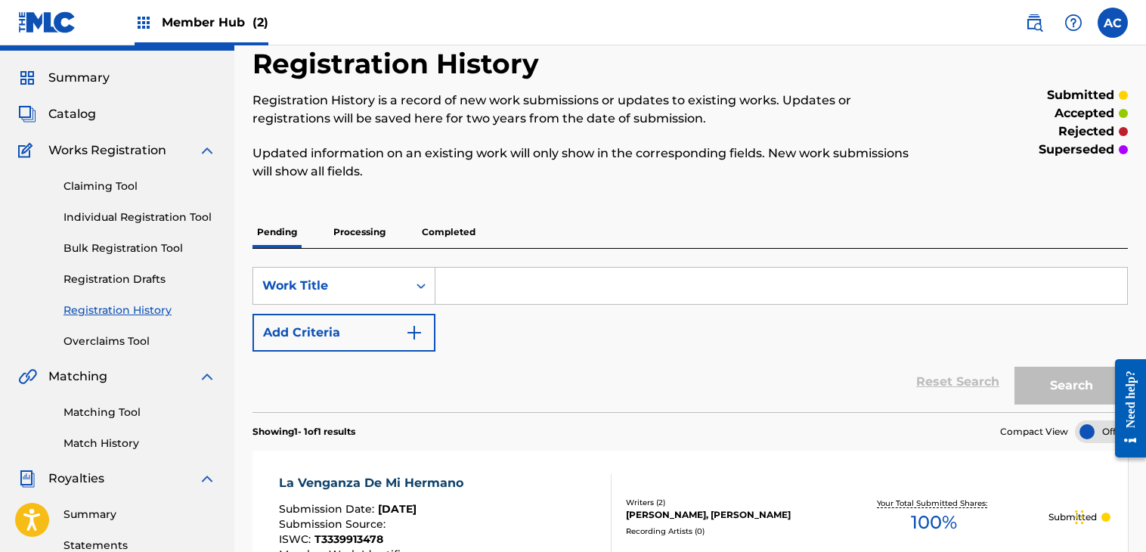
click at [442, 237] on p "Completed" at bounding box center [448, 232] width 63 height 32
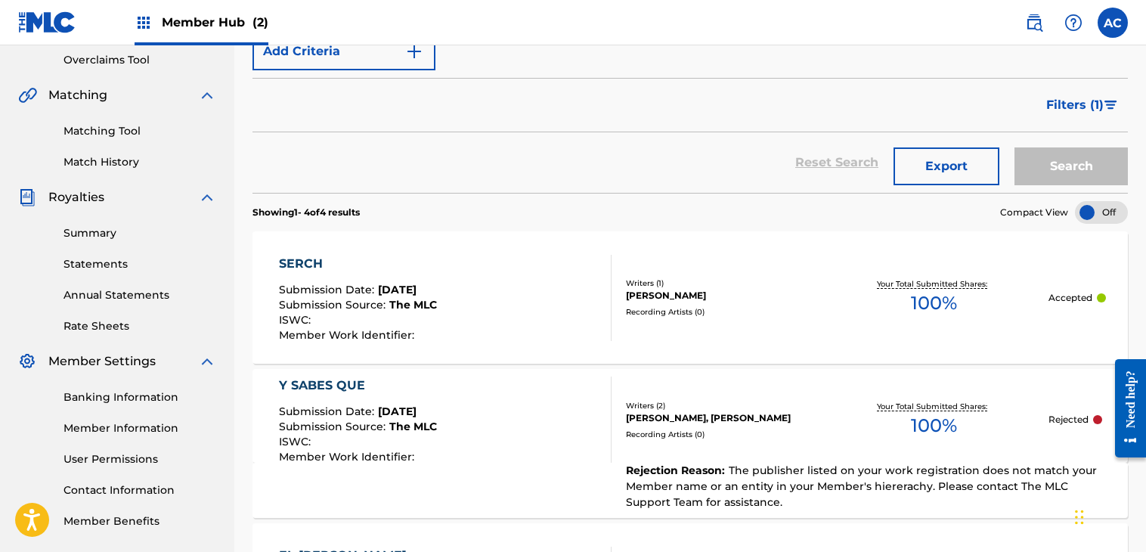
scroll to position [332, 0]
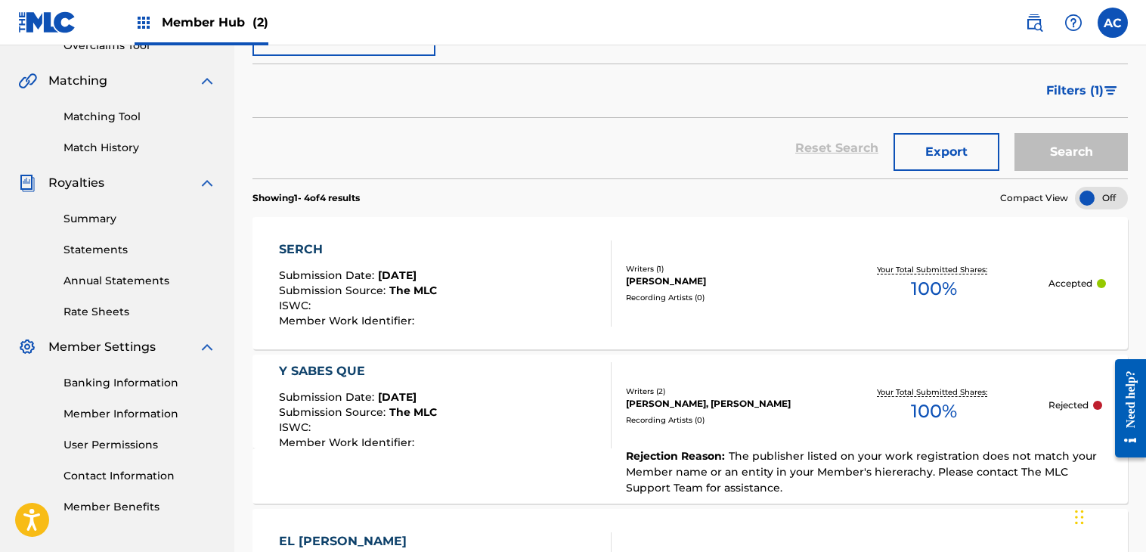
click at [401, 297] on div "Submission Source : The MLC" at bounding box center [358, 292] width 158 height 15
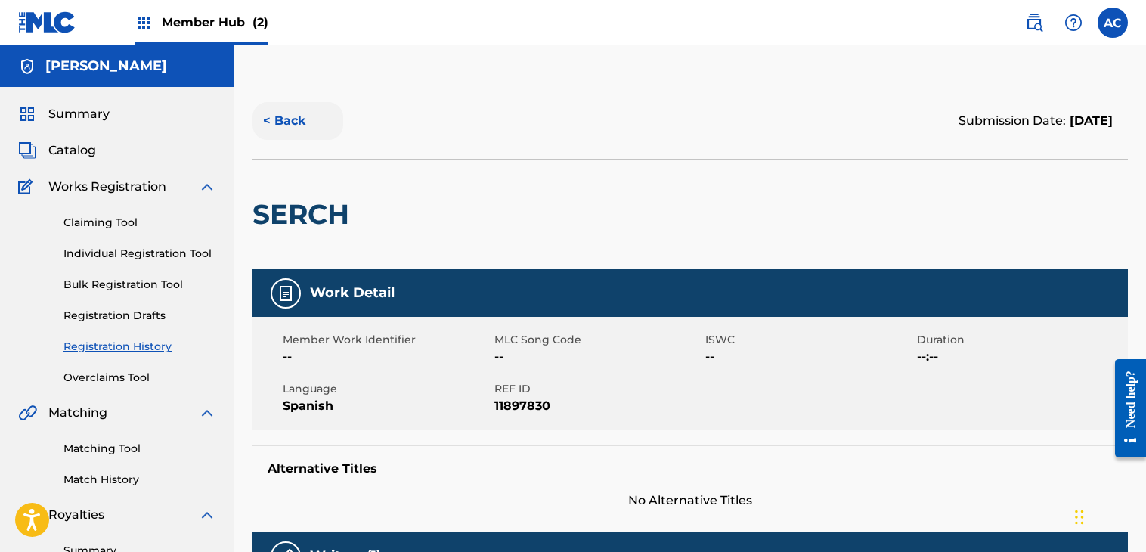
click at [296, 110] on button "< Back" at bounding box center [298, 121] width 91 height 38
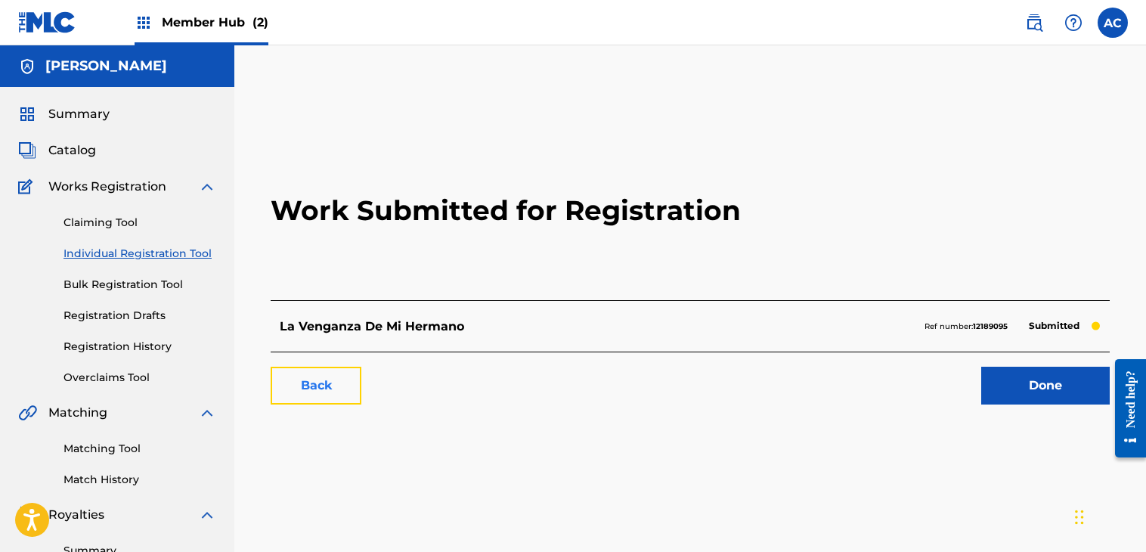
click at [333, 384] on link "Back" at bounding box center [316, 386] width 91 height 38
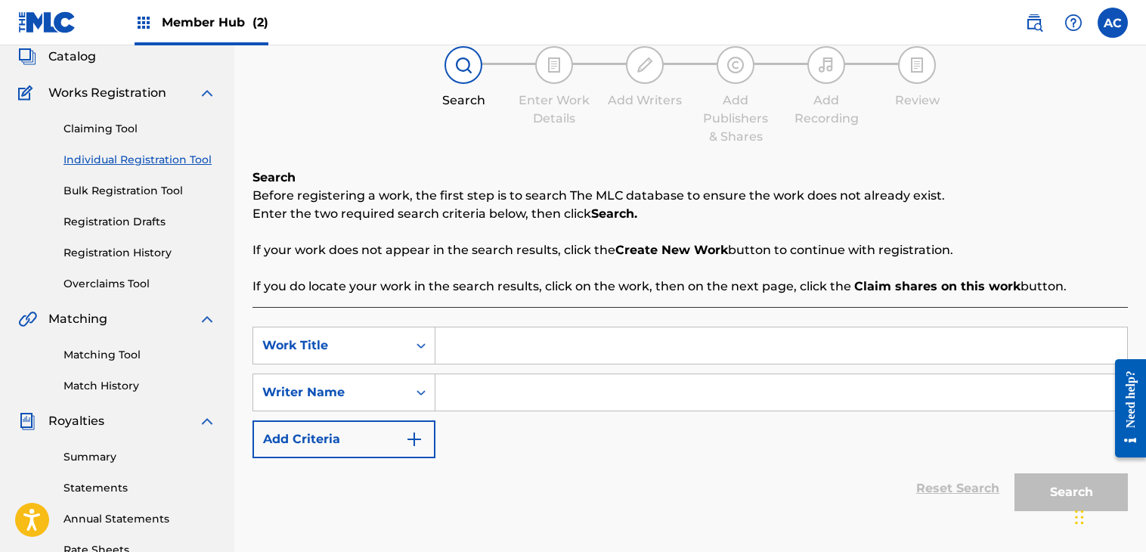
scroll to position [124, 0]
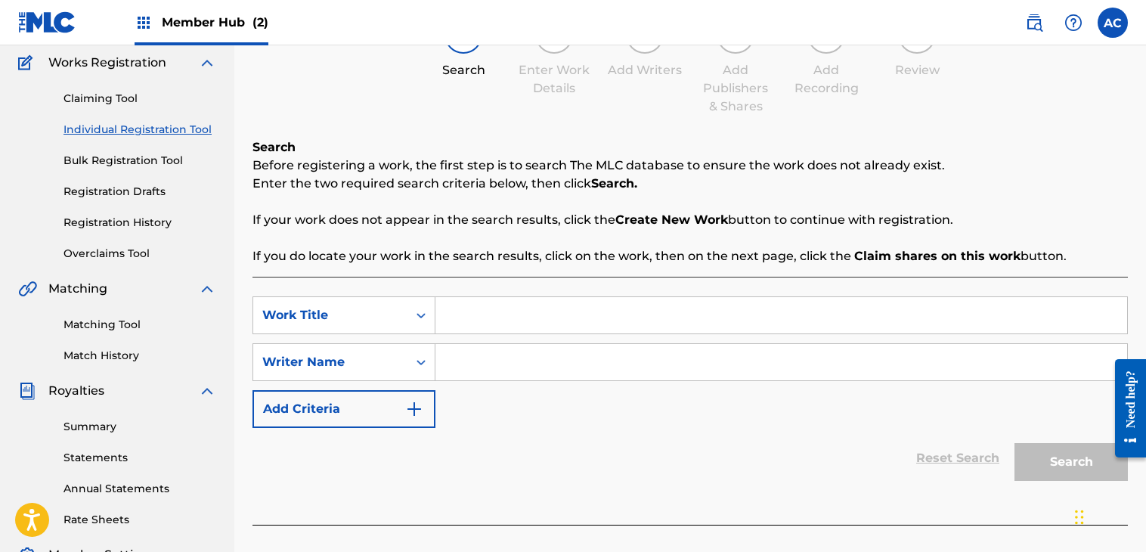
click at [500, 333] on div "SearchWithCriteriacabd028b-80f6-4545-b785-2924cd1de7e2 Work Title SearchWithCri…" at bounding box center [691, 362] width 876 height 132
click at [513, 327] on input "Search Form" at bounding box center [782, 315] width 692 height 36
type input "Y Sabes Que"
click at [508, 363] on input "Search Form" at bounding box center [782, 362] width 692 height 36
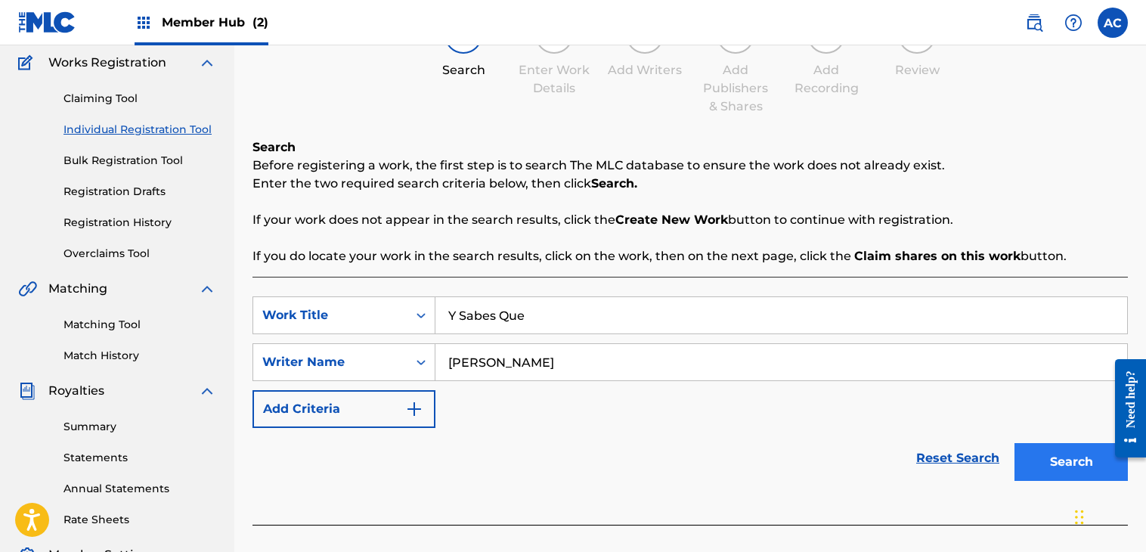
type input "[PERSON_NAME]"
click at [1059, 473] on button "Search" at bounding box center [1071, 462] width 113 height 38
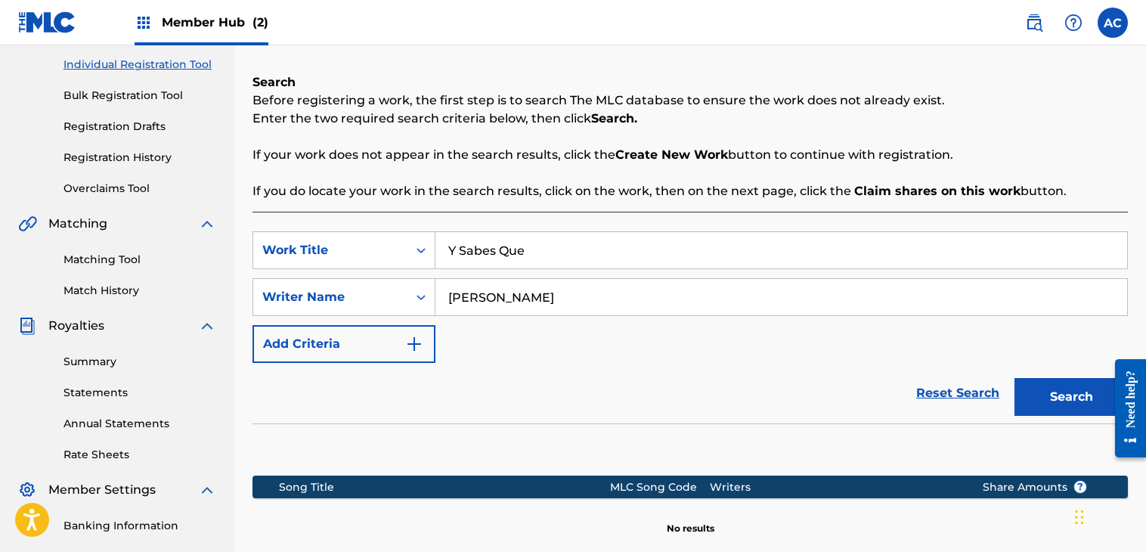
scroll to position [385, 0]
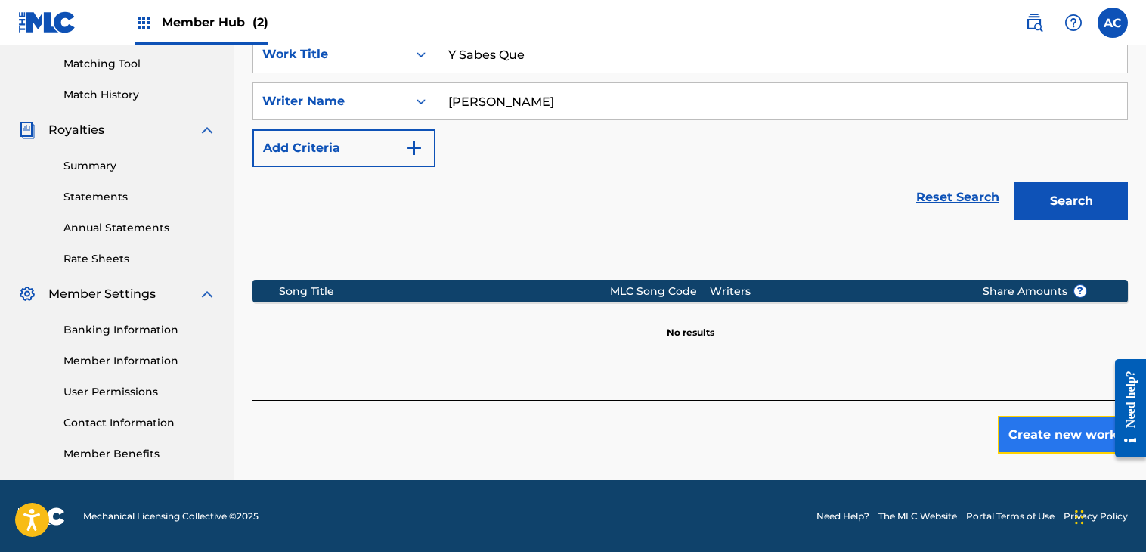
click at [1054, 432] on button "Create new work" at bounding box center [1063, 435] width 130 height 38
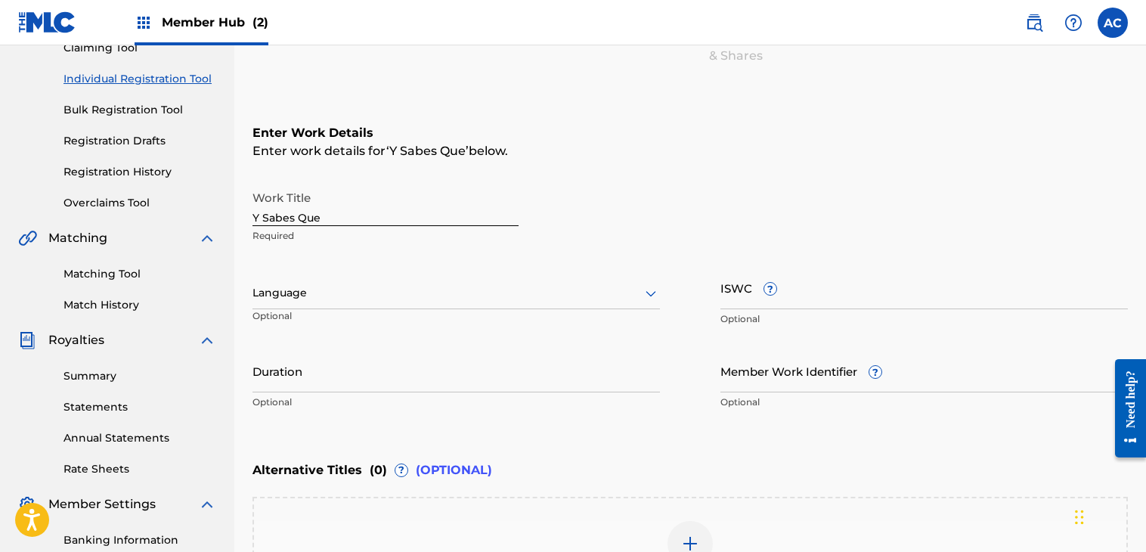
scroll to position [251, 0]
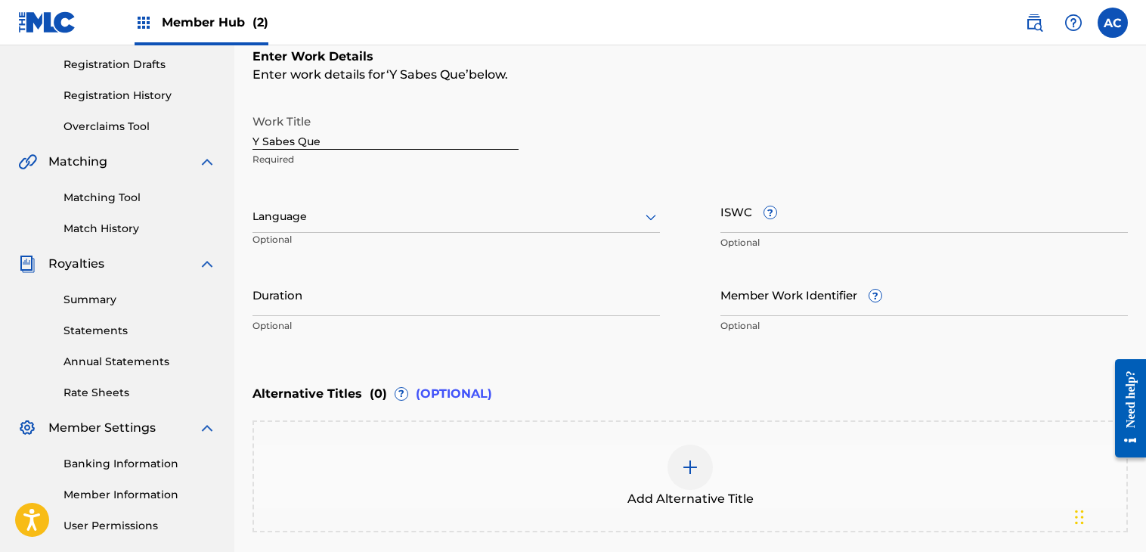
click at [614, 222] on div at bounding box center [457, 216] width 408 height 19
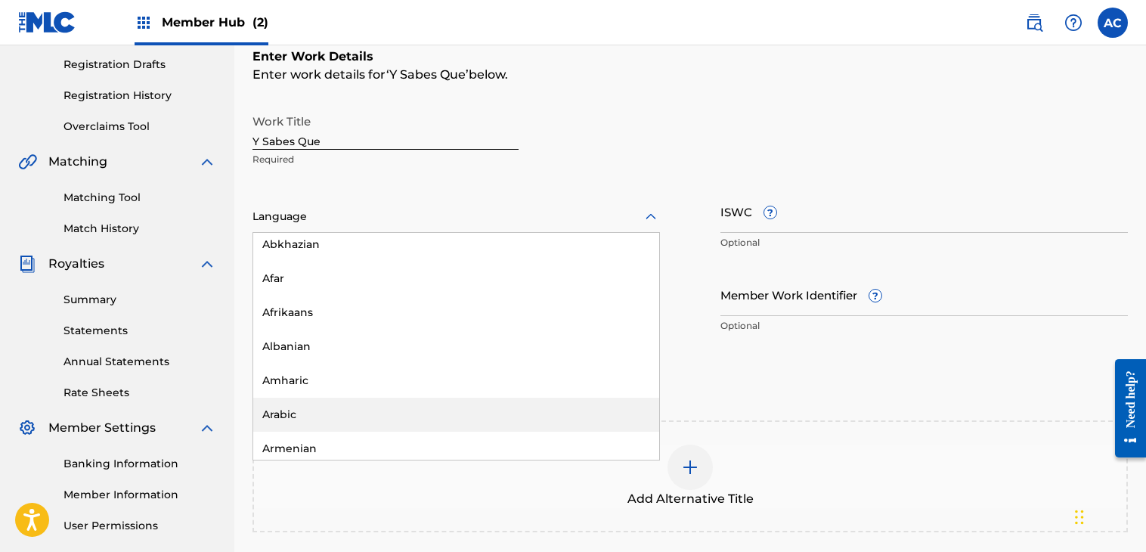
scroll to position [0, 0]
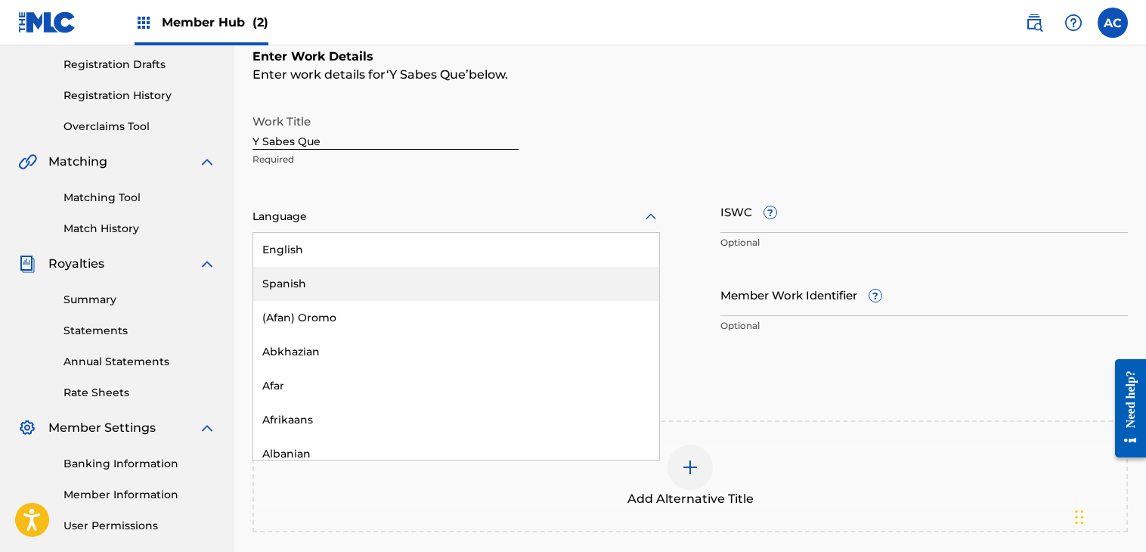
click at [333, 271] on div "Spanish" at bounding box center [456, 284] width 406 height 34
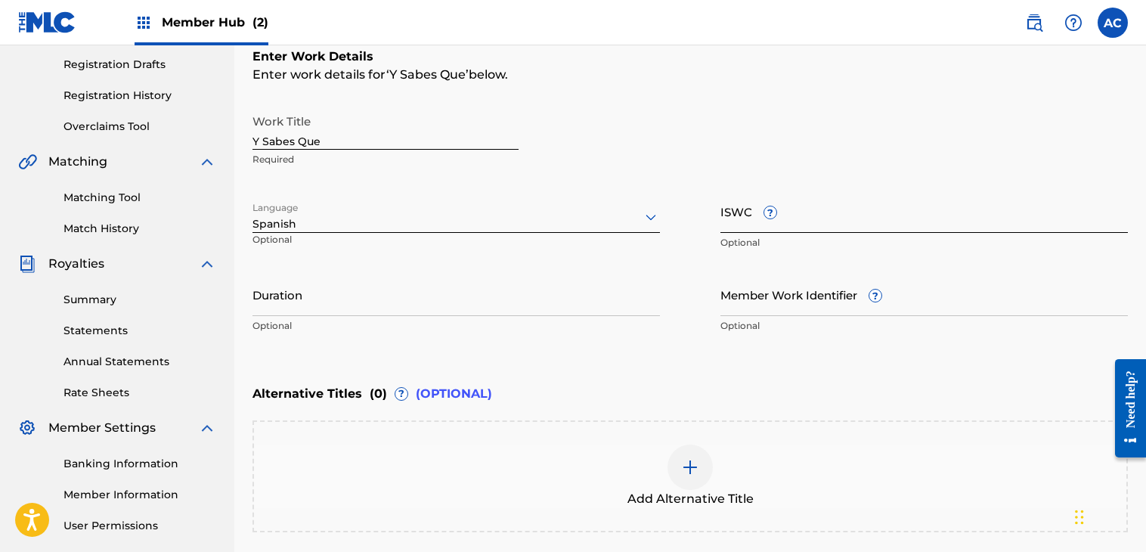
click at [744, 212] on input "ISWC ?" at bounding box center [925, 211] width 408 height 43
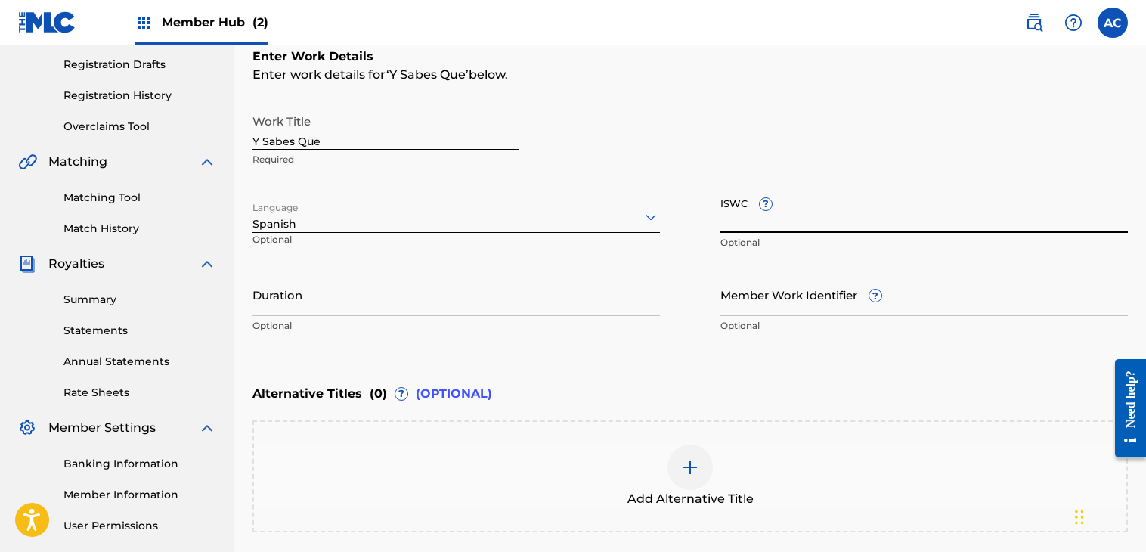
paste input "T-333.991.378-5"
type input "T-333.991.378-5"
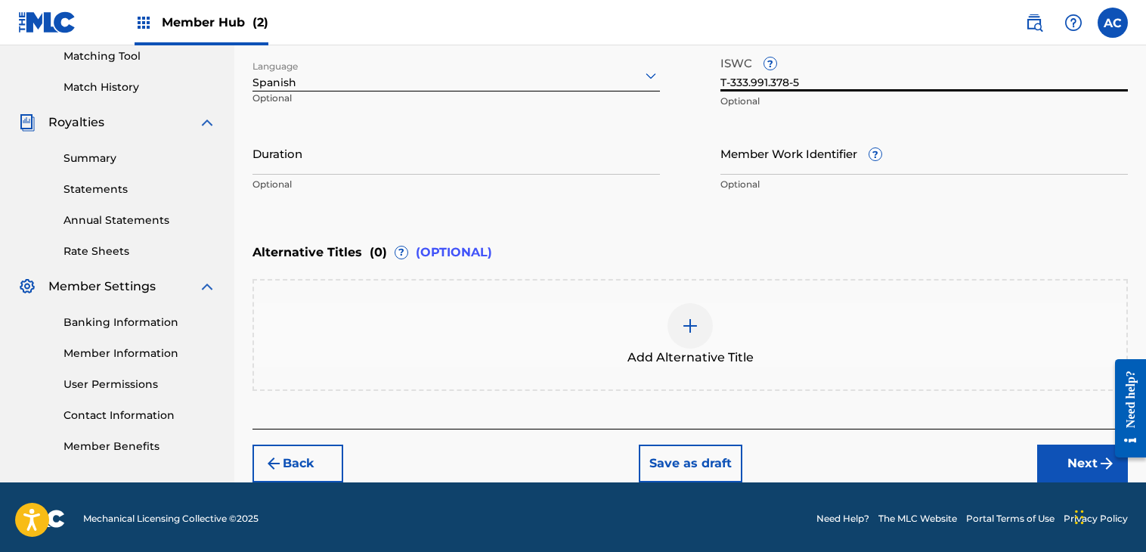
scroll to position [393, 0]
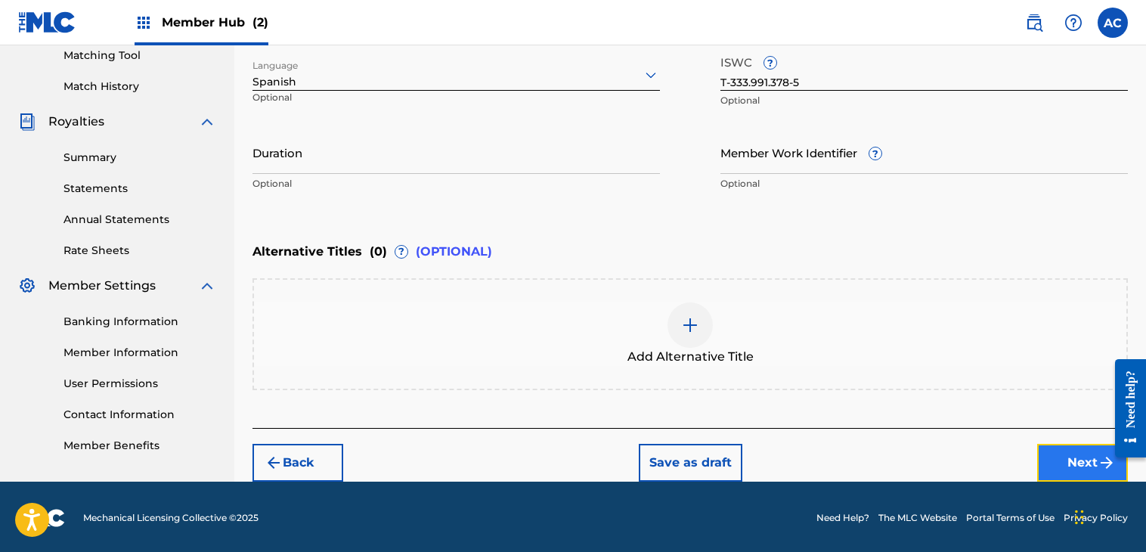
click at [1080, 461] on button "Next" at bounding box center [1082, 463] width 91 height 38
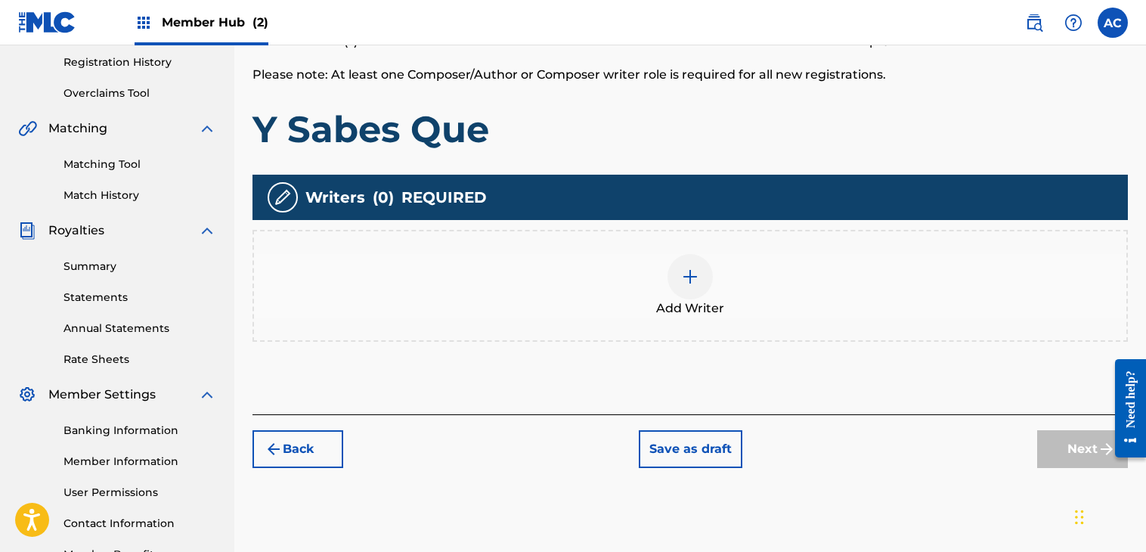
scroll to position [372, 0]
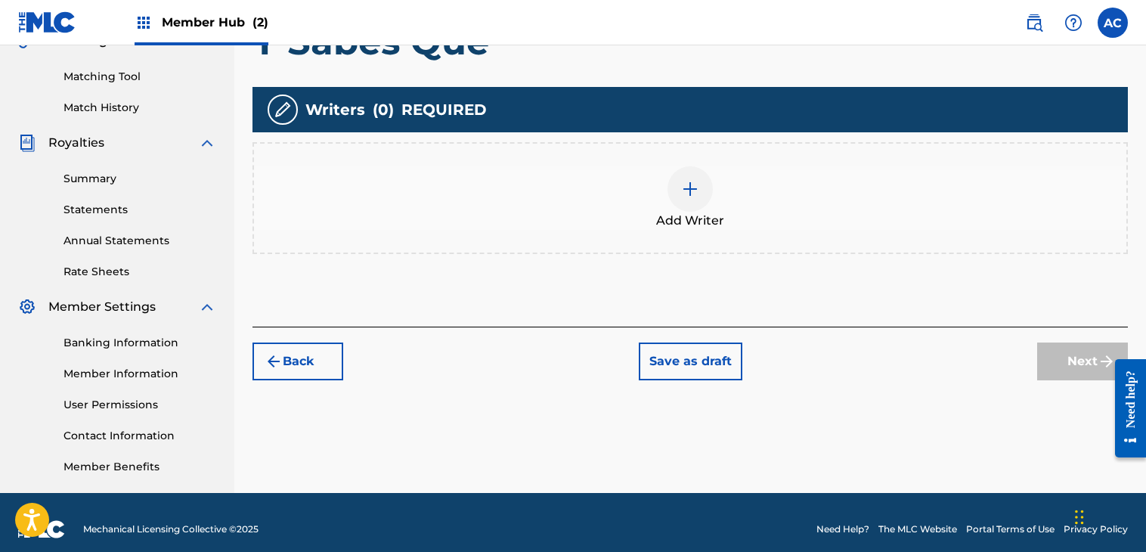
click at [676, 194] on div at bounding box center [690, 188] width 45 height 45
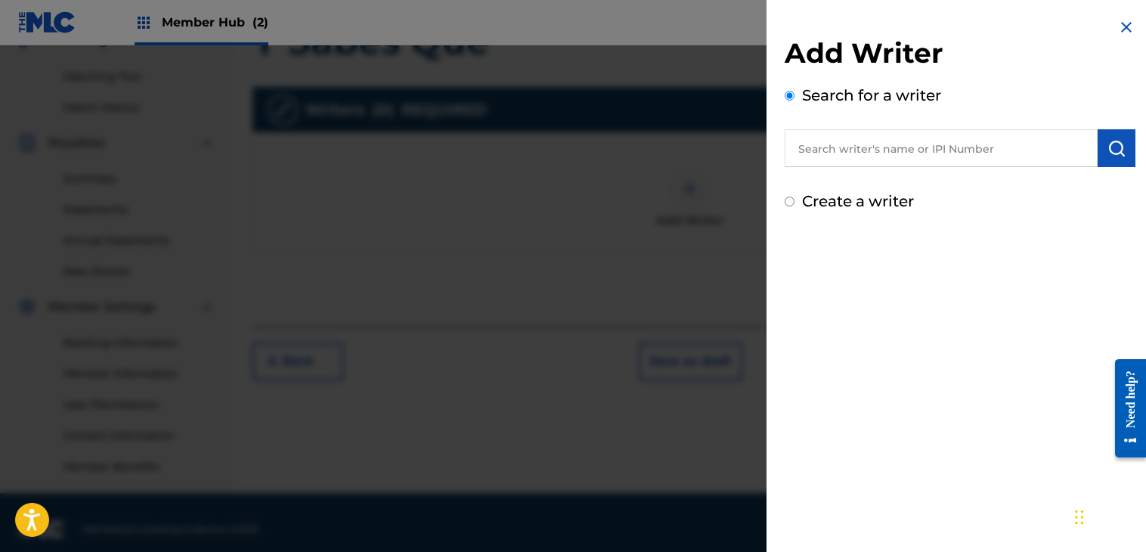
click at [876, 166] on input "text" at bounding box center [941, 148] width 313 height 38
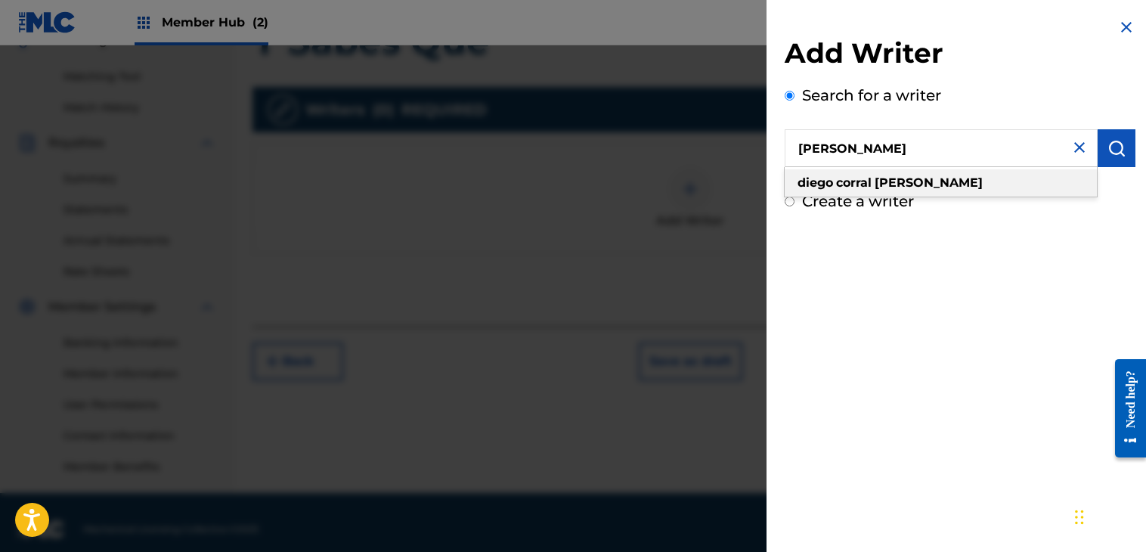
click at [874, 179] on span at bounding box center [873, 182] width 3 height 14
type input "[PERSON_NAME]"
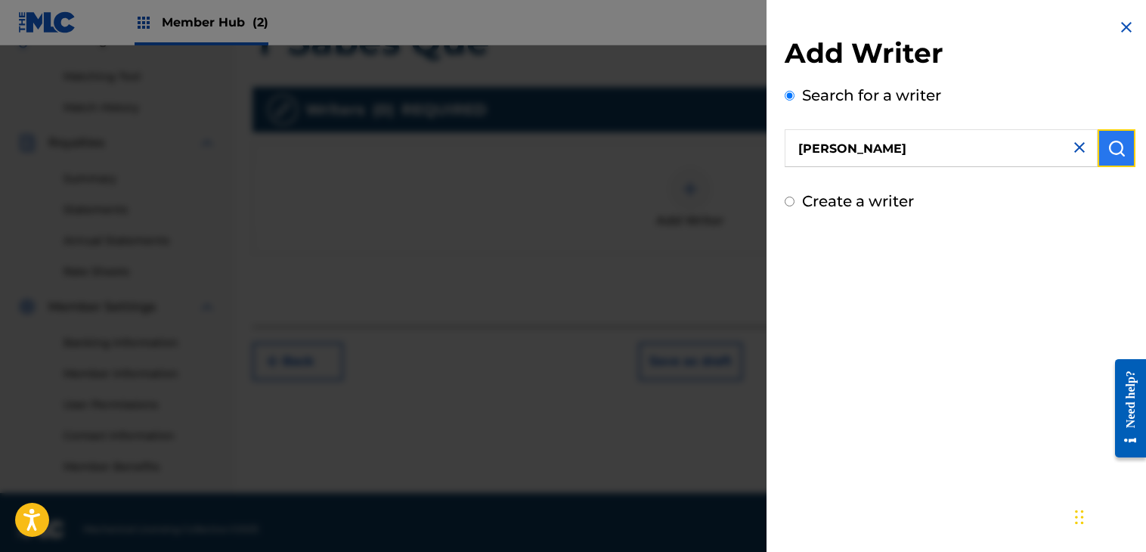
click at [1120, 153] on img "submit" at bounding box center [1117, 148] width 18 height 18
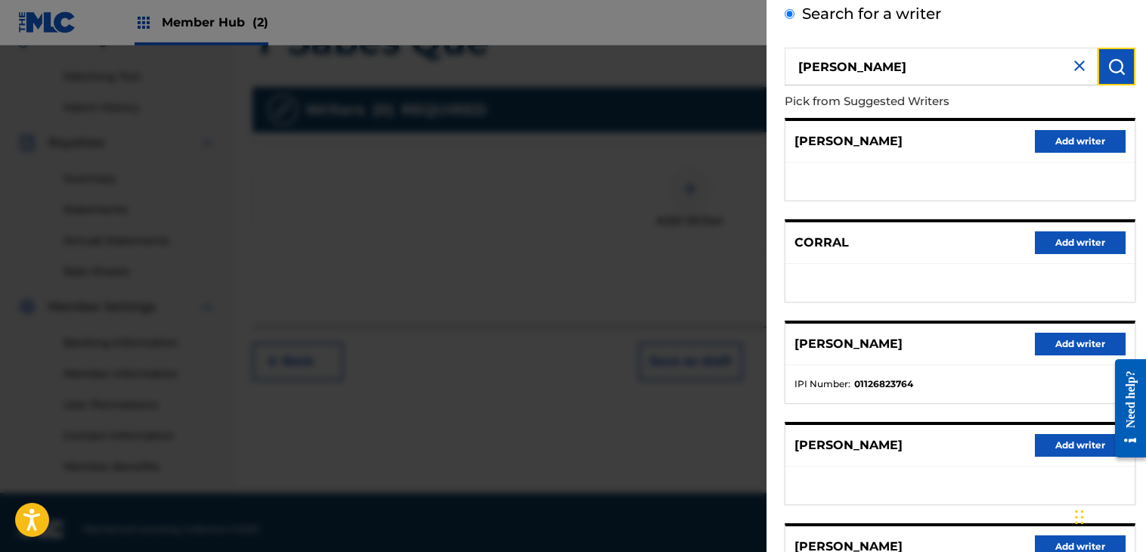
scroll to position [230, 0]
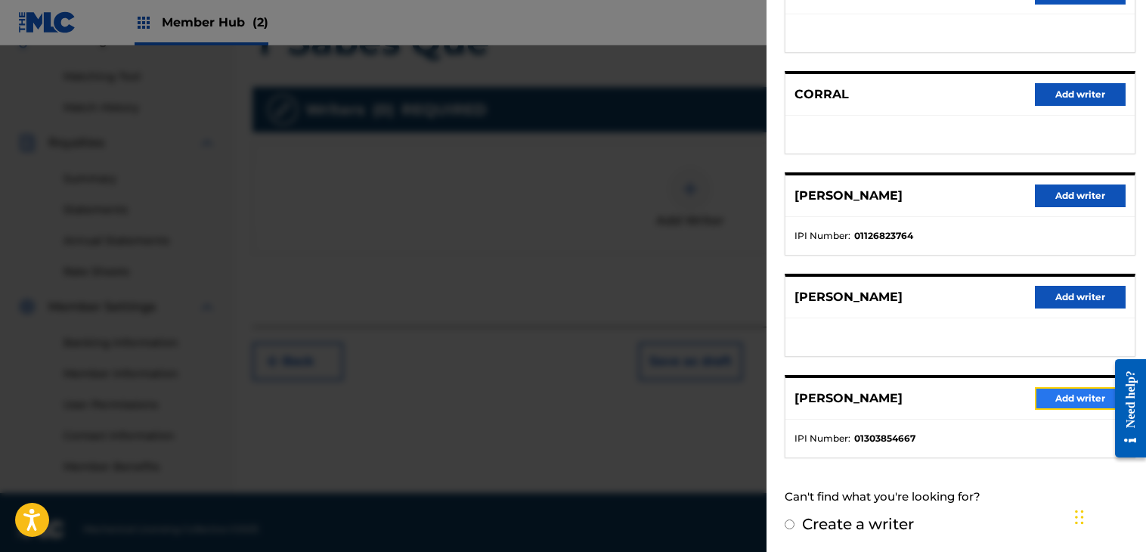
click at [1063, 391] on button "Add writer" at bounding box center [1080, 398] width 91 height 23
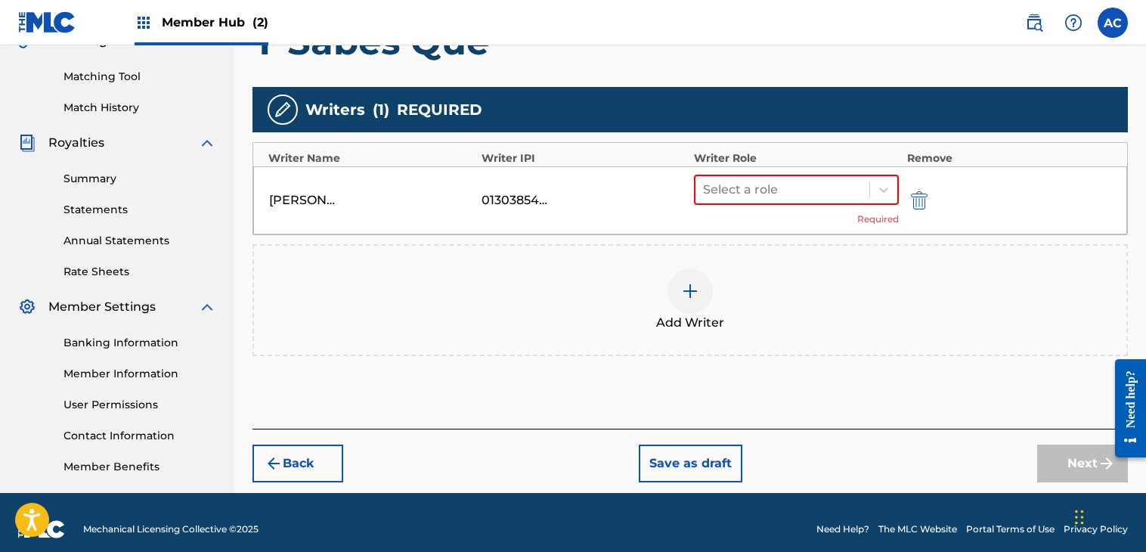
click at [856, 204] on div "Select a role Required" at bounding box center [796, 200] width 205 height 51
click at [869, 190] on div "Select a role" at bounding box center [783, 189] width 174 height 27
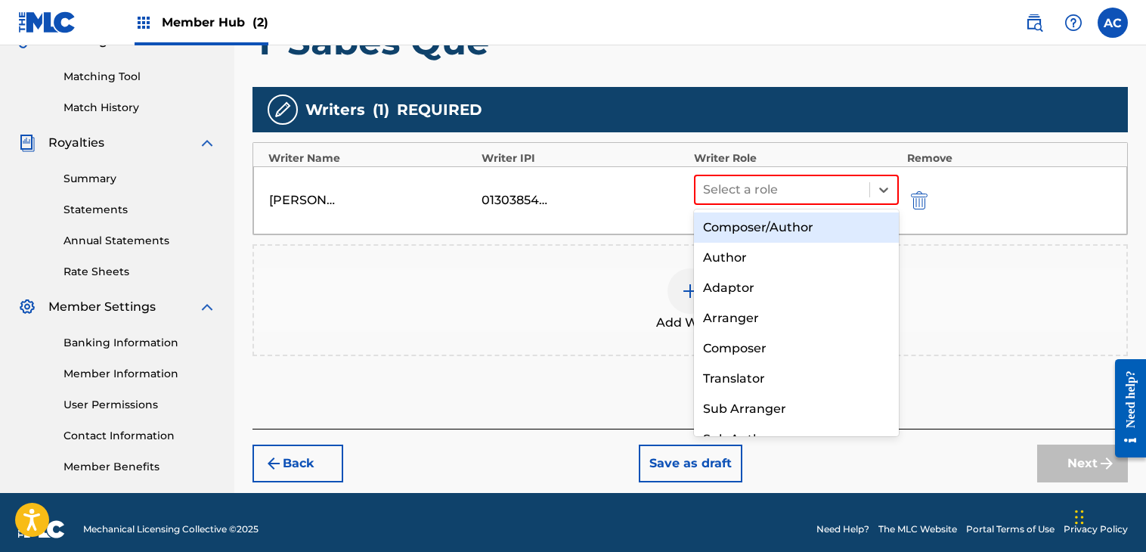
click at [786, 223] on div "Composer/Author" at bounding box center [796, 227] width 205 height 30
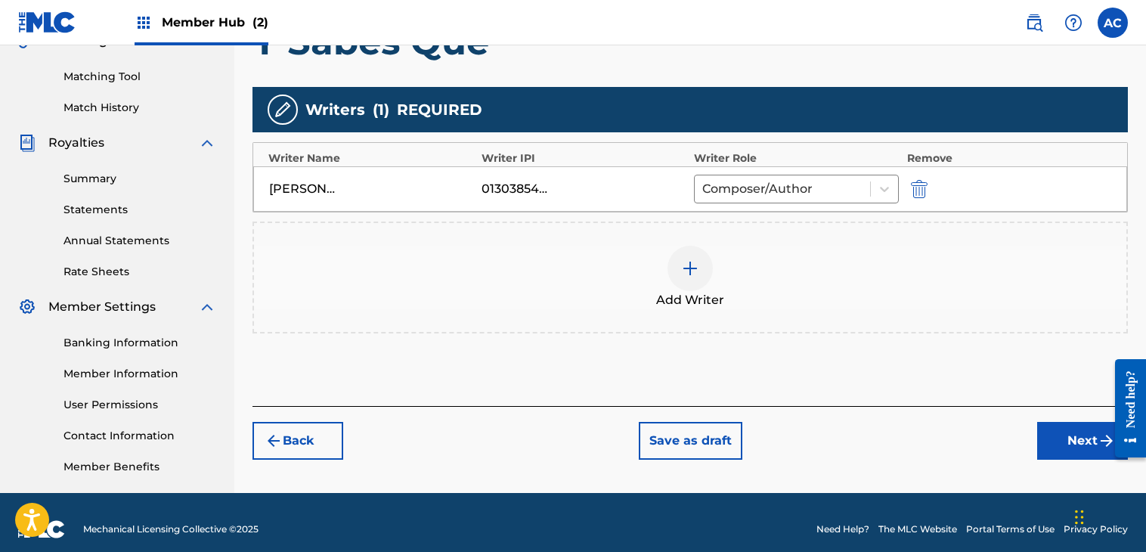
click at [696, 282] on div at bounding box center [690, 268] width 45 height 45
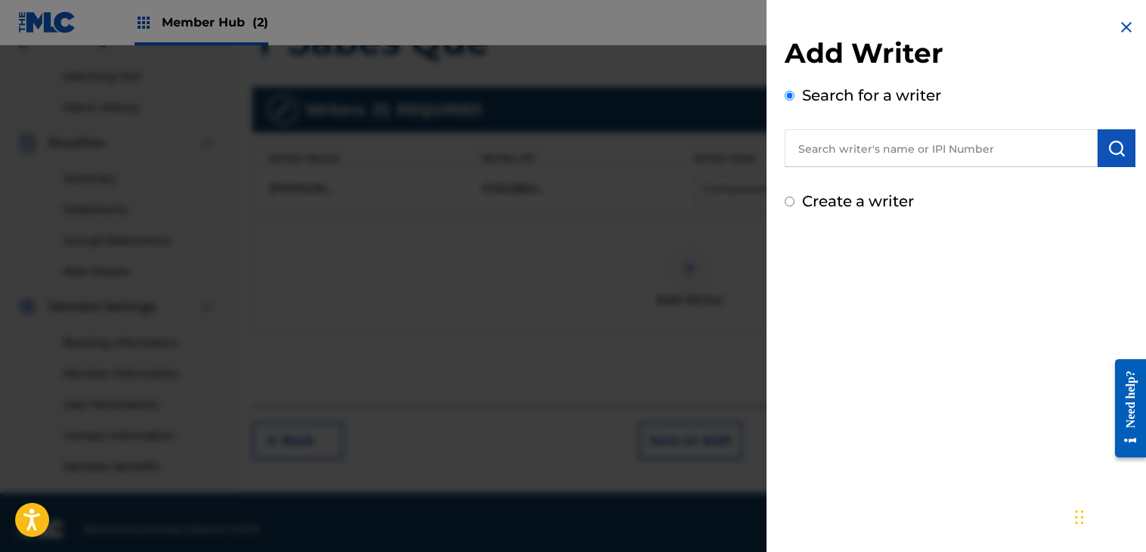
click at [894, 158] on input "text" at bounding box center [941, 148] width 313 height 38
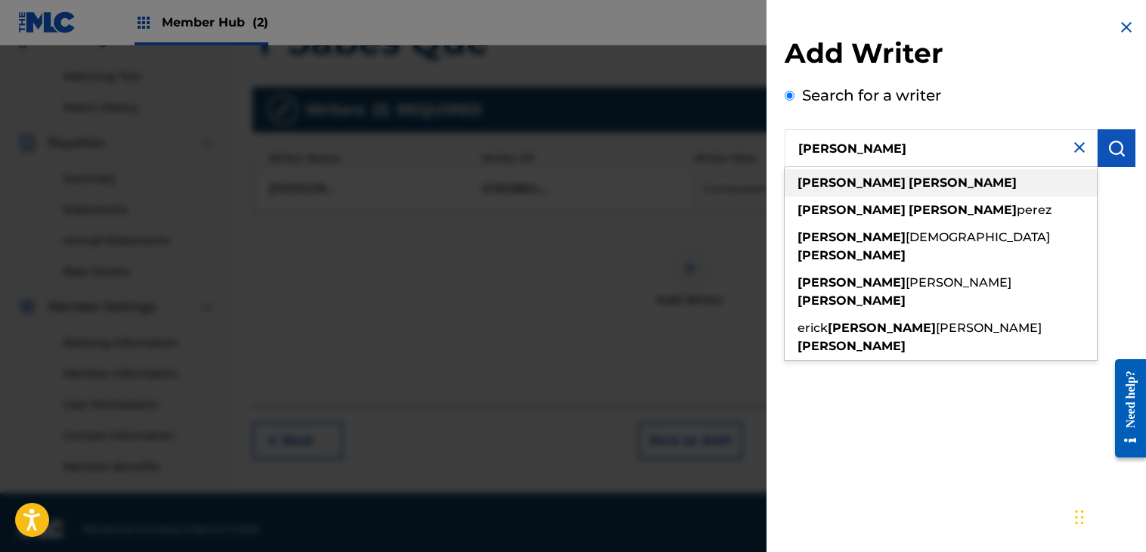
click at [909, 178] on strong "[PERSON_NAME]" at bounding box center [963, 182] width 108 height 14
type input "[PERSON_NAME]"
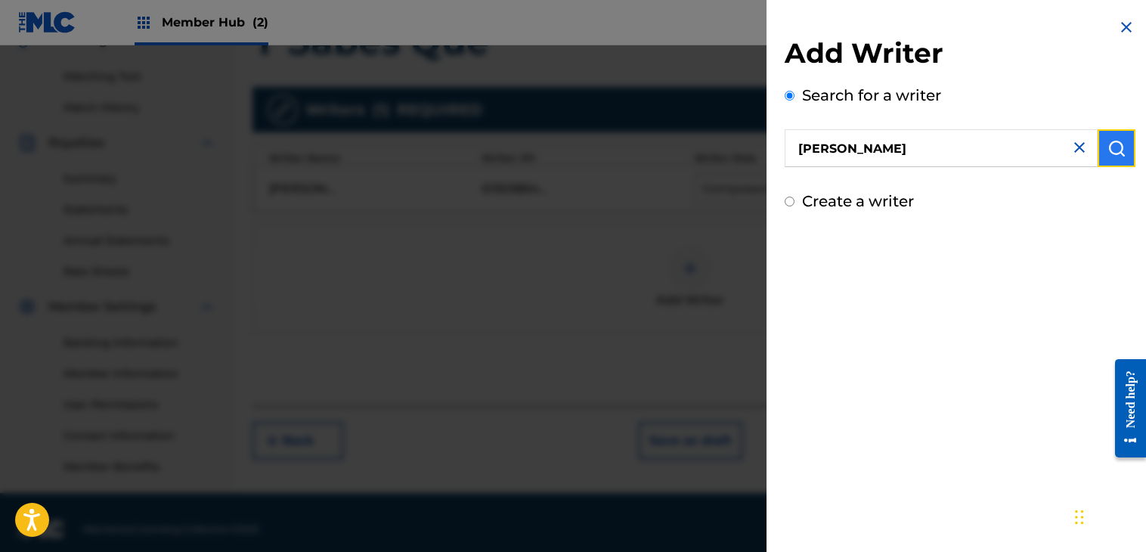
click at [1108, 152] on img "submit" at bounding box center [1117, 148] width 18 height 18
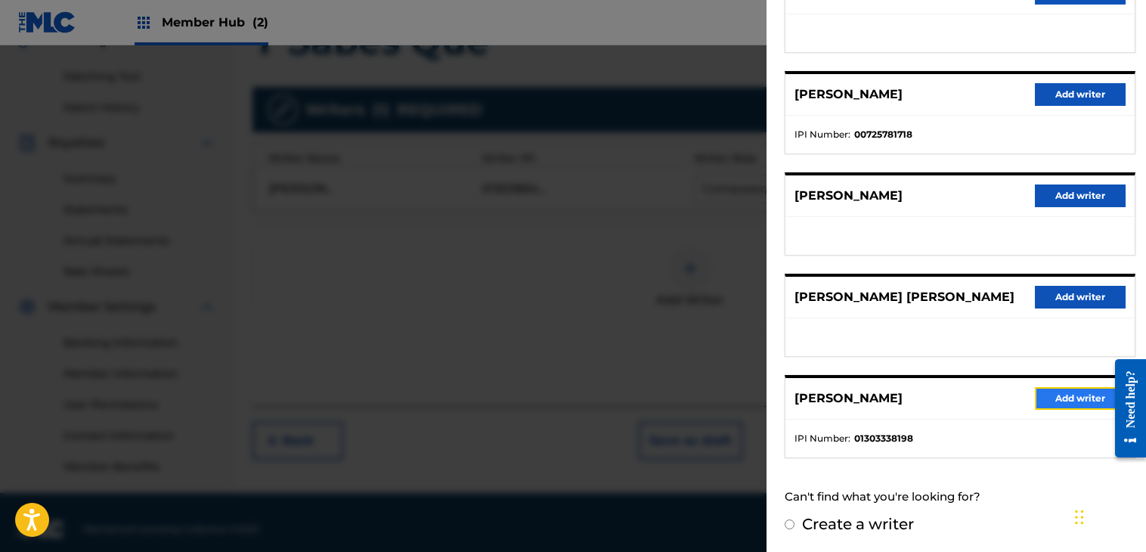
click at [1098, 395] on button "Add writer" at bounding box center [1080, 398] width 91 height 23
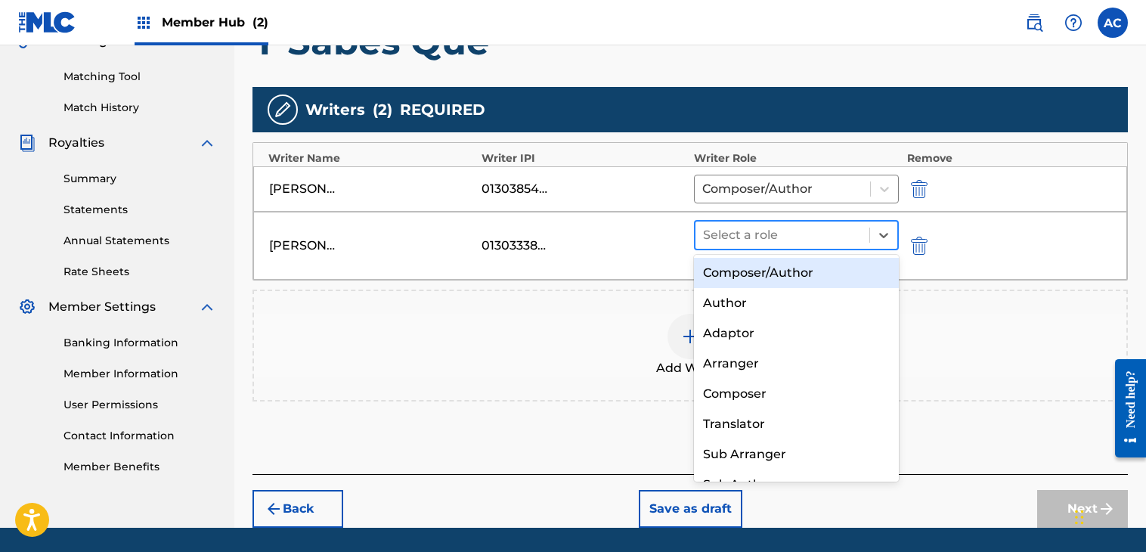
click at [868, 243] on div "Select a role" at bounding box center [783, 235] width 174 height 27
click at [841, 278] on div "Composer/Author" at bounding box center [796, 273] width 205 height 30
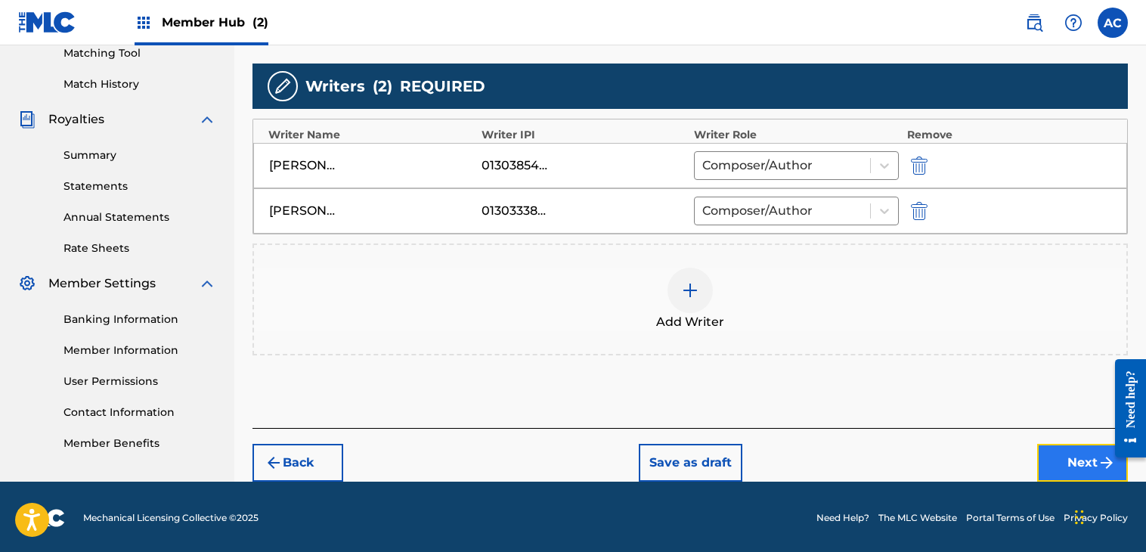
click at [1088, 475] on button "Next" at bounding box center [1082, 463] width 91 height 38
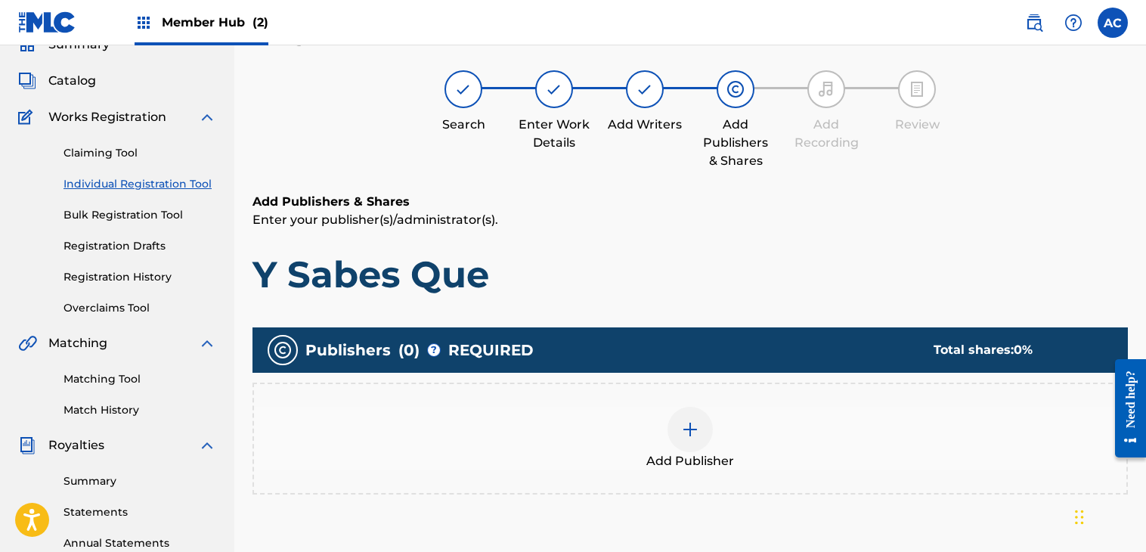
scroll to position [68, 0]
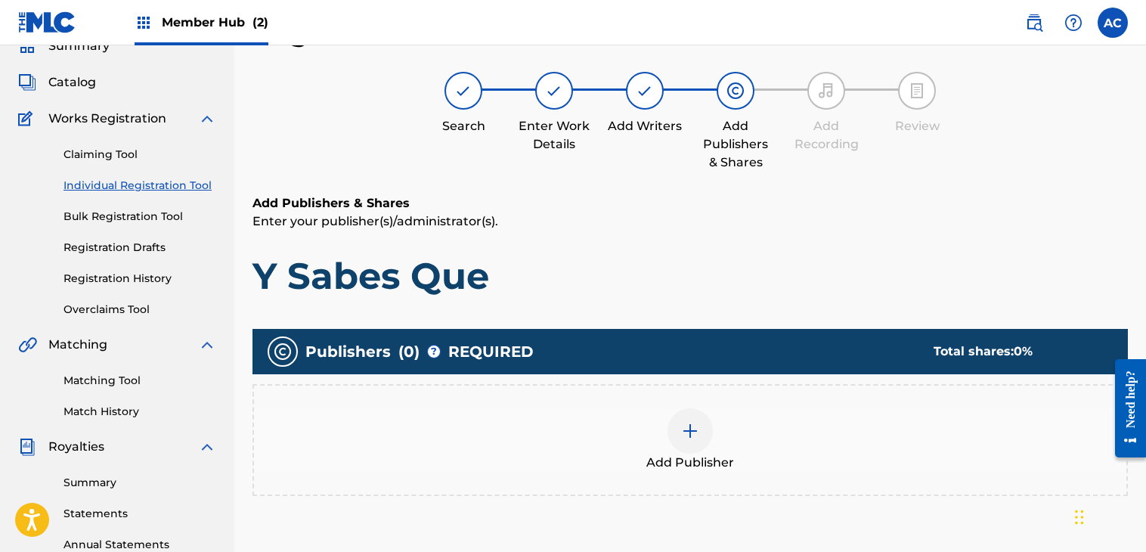
click at [681, 454] on span "Add Publisher" at bounding box center [691, 463] width 88 height 18
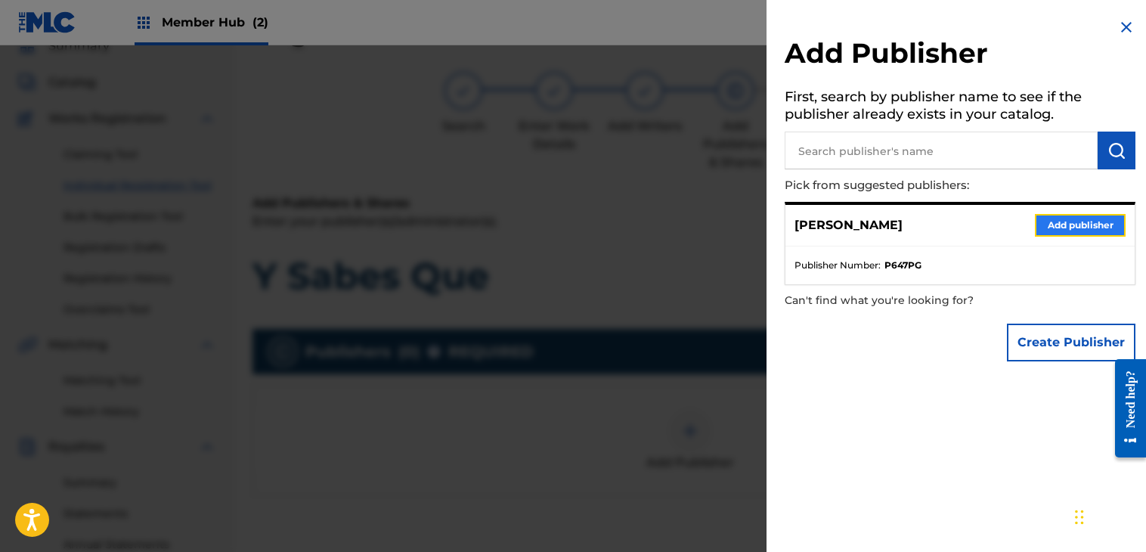
click at [1049, 222] on button "Add publisher" at bounding box center [1080, 225] width 91 height 23
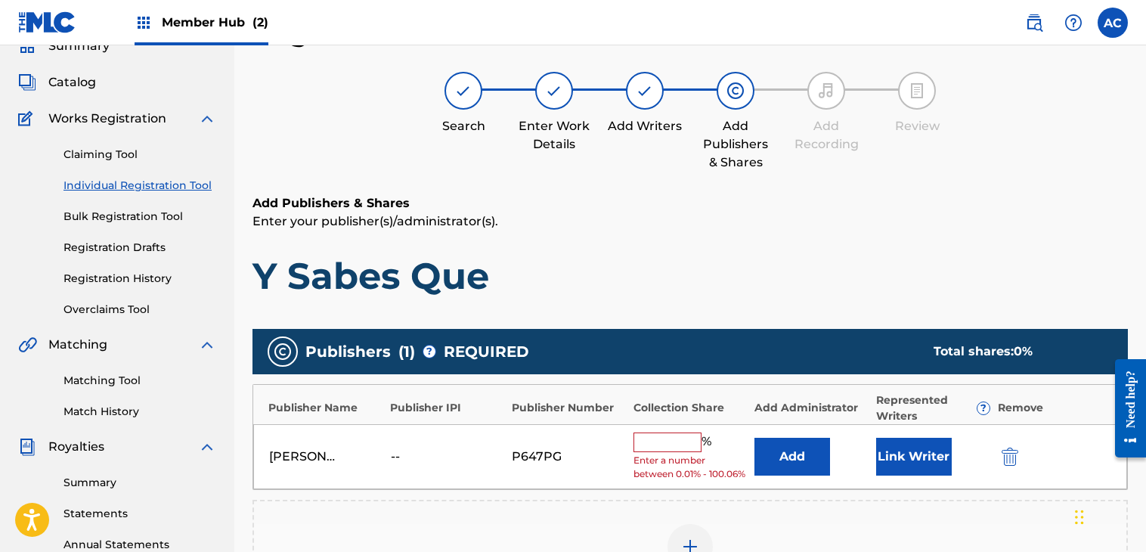
click at [673, 434] on input "text" at bounding box center [668, 443] width 68 height 20
type input "80"
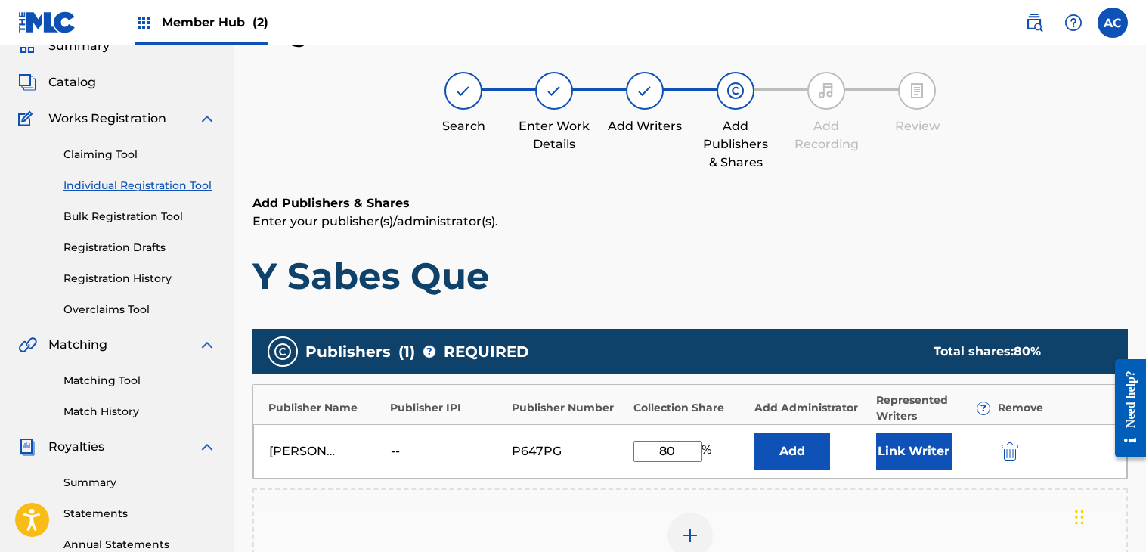
click at [387, 457] on div "[PERSON_NAME] -- P647PG 80 % Add Link Writer" at bounding box center [690, 451] width 874 height 54
click at [1010, 453] on img "submit" at bounding box center [1010, 451] width 17 height 18
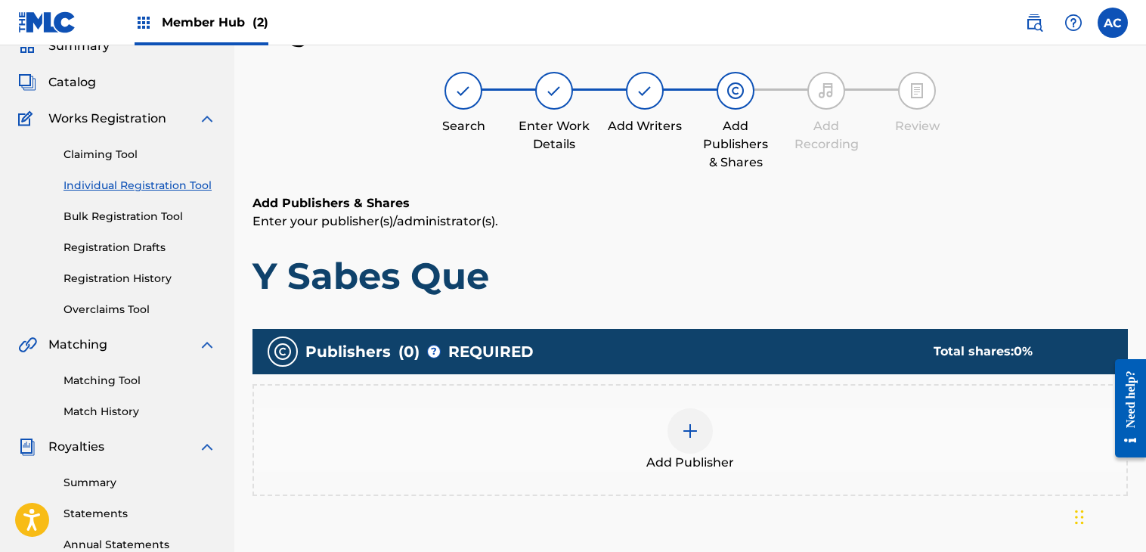
click at [696, 427] on img at bounding box center [690, 431] width 18 height 18
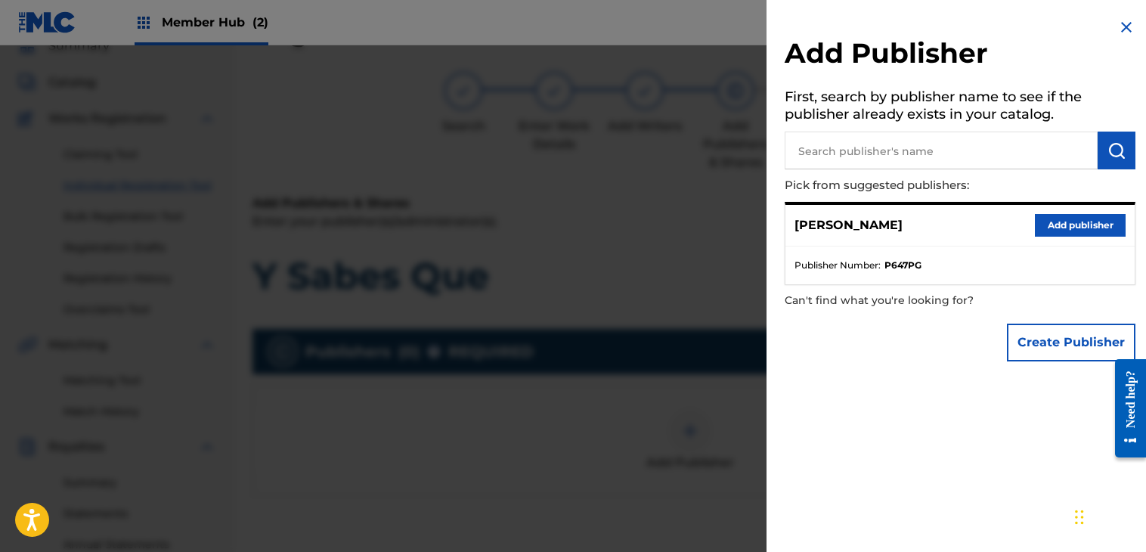
click at [844, 143] on input "text" at bounding box center [941, 151] width 313 height 38
type input "[PERSON_NAME]"
click at [1115, 140] on button "submit" at bounding box center [1117, 151] width 38 height 38
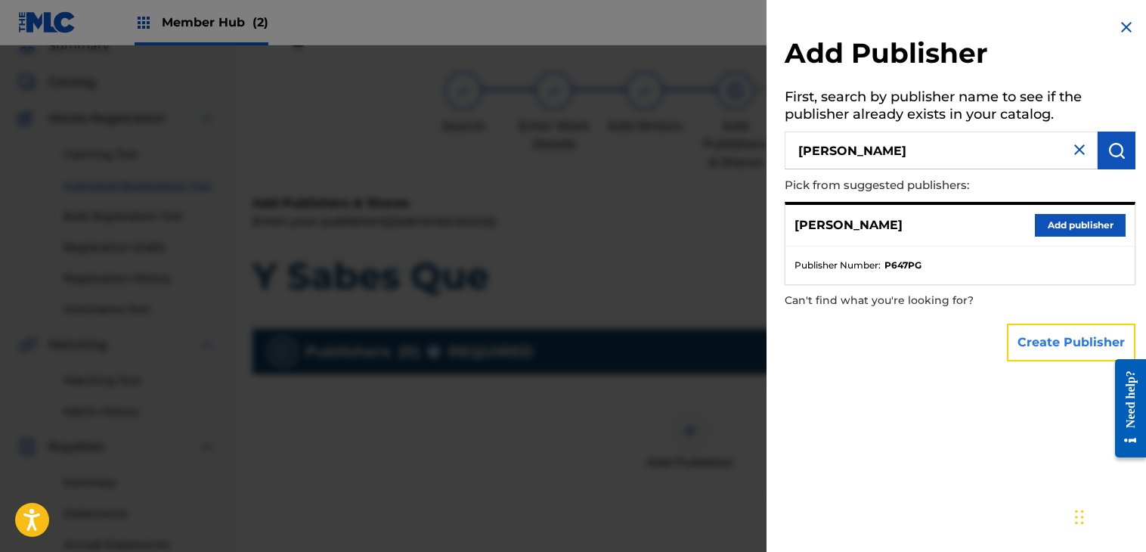
click at [1048, 342] on button "Create Publisher" at bounding box center [1071, 343] width 129 height 38
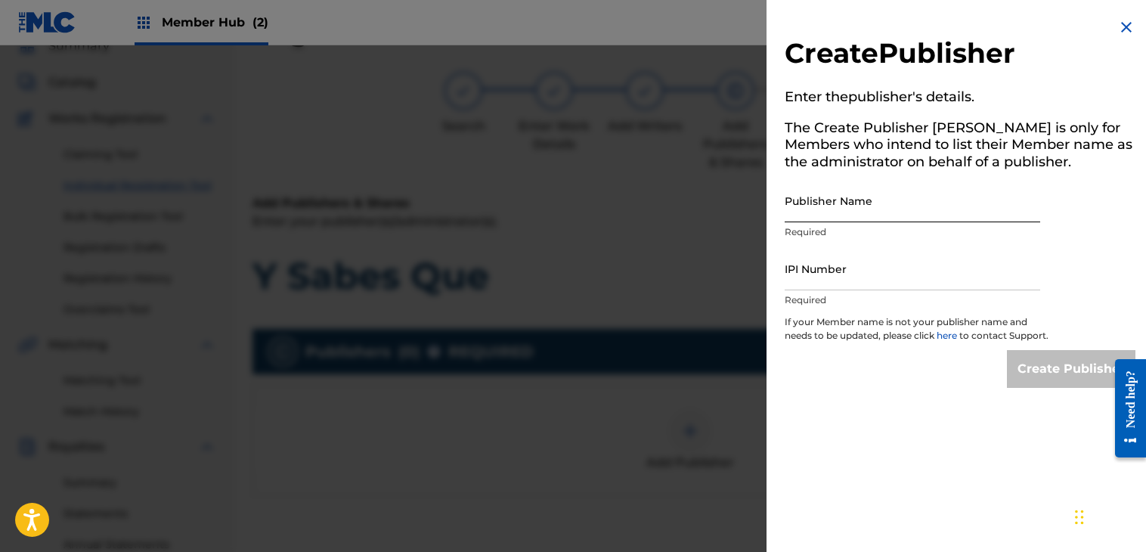
click at [879, 209] on input "Publisher Name" at bounding box center [913, 200] width 256 height 43
type input "[PERSON_NAME]"
click at [808, 267] on input "IPI Number" at bounding box center [913, 268] width 256 height 43
paste input "01303854667"
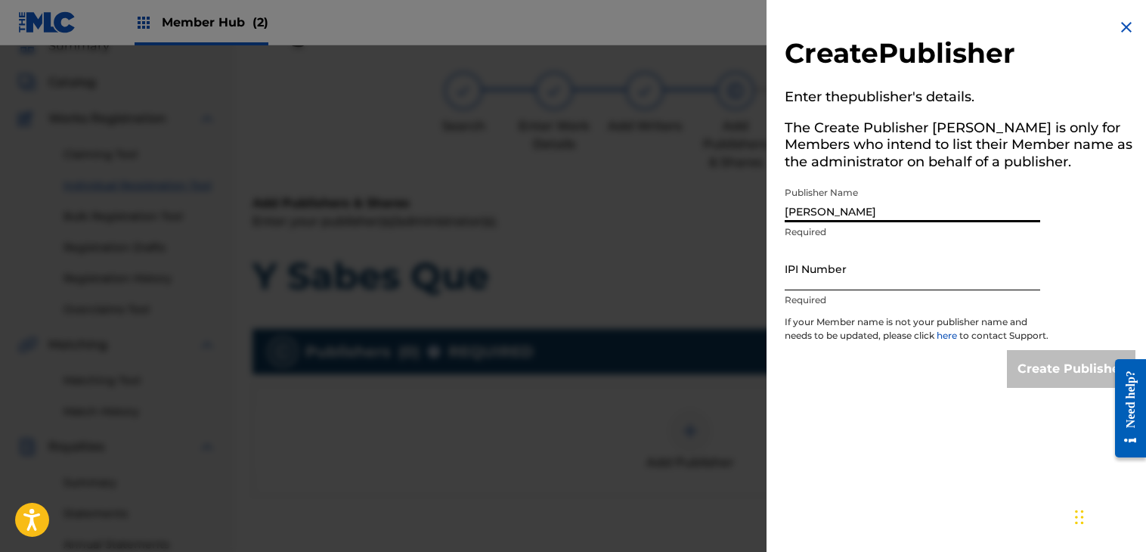
type input "01303854667"
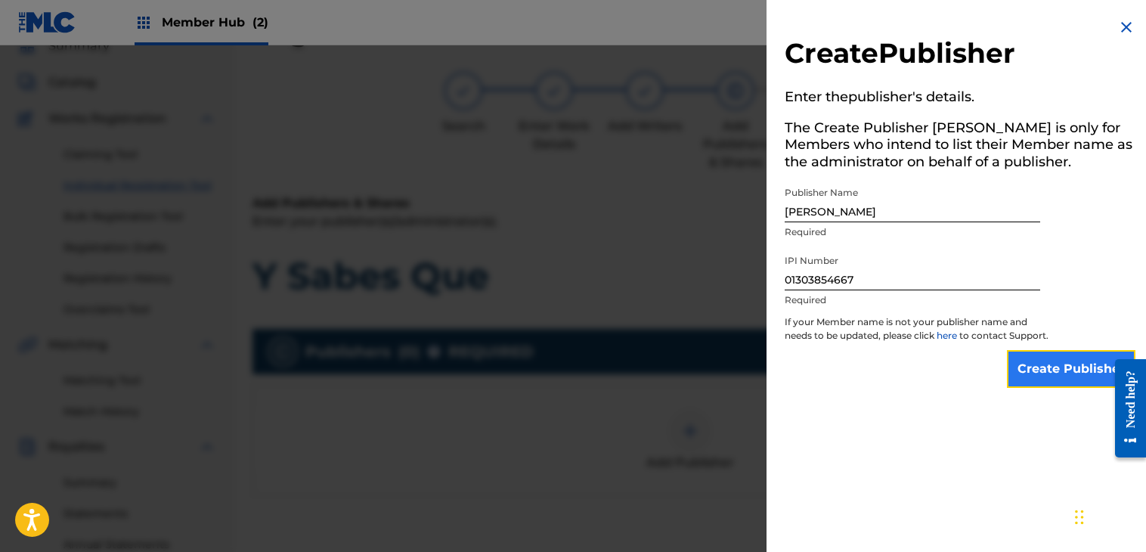
drag, startPoint x: 1099, startPoint y: 383, endPoint x: 1, endPoint y: 28, distance: 1154.6
click at [1099, 383] on input "Create Publisher" at bounding box center [1071, 369] width 129 height 38
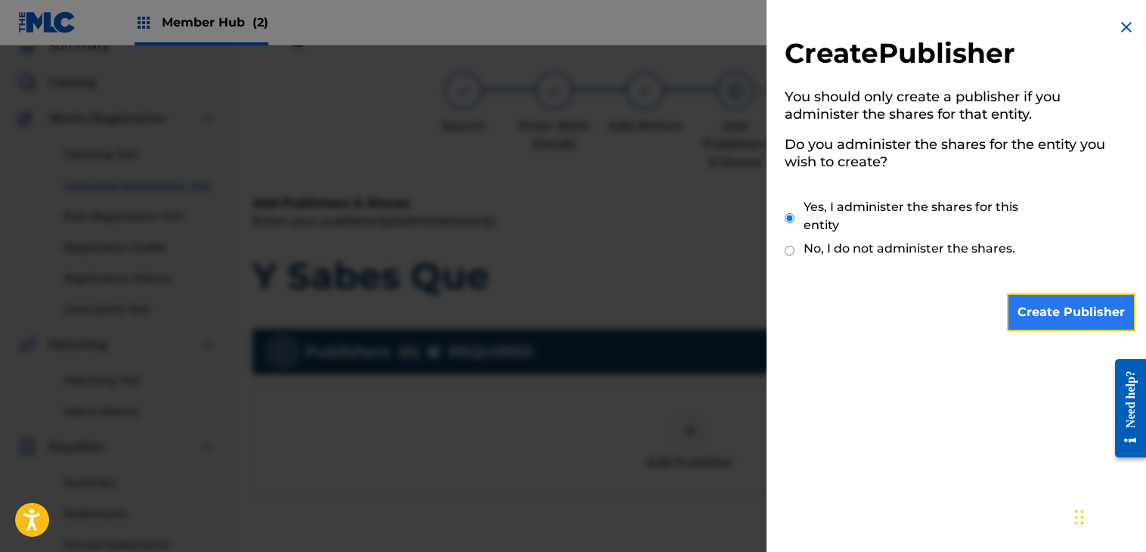
click at [1047, 314] on input "Create Publisher" at bounding box center [1071, 312] width 129 height 38
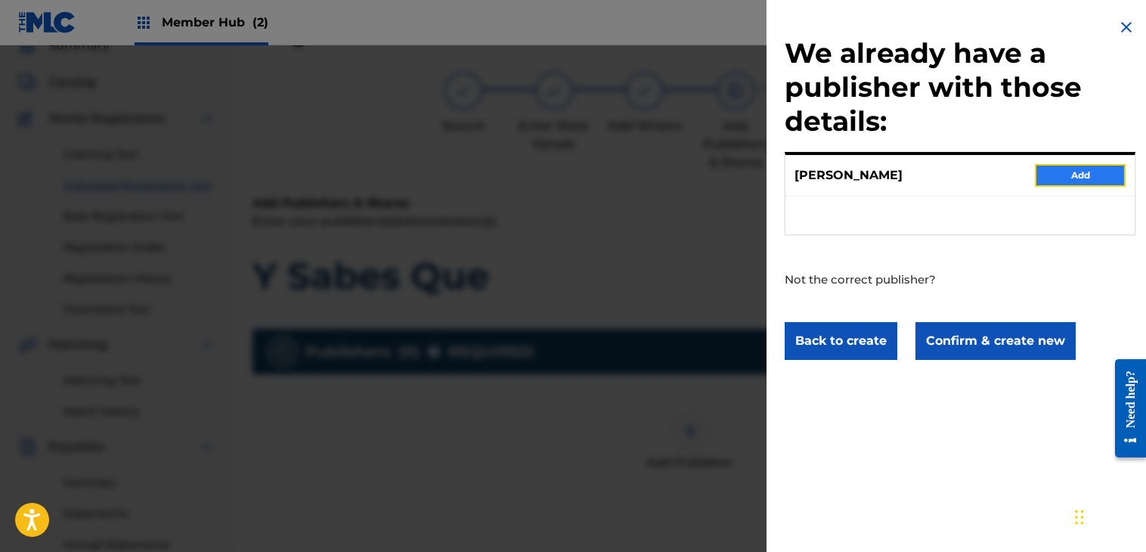
click at [1096, 164] on button "Add" at bounding box center [1080, 175] width 91 height 23
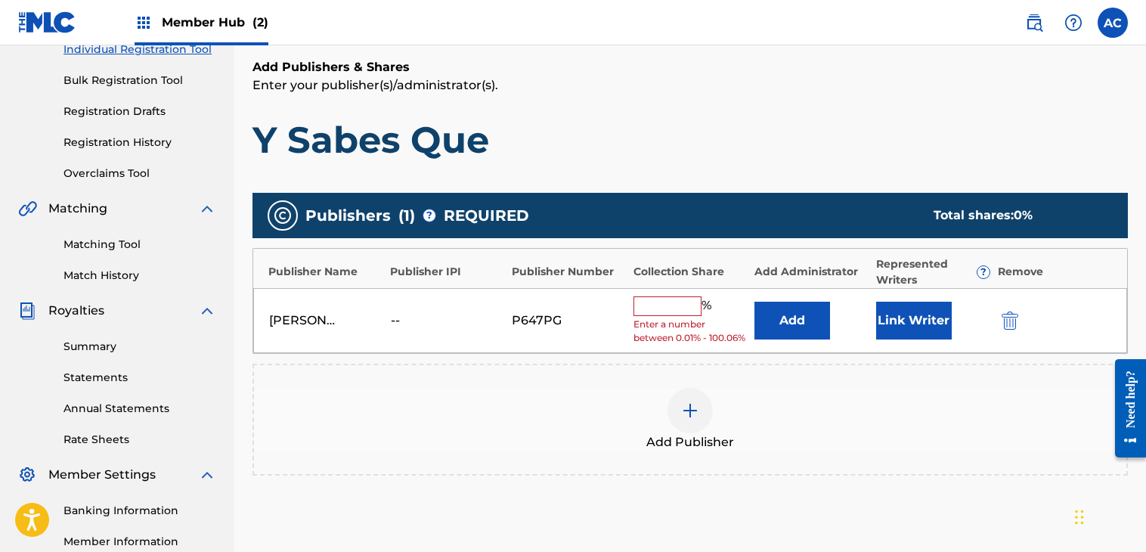
scroll to position [232, 0]
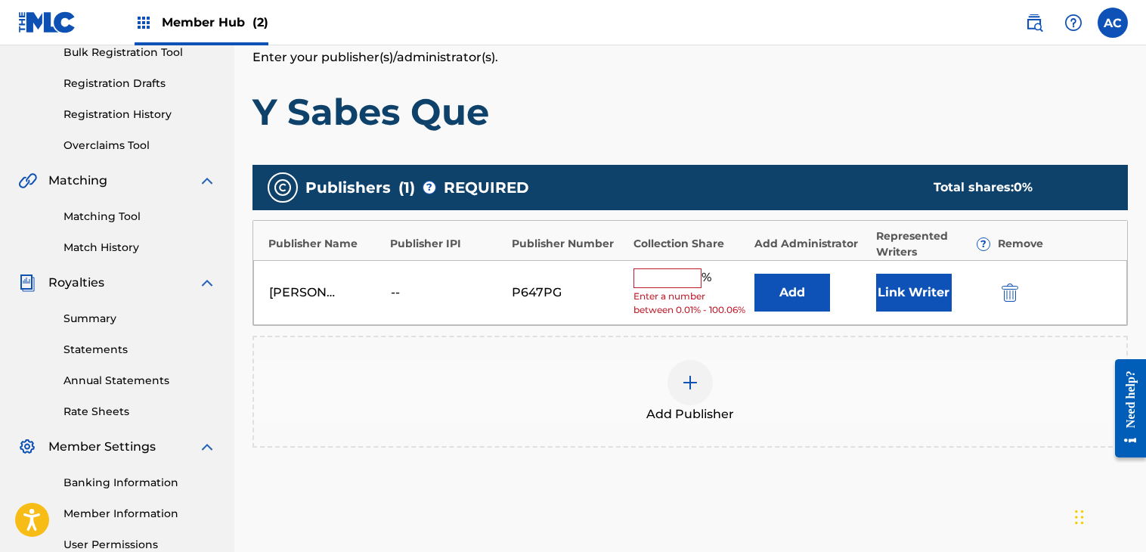
click at [661, 282] on input "text" at bounding box center [668, 278] width 68 height 20
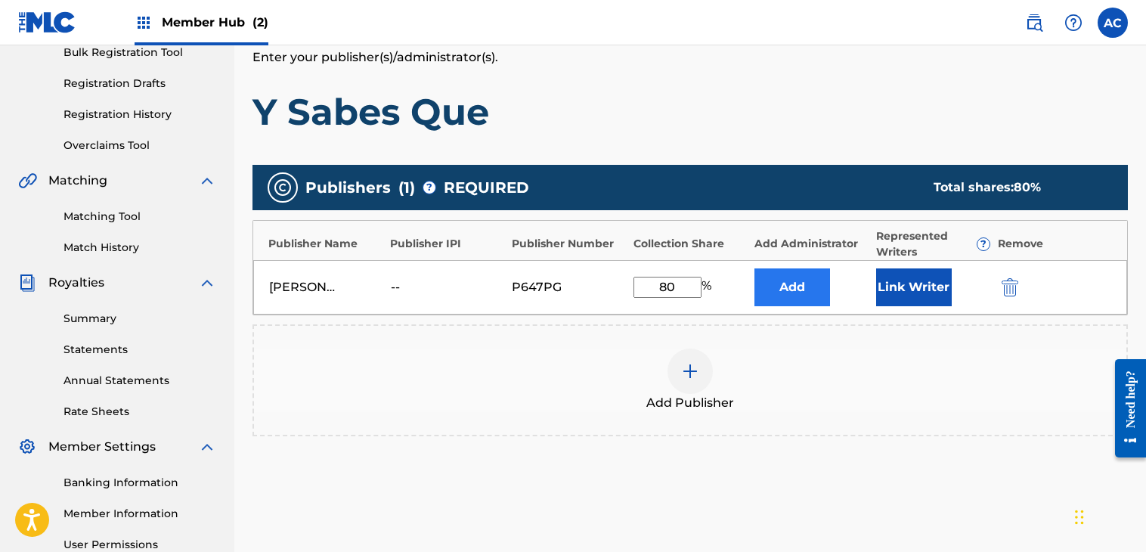
type input "80"
click at [801, 278] on button "Add" at bounding box center [793, 287] width 76 height 38
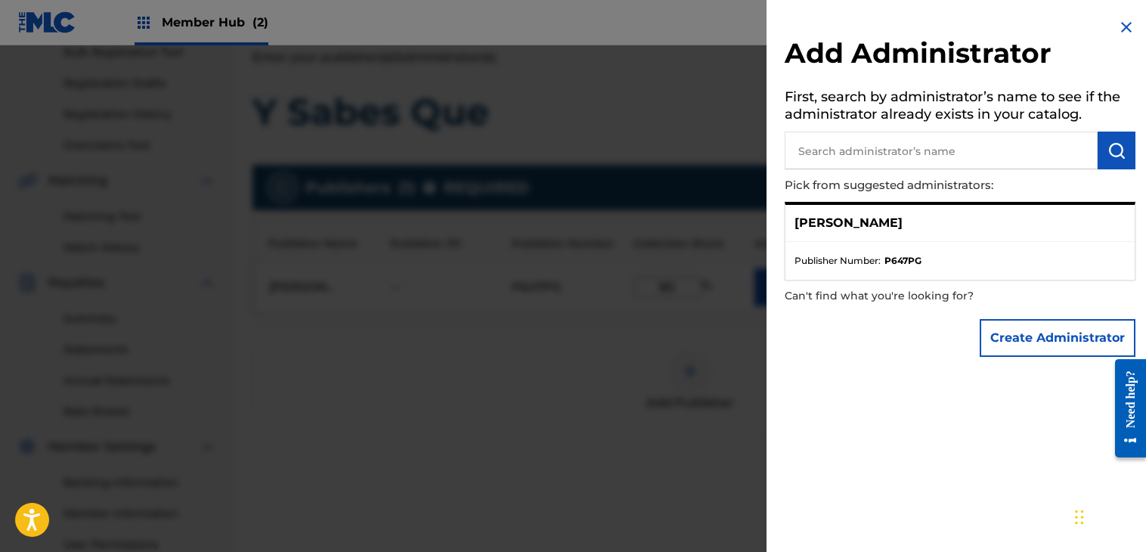
click at [1124, 24] on img at bounding box center [1127, 27] width 18 height 18
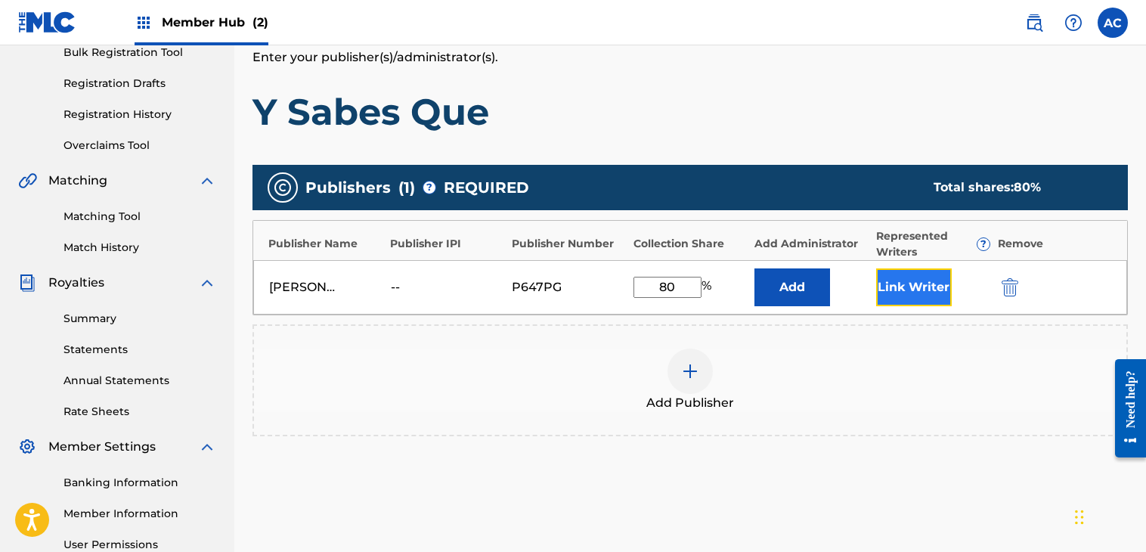
click at [913, 287] on button "Link Writer" at bounding box center [914, 287] width 76 height 38
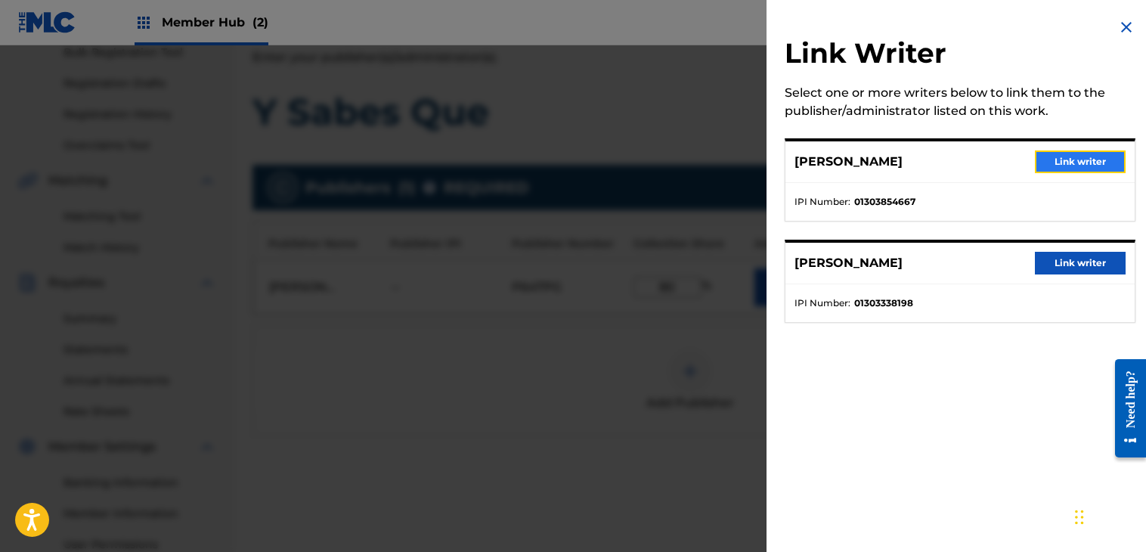
click at [1044, 166] on button "Link writer" at bounding box center [1080, 161] width 91 height 23
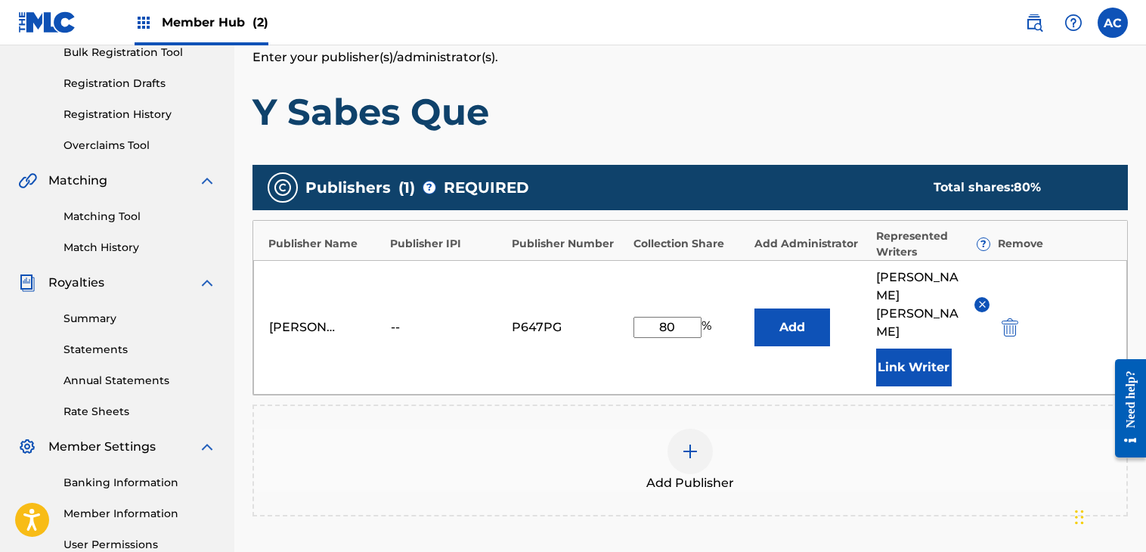
click at [675, 440] on div at bounding box center [690, 451] width 45 height 45
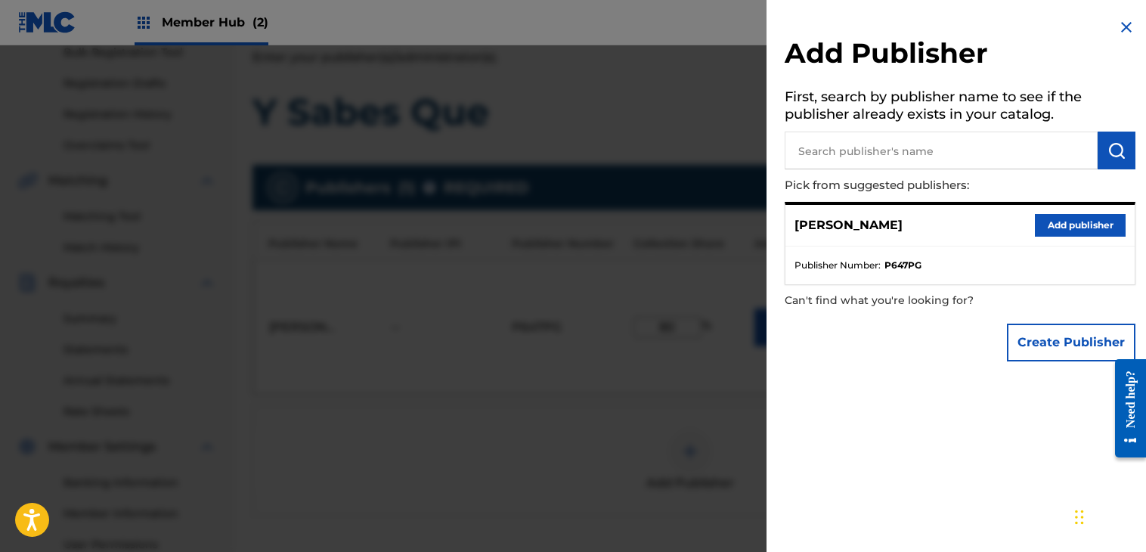
click at [867, 138] on input "text" at bounding box center [941, 151] width 313 height 38
type input "a"
type input "[PERSON_NAME]"
click at [1110, 158] on img "submit" at bounding box center [1117, 150] width 18 height 18
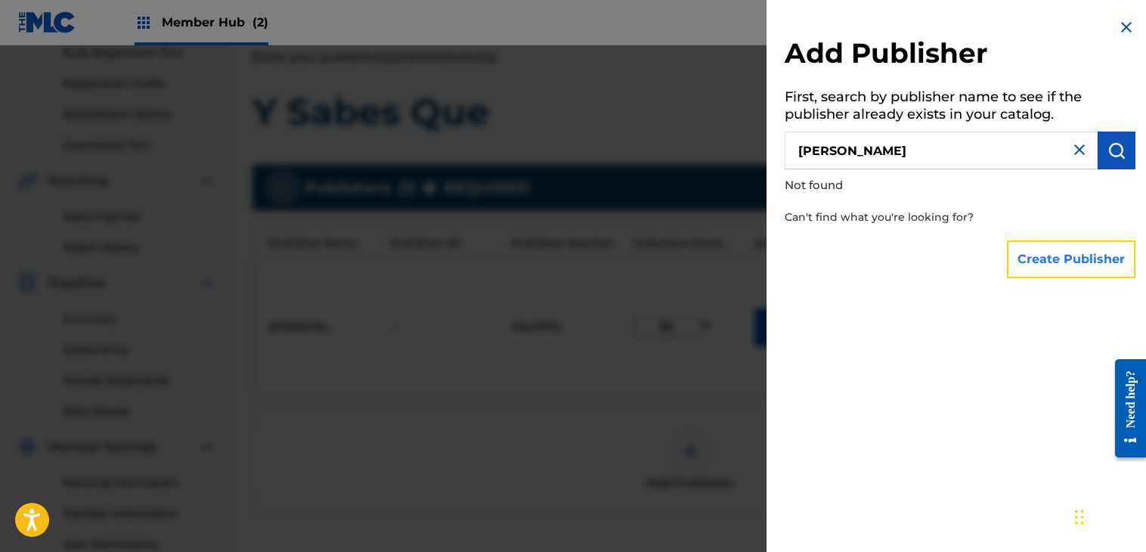
click at [1062, 249] on button "Create Publisher" at bounding box center [1071, 259] width 129 height 38
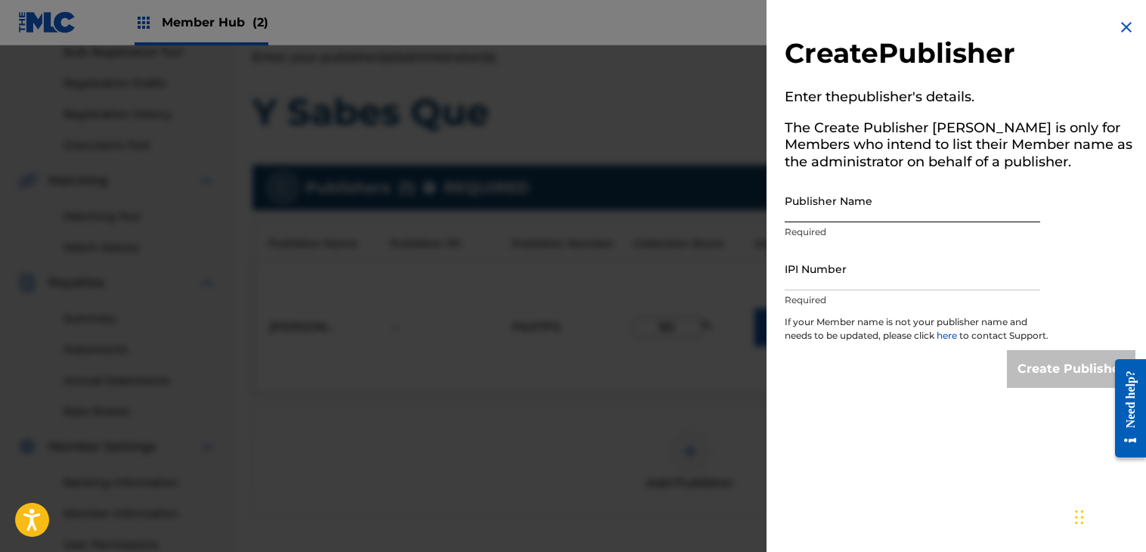
click at [818, 210] on input "Publisher Name" at bounding box center [913, 200] width 256 height 43
type input "[PERSON_NAME]"
click at [842, 283] on input "IPI Number" at bounding box center [913, 268] width 256 height 43
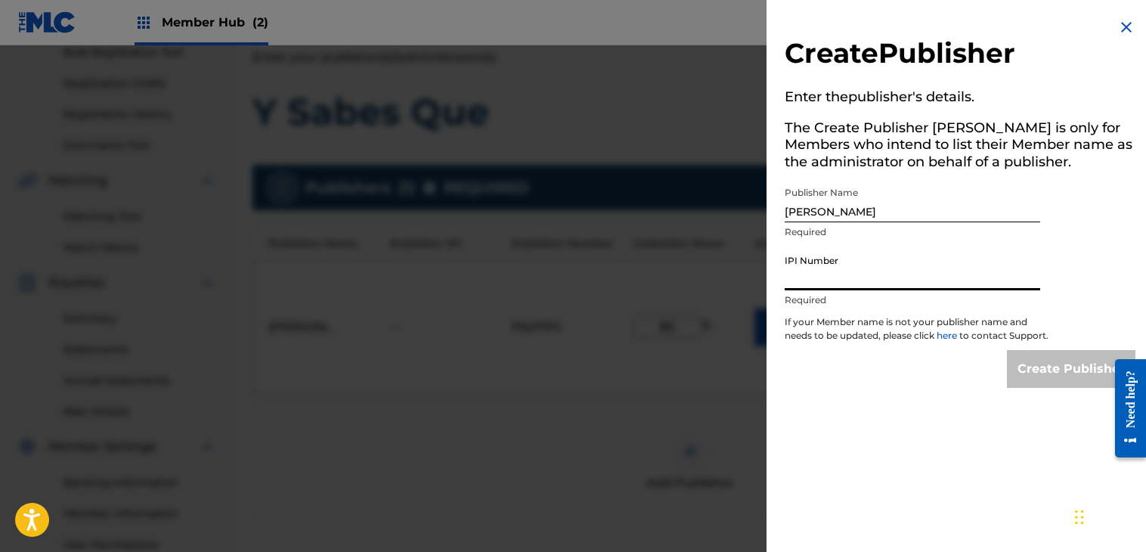
type input "01303338198"
click at [1048, 379] on input "Create Publisher" at bounding box center [1071, 369] width 129 height 38
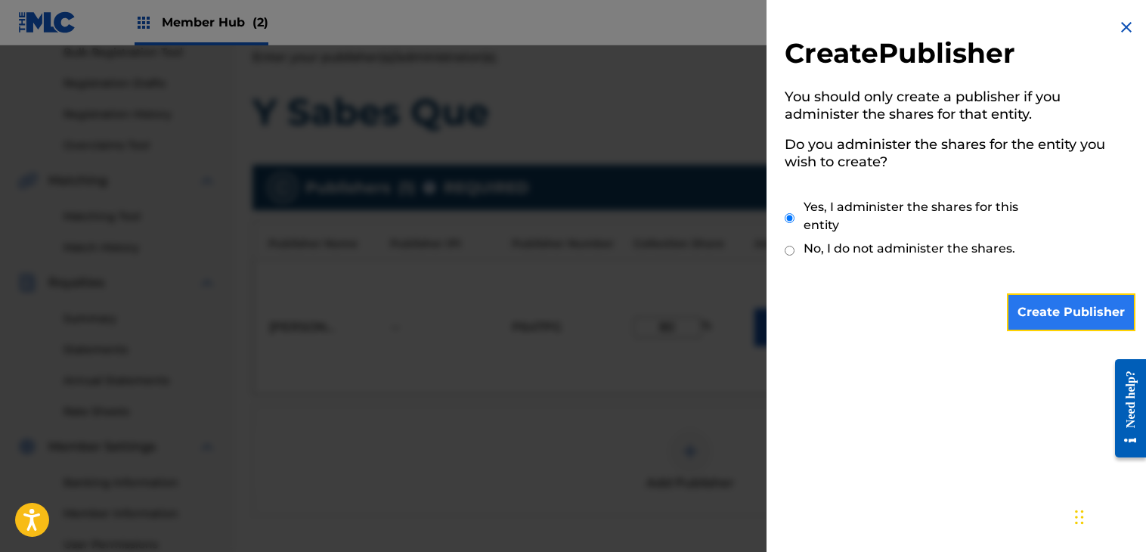
click at [1040, 296] on input "Create Publisher" at bounding box center [1071, 312] width 129 height 38
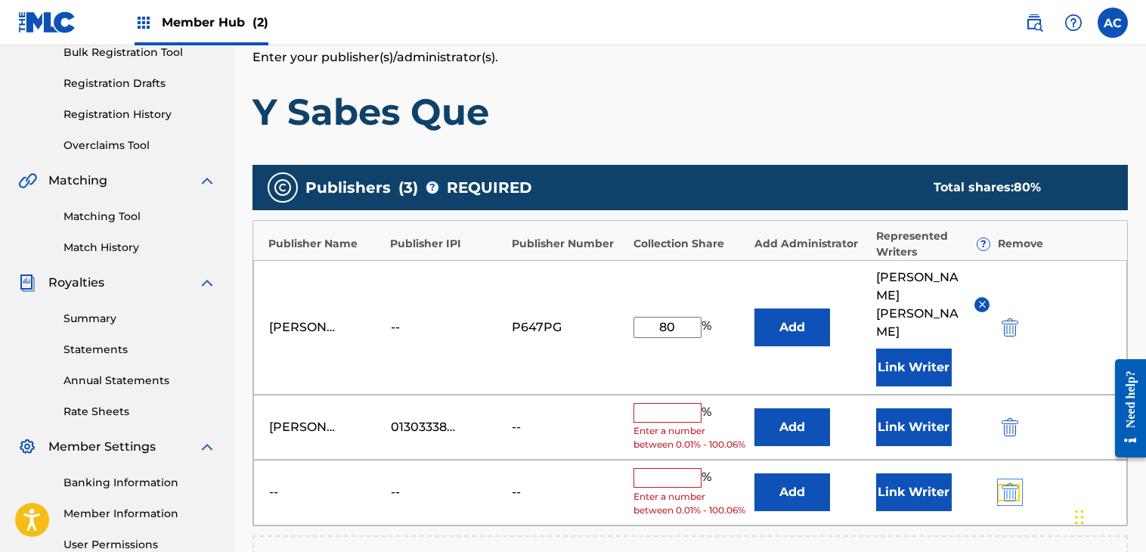
click at [1016, 483] on img "submit" at bounding box center [1010, 492] width 17 height 18
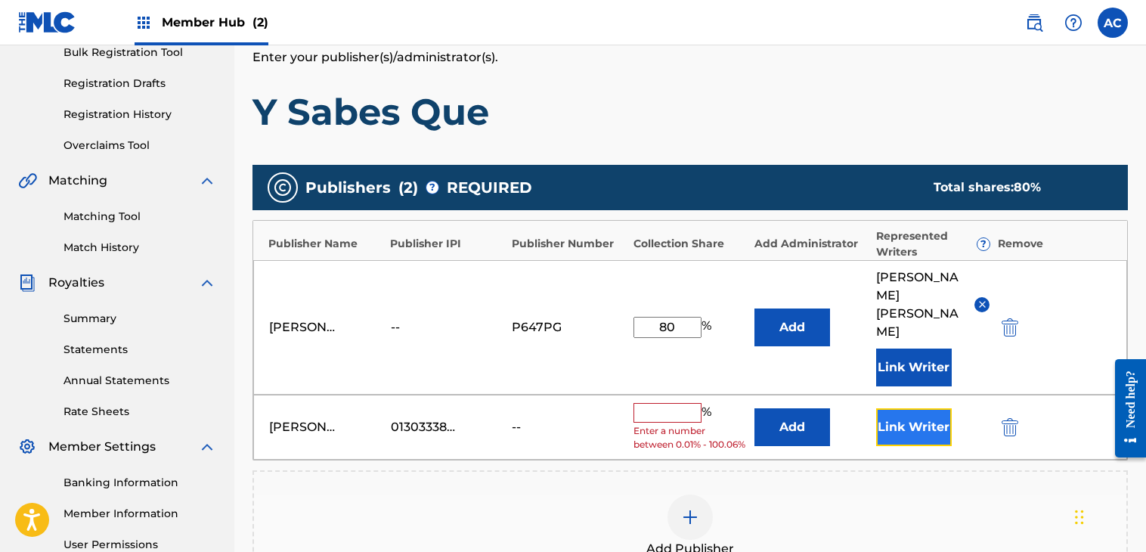
click at [901, 408] on button "Link Writer" at bounding box center [914, 427] width 76 height 38
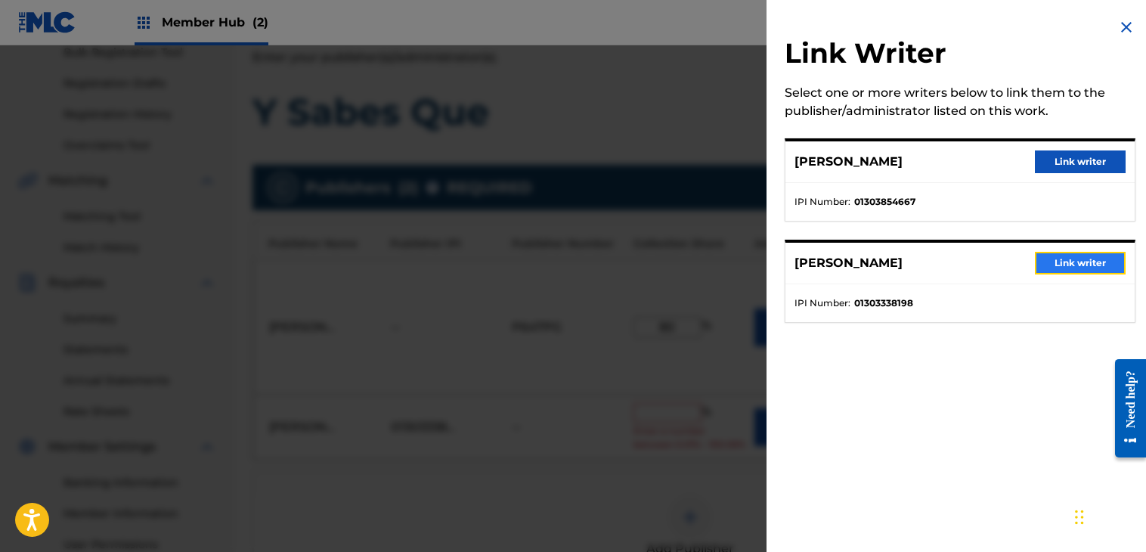
click at [1054, 266] on button "Link writer" at bounding box center [1080, 263] width 91 height 23
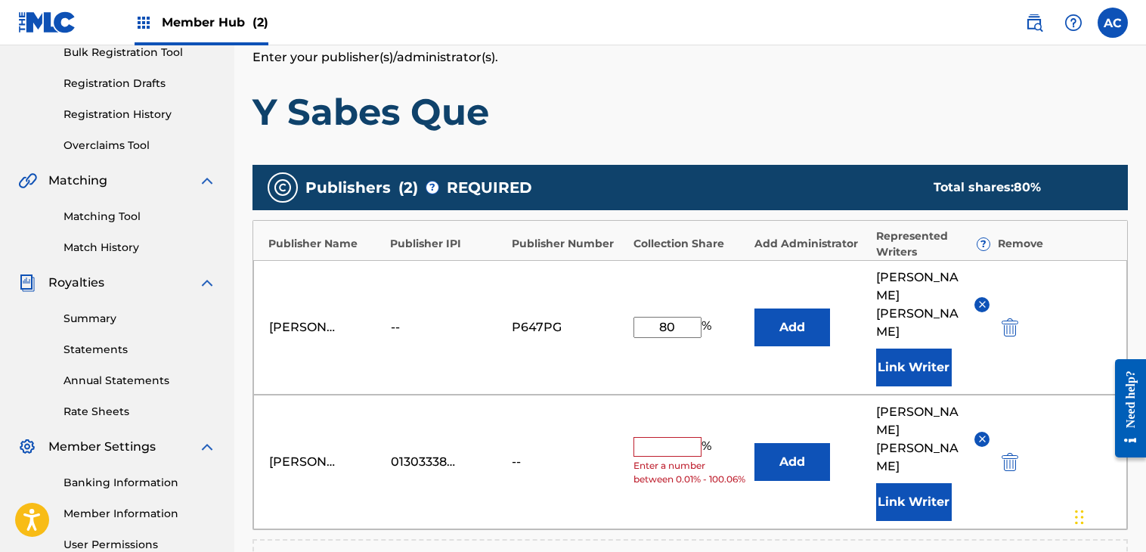
click at [669, 437] on input "text" at bounding box center [668, 447] width 68 height 20
click at [680, 451] on input "28" at bounding box center [668, 461] width 68 height 21
click at [698, 470] on div "[PERSON_NAME] 01303338198 -- 20 % Add [PERSON_NAME] Link Writer" at bounding box center [690, 462] width 874 height 135
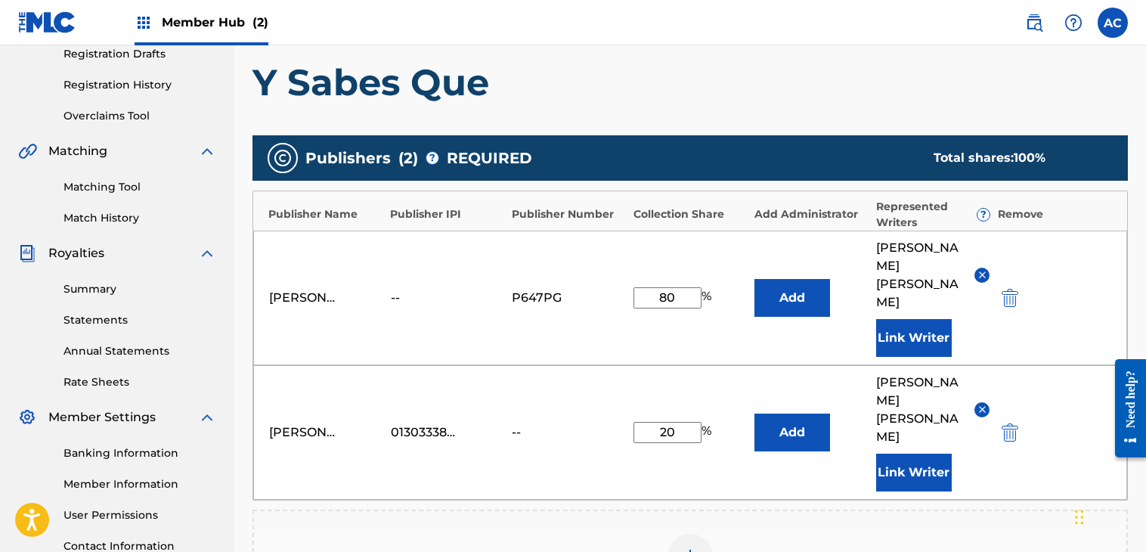
scroll to position [277, 0]
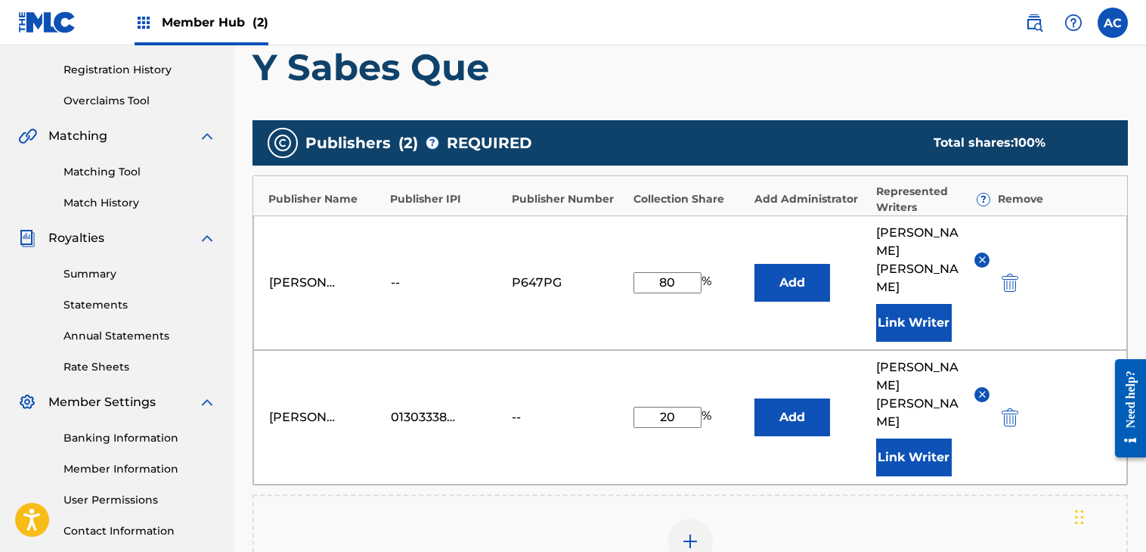
drag, startPoint x: 670, startPoint y: 382, endPoint x: 651, endPoint y: 373, distance: 21.0
click at [651, 407] on input "20" at bounding box center [668, 417] width 68 height 21
type input "7"
type input "9"
type input "1"
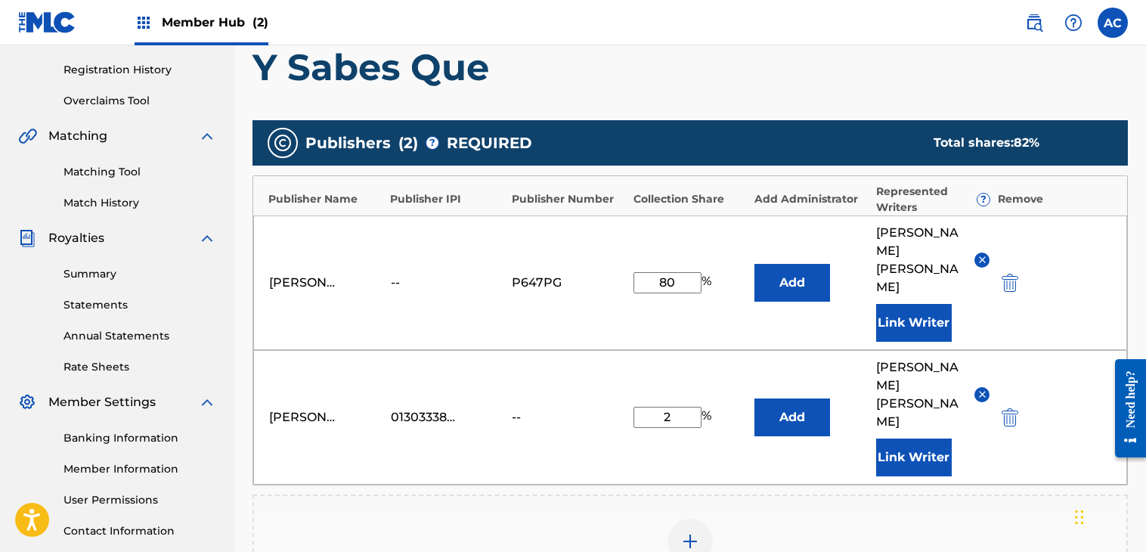
type input "20"
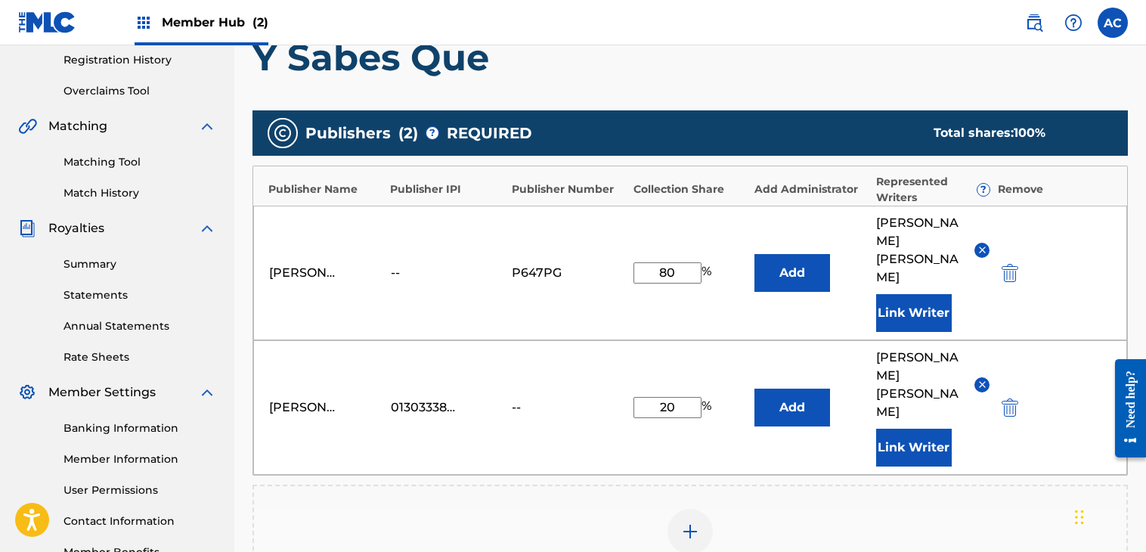
scroll to position [288, 0]
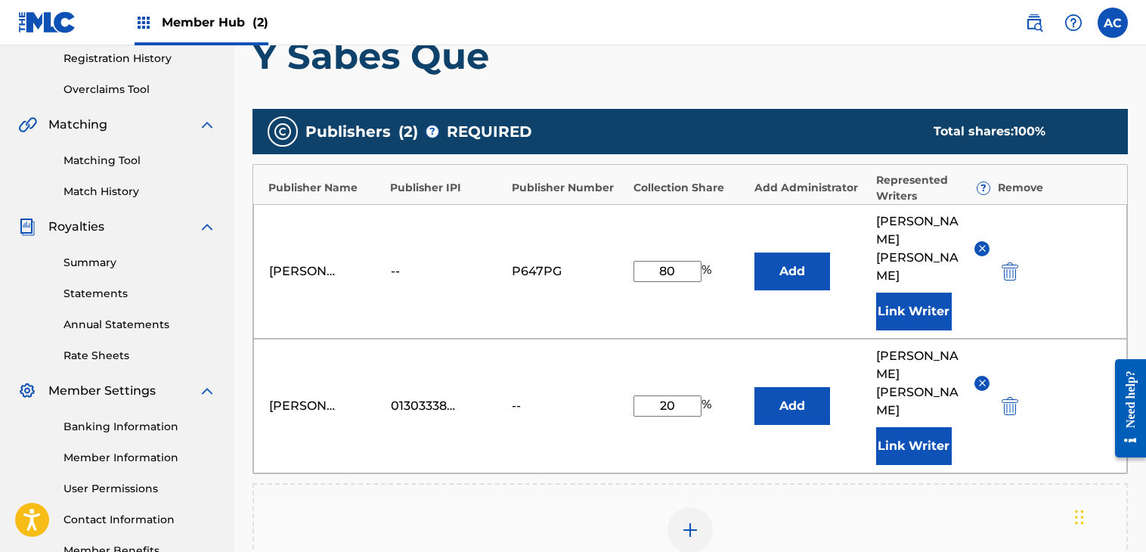
drag, startPoint x: 681, startPoint y: 261, endPoint x: 638, endPoint y: 255, distance: 42.8
click at [638, 261] on input "80" at bounding box center [668, 271] width 68 height 21
type input "16"
click at [678, 264] on input "16" at bounding box center [668, 271] width 68 height 21
type input "1"
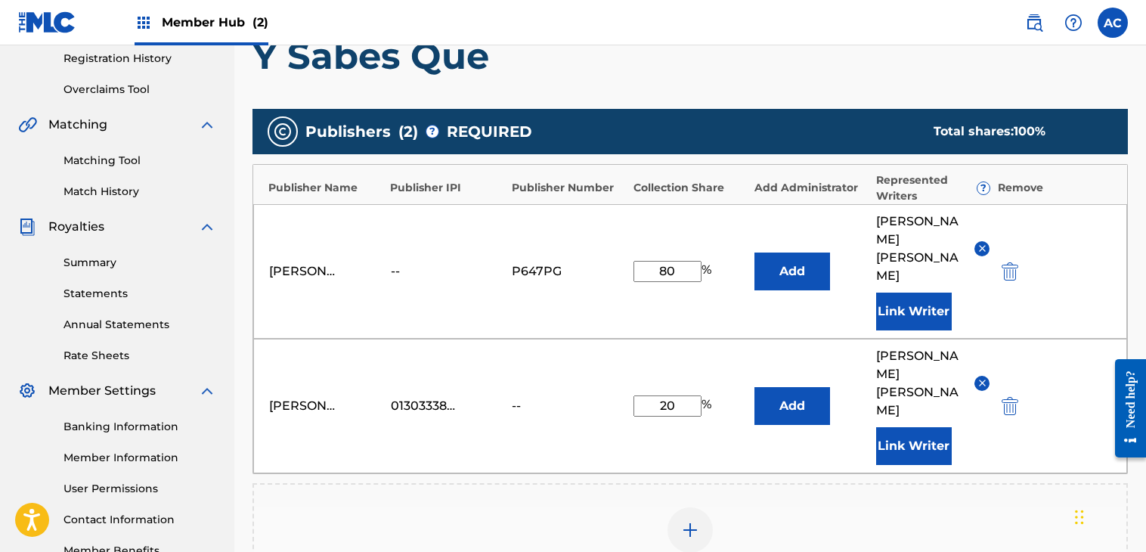
type input "80"
click at [847, 507] on div "Add Publisher" at bounding box center [690, 539] width 873 height 64
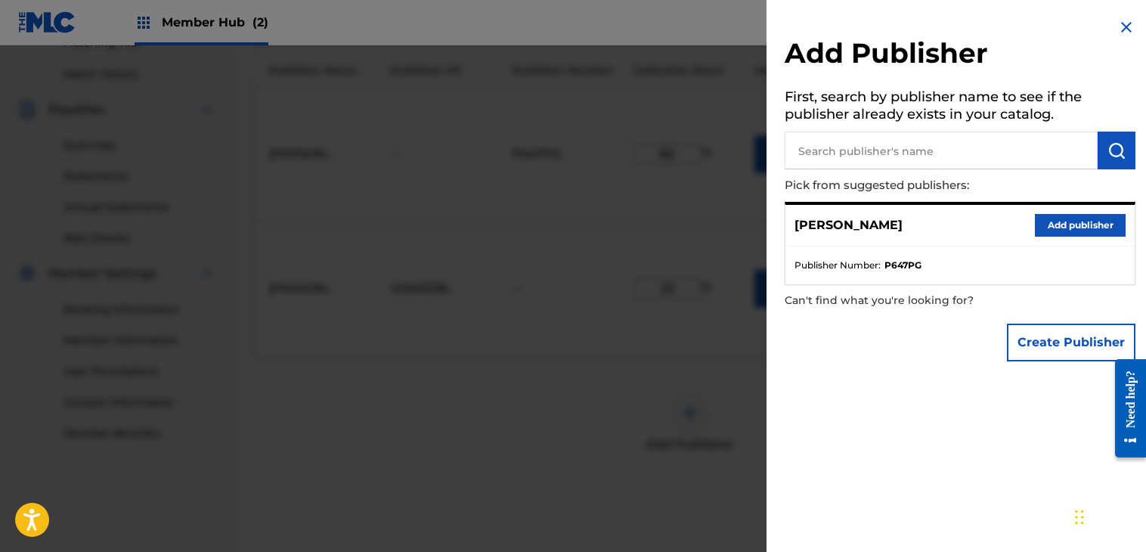
scroll to position [519, 0]
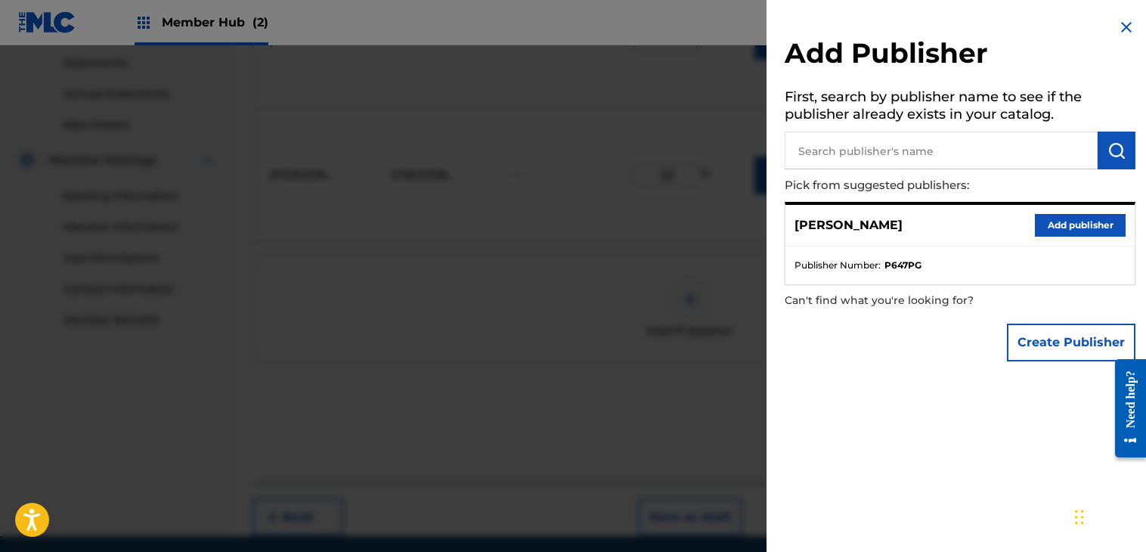
click at [670, 371] on div at bounding box center [573, 321] width 1146 height 552
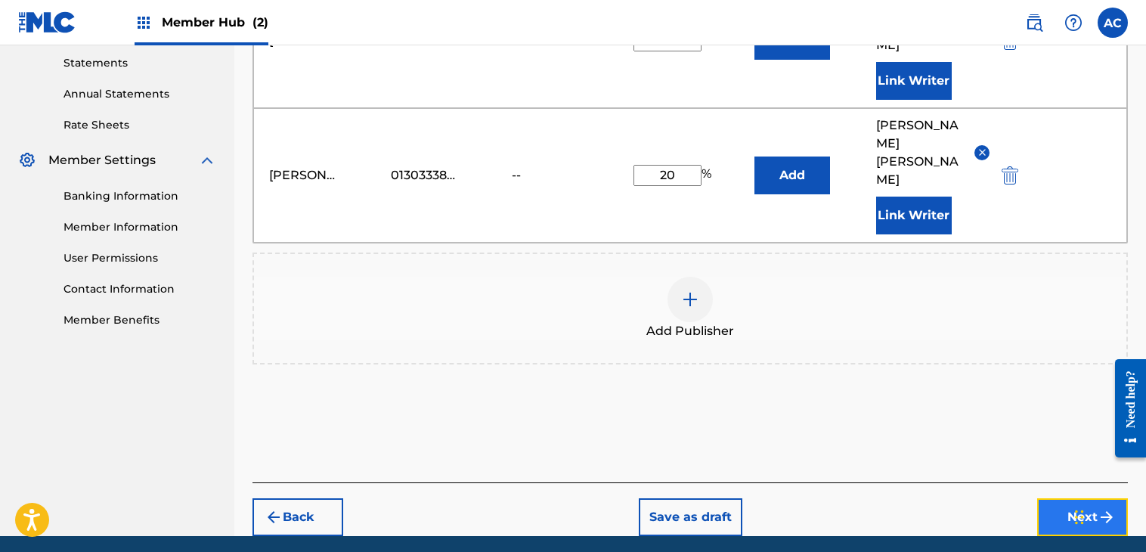
click at [1050, 498] on button "Next" at bounding box center [1082, 517] width 91 height 38
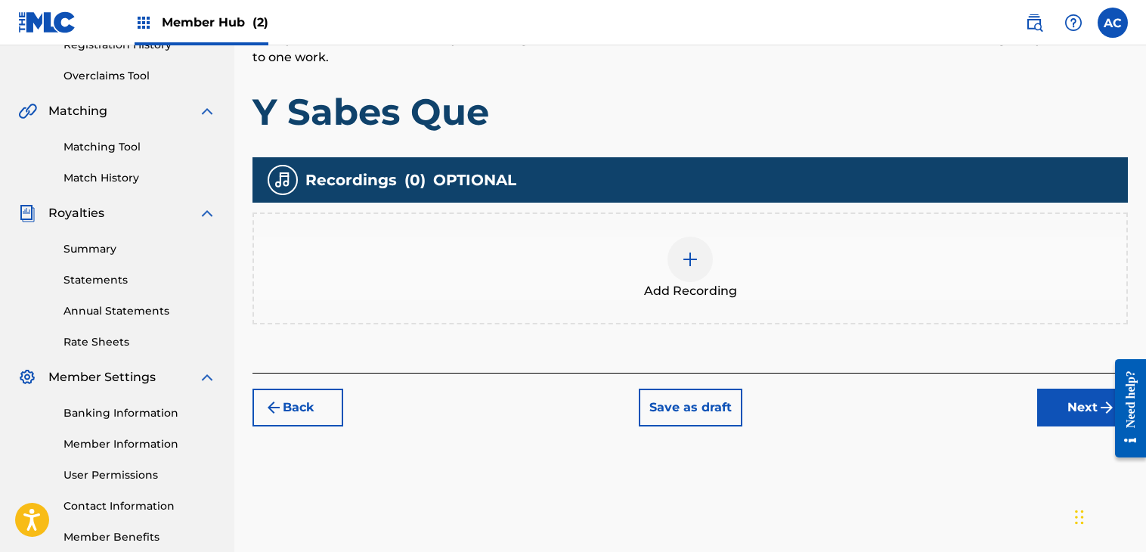
scroll to position [336, 0]
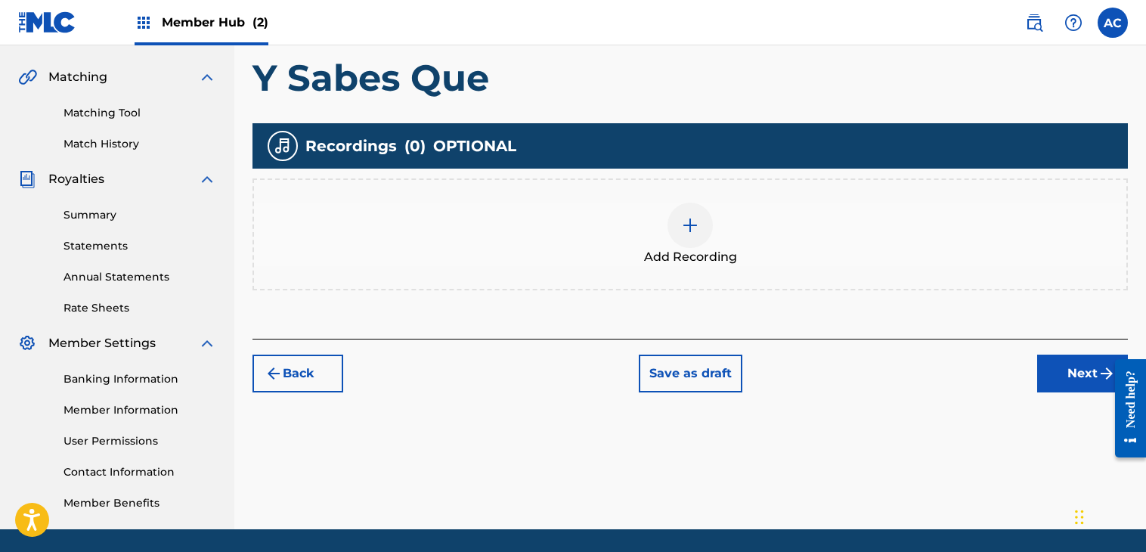
click at [1110, 381] on div at bounding box center [1125, 408] width 42 height 110
click at [1075, 374] on button "Next" at bounding box center [1082, 374] width 91 height 38
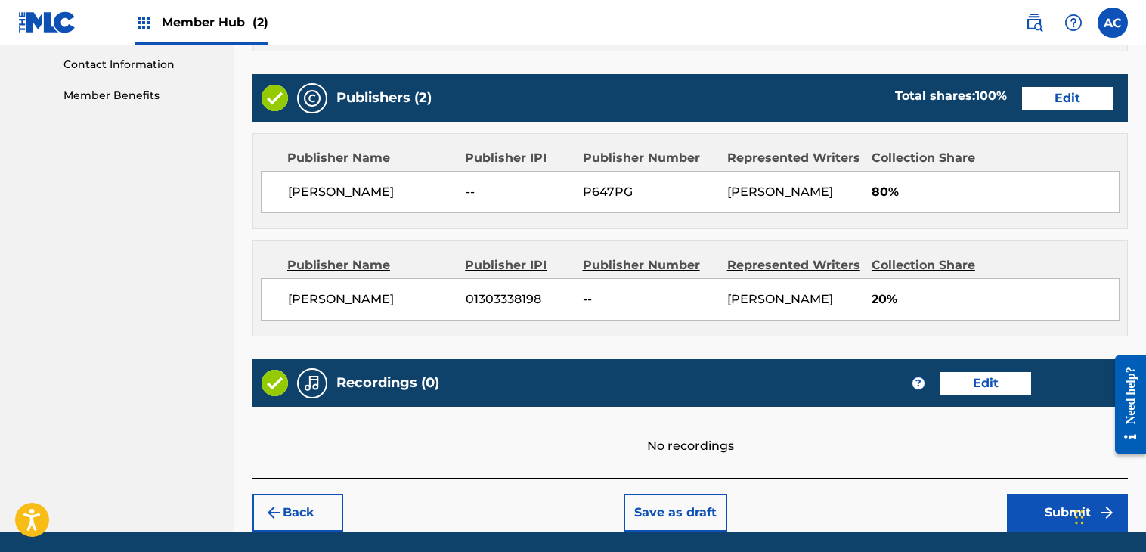
scroll to position [811, 0]
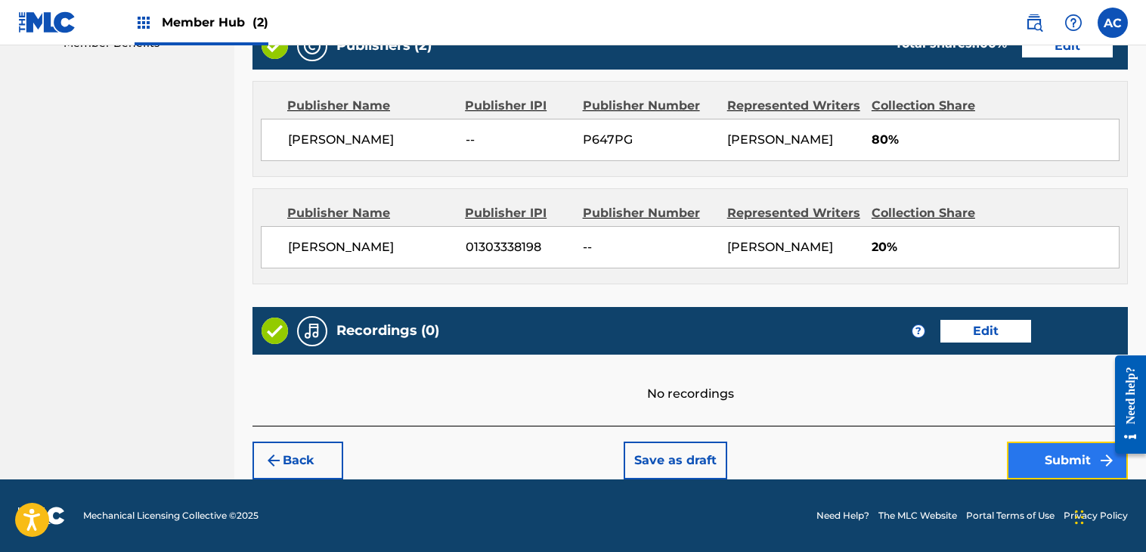
click at [1037, 464] on button "Submit" at bounding box center [1067, 461] width 121 height 38
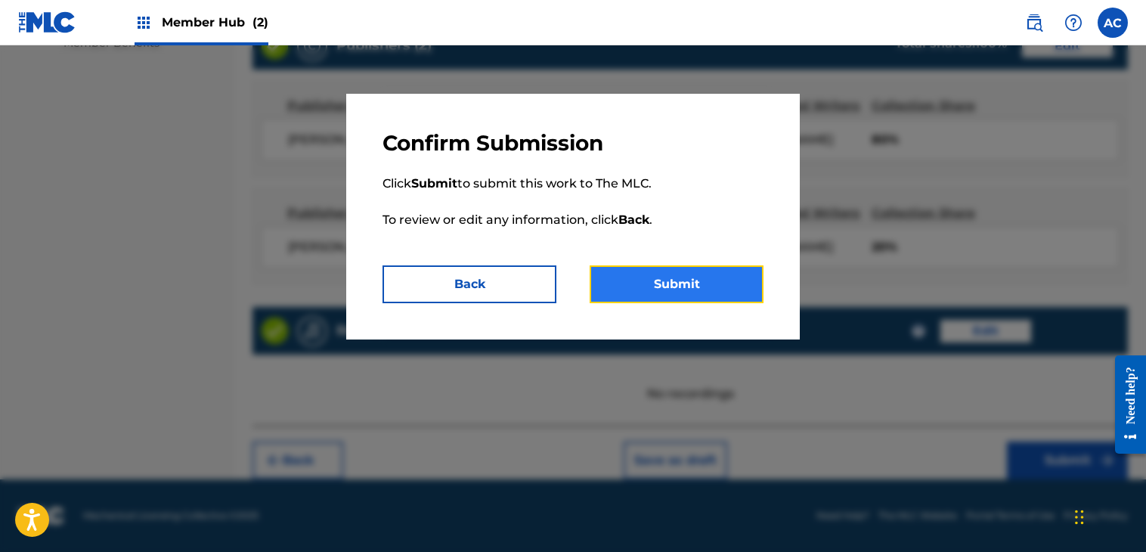
click at [652, 285] on button "Submit" at bounding box center [677, 284] width 174 height 38
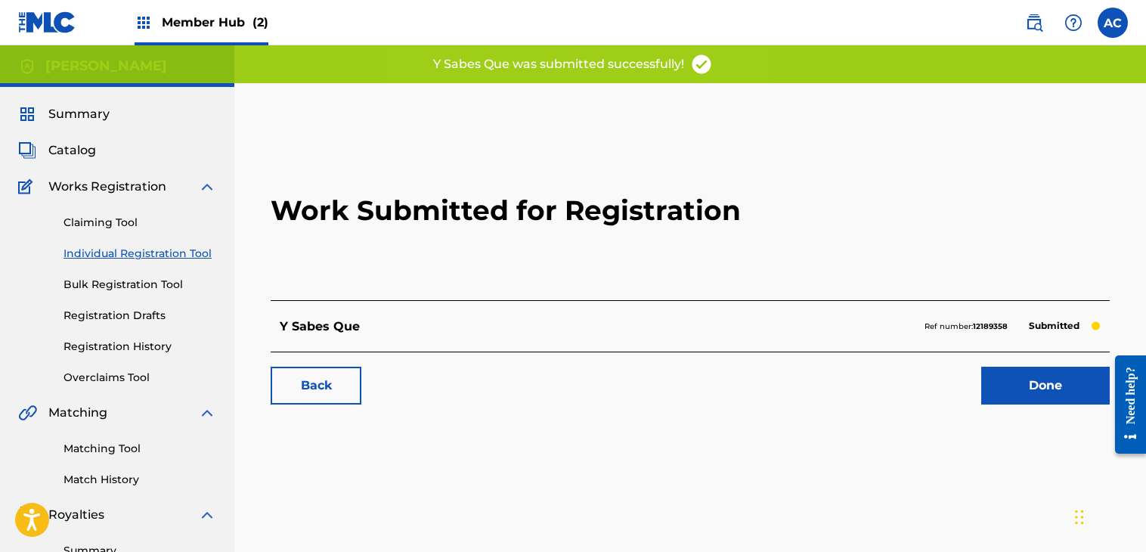
click at [75, 457] on div "Matching Tool Match History" at bounding box center [117, 455] width 198 height 66
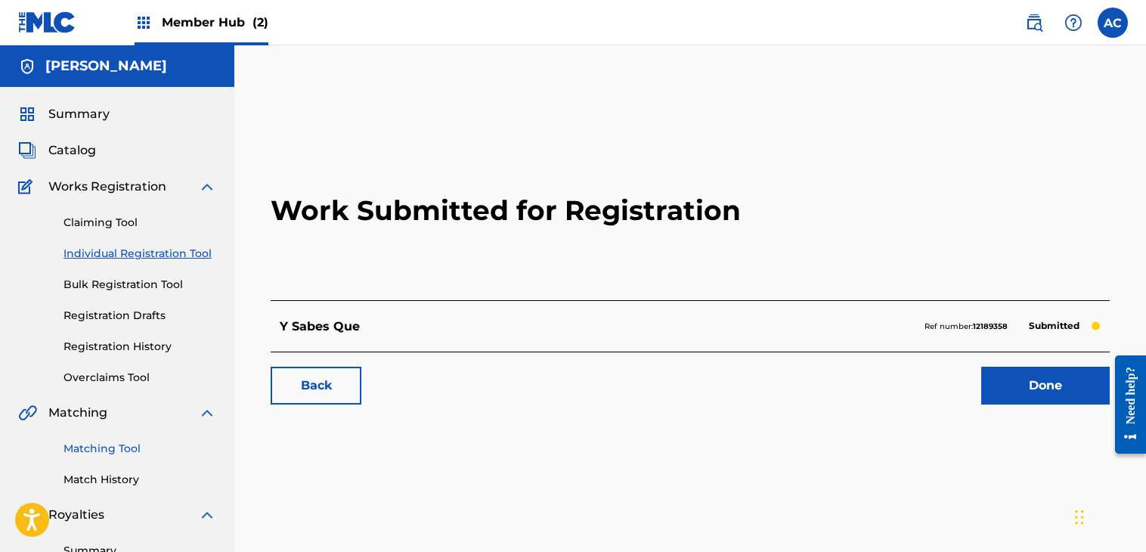
click at [75, 449] on link "Matching Tool" at bounding box center [140, 449] width 153 height 16
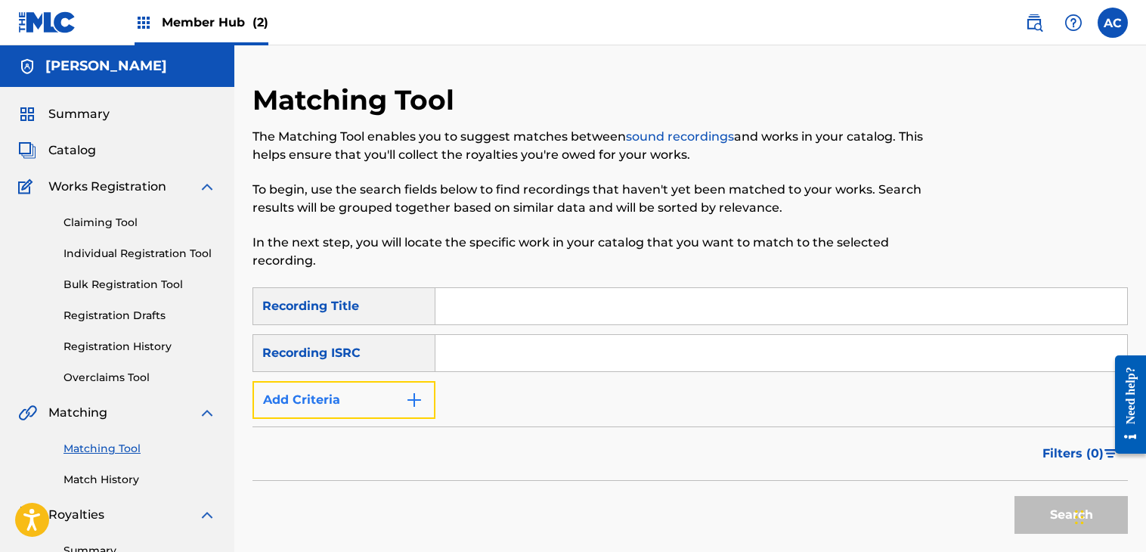
click at [393, 401] on button "Add Criteria" at bounding box center [344, 400] width 183 height 38
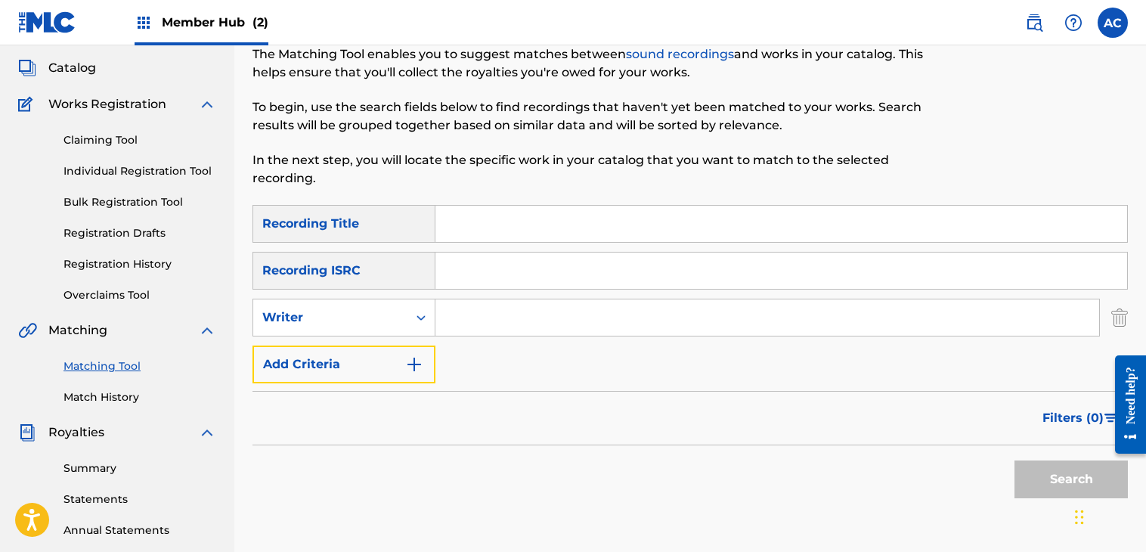
scroll to position [82, 0]
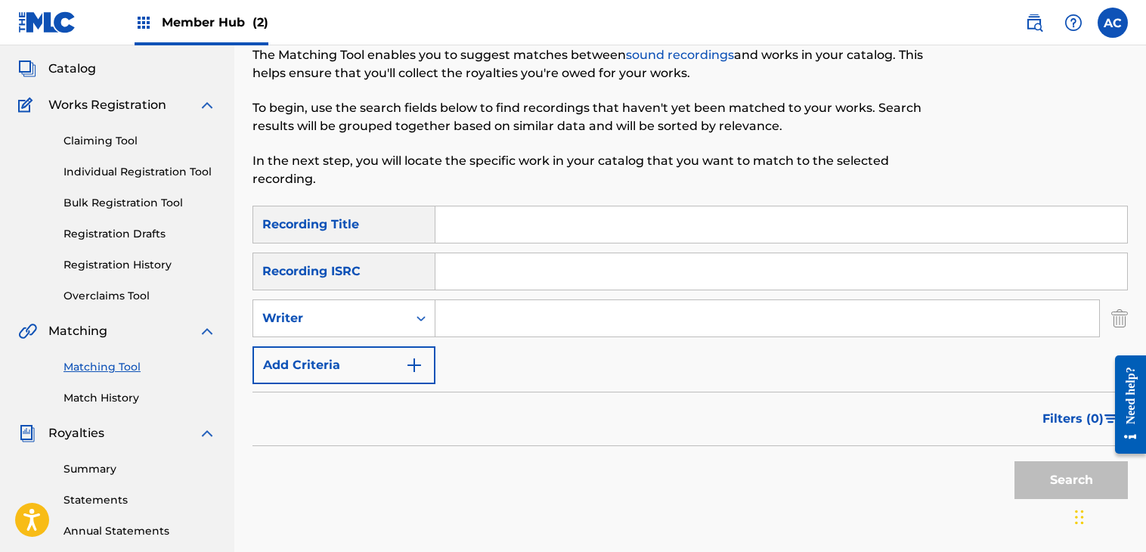
click at [528, 190] on div "Matching Tool The Matching Tool enables you to suggest matches between sound re…" at bounding box center [590, 104] width 675 height 204
click at [495, 222] on input "Search Form" at bounding box center [782, 224] width 692 height 36
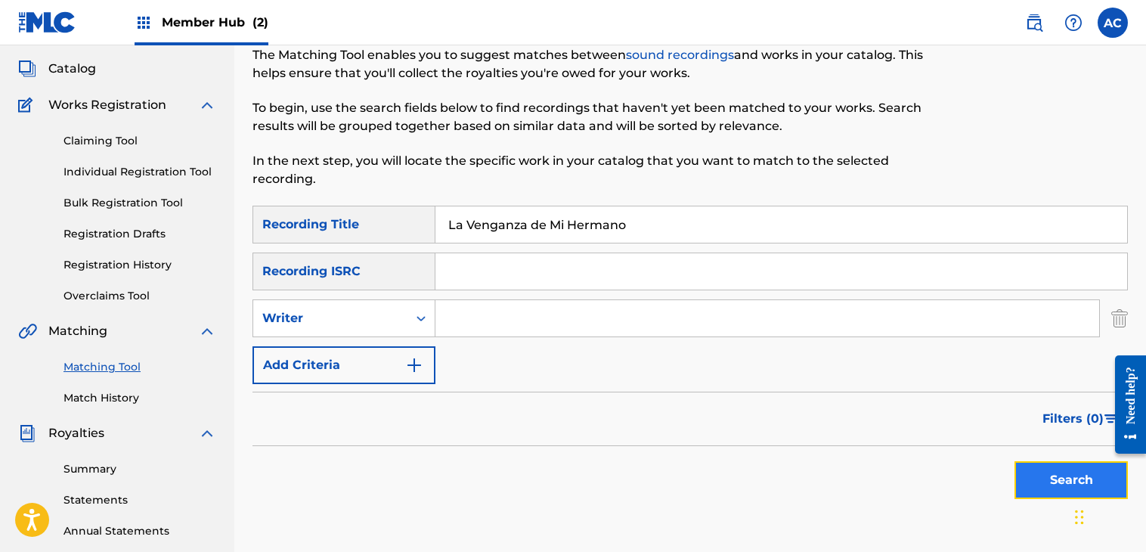
click at [1068, 486] on button "Search" at bounding box center [1071, 480] width 113 height 38
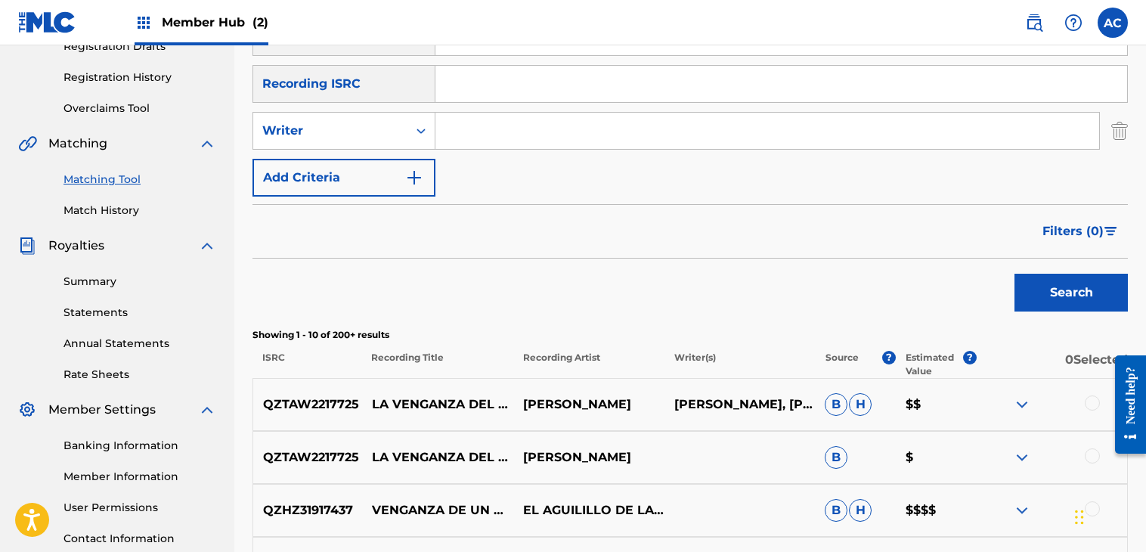
scroll to position [241, 0]
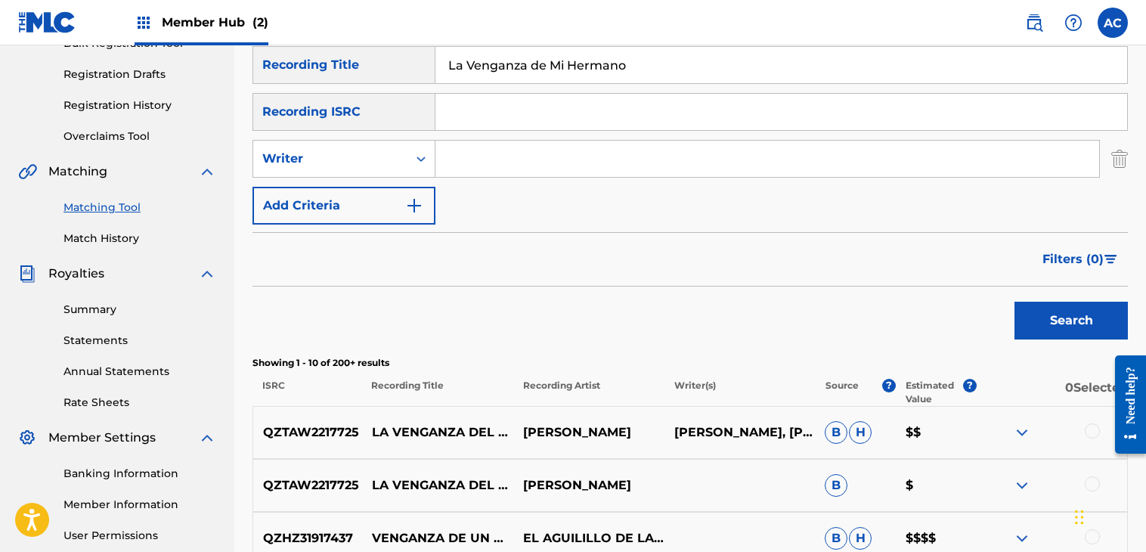
drag, startPoint x: 646, startPoint y: 48, endPoint x: 426, endPoint y: 29, distance: 220.1
click at [426, 29] on div "Member Hub (2) AC AC [PERSON_NAME] [EMAIL_ADDRESS][DOMAIN_NAME] Notification Pr…" at bounding box center [573, 440] width 1146 height 1363
type input "Perlas Negras"
click at [1046, 330] on button "Search" at bounding box center [1071, 321] width 113 height 38
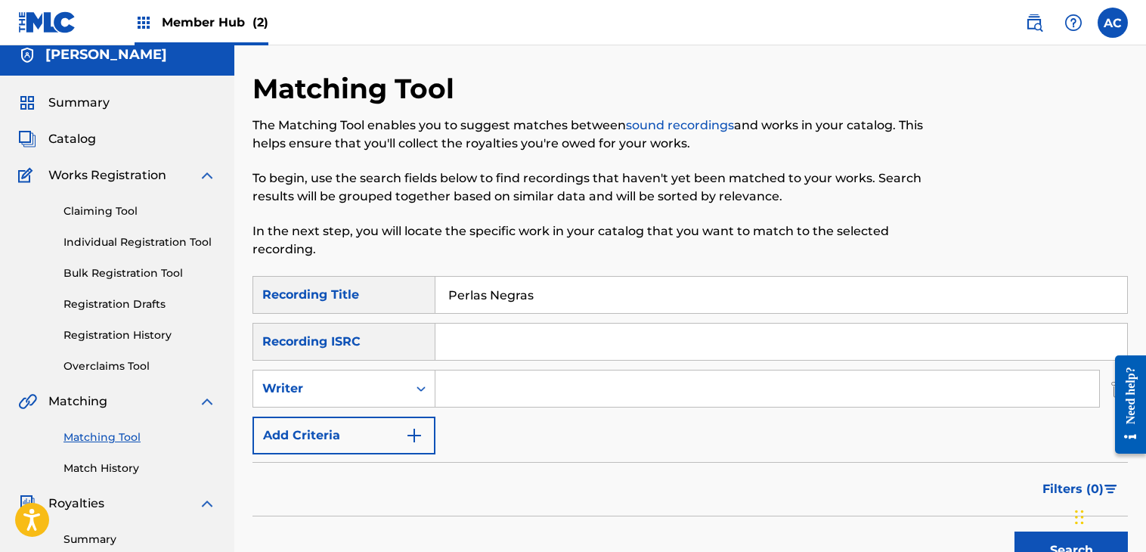
scroll to position [0, 0]
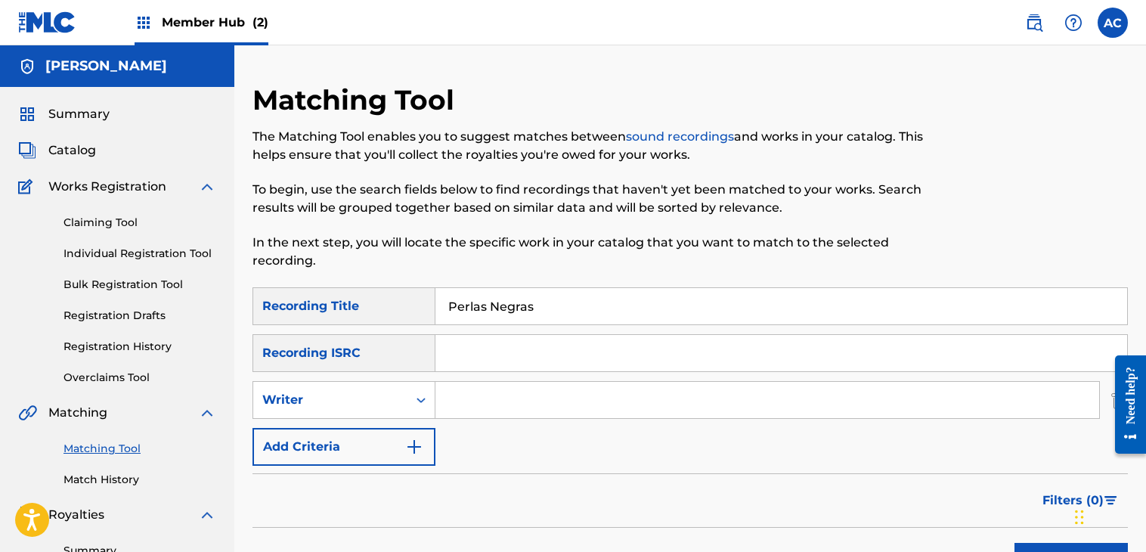
click at [804, 355] on input "Search Form" at bounding box center [782, 353] width 692 height 36
drag, startPoint x: 574, startPoint y: 301, endPoint x: 317, endPoint y: 346, distance: 261.1
click at [317, 346] on div "SearchWithCriteria6ffe82ef-50ba-4ddf-9e0b-7556bd7210da Recording Title Perlas N…" at bounding box center [691, 376] width 876 height 178
click at [474, 354] on input "Search Form" at bounding box center [782, 353] width 692 height 36
type input "Q"
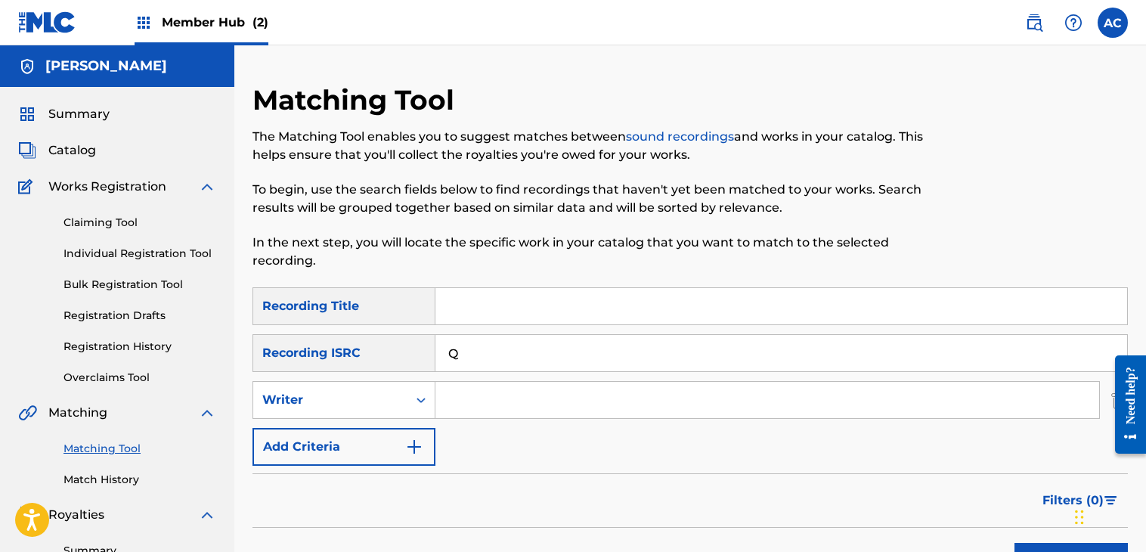
click at [475, 354] on input "Q" at bounding box center [782, 353] width 692 height 36
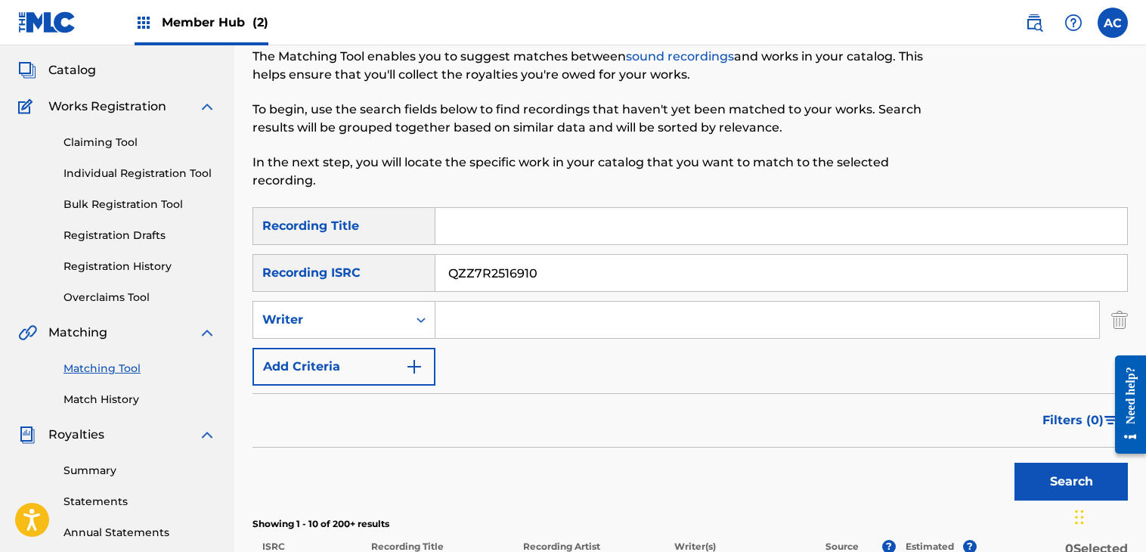
scroll to position [106, 0]
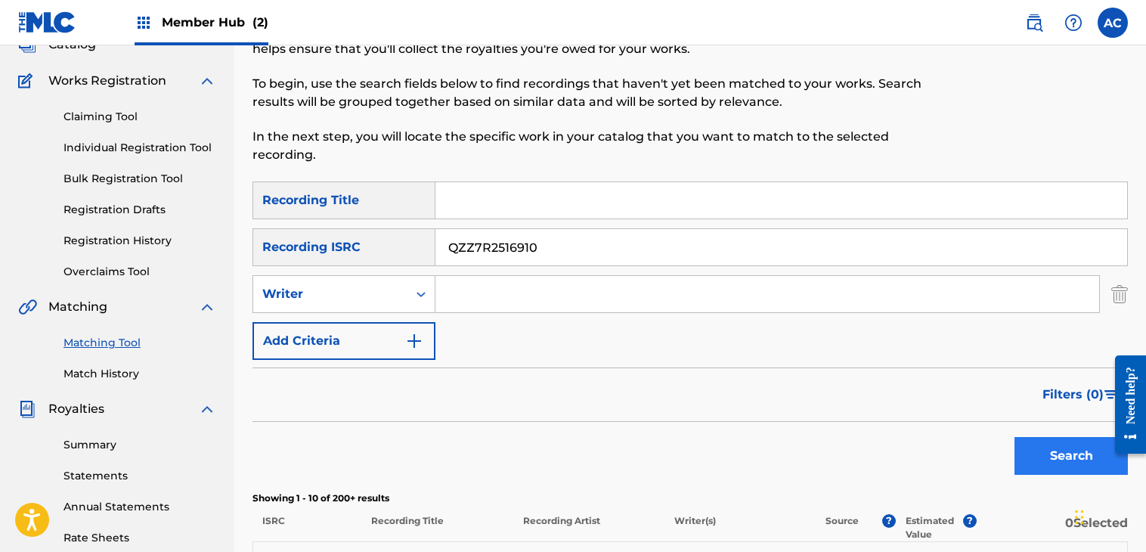
type input "QZZ7R2516910"
click at [1071, 465] on button "Search" at bounding box center [1071, 456] width 113 height 38
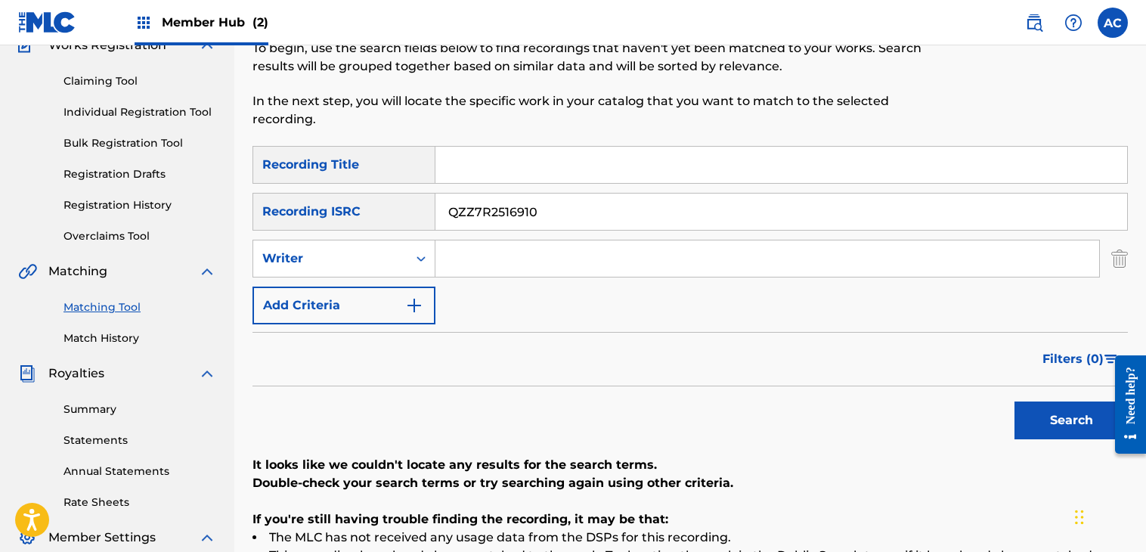
scroll to position [139, 0]
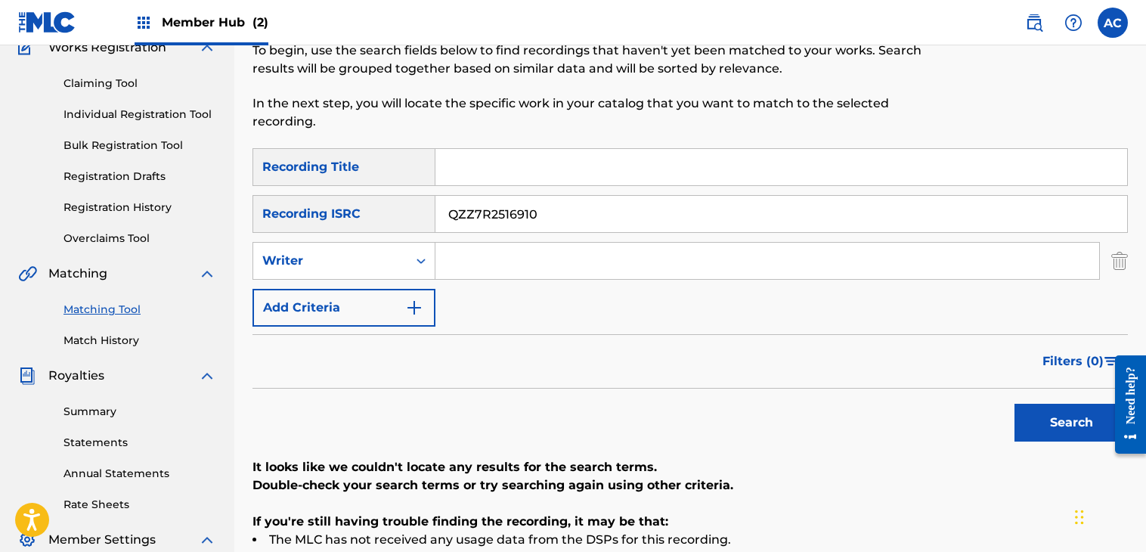
drag, startPoint x: 545, startPoint y: 203, endPoint x: 327, endPoint y: 230, distance: 220.1
click at [327, 230] on div "SearchWithCriteria16a82854-b22d-4dbf-b4d0-2dd2d88d5764 Recording ISRC QZZ7R2516…" at bounding box center [691, 214] width 876 height 38
click at [474, 149] on input "Search Form" at bounding box center [782, 167] width 692 height 36
click at [466, 169] on input "Search Form" at bounding box center [782, 167] width 692 height 36
type input "SERCH"
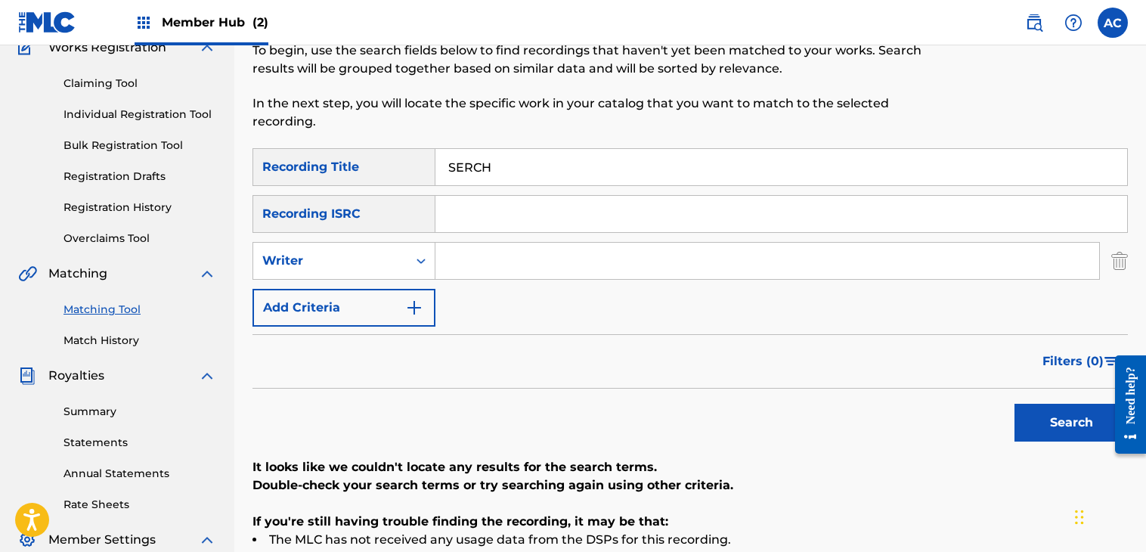
click at [1110, 445] on div at bounding box center [1125, 404] width 42 height 122
click at [1022, 418] on button "Search" at bounding box center [1071, 423] width 113 height 38
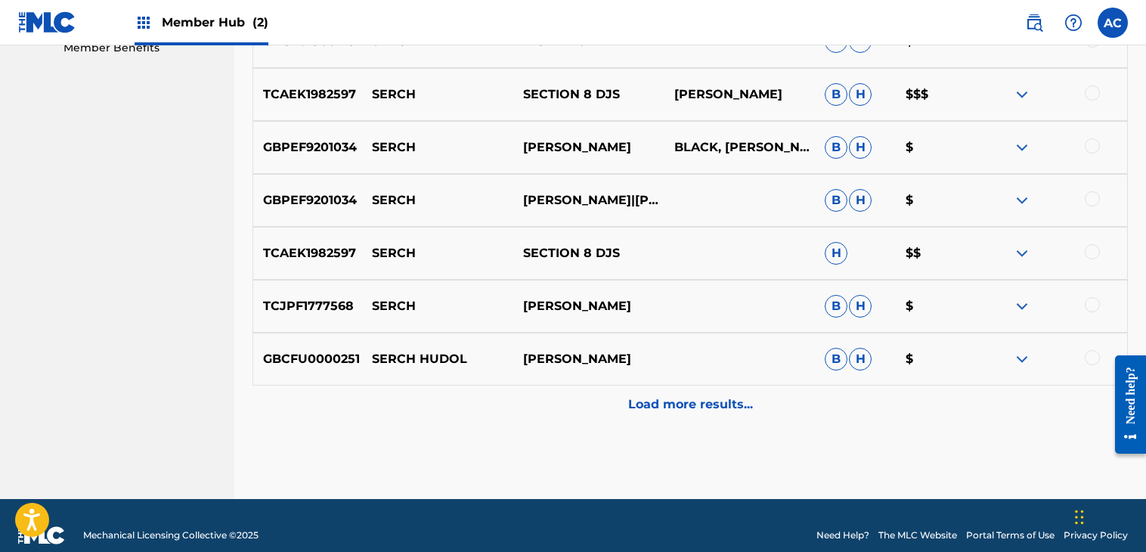
scroll to position [810, 0]
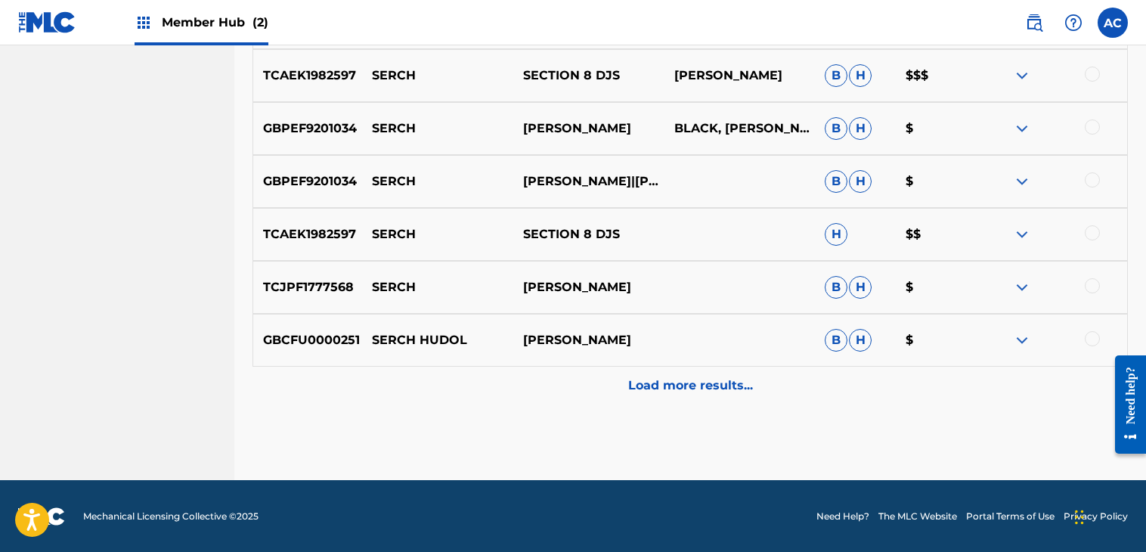
click at [1019, 333] on img at bounding box center [1022, 340] width 18 height 18
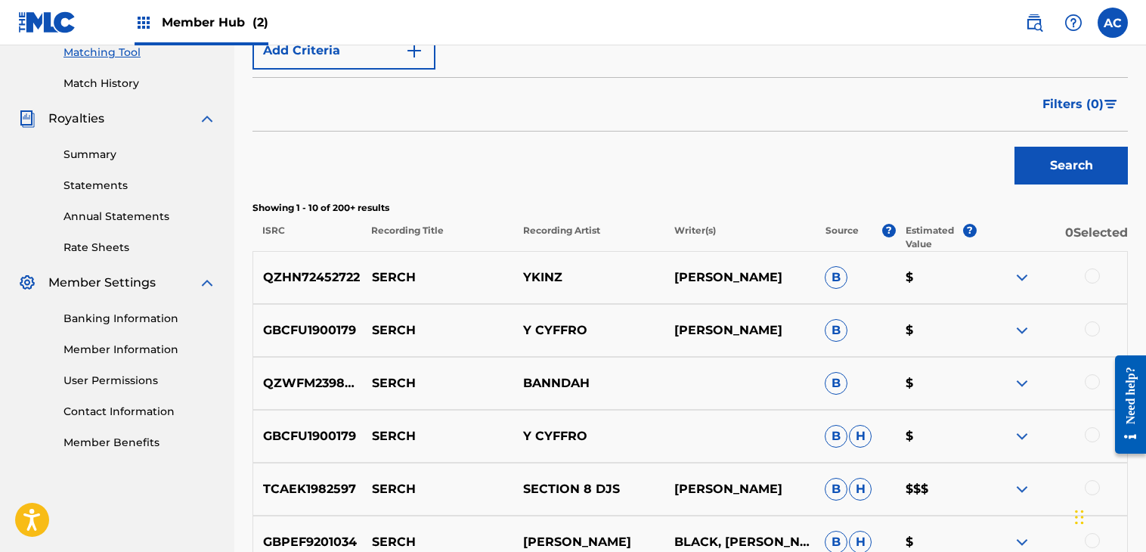
scroll to position [436, 0]
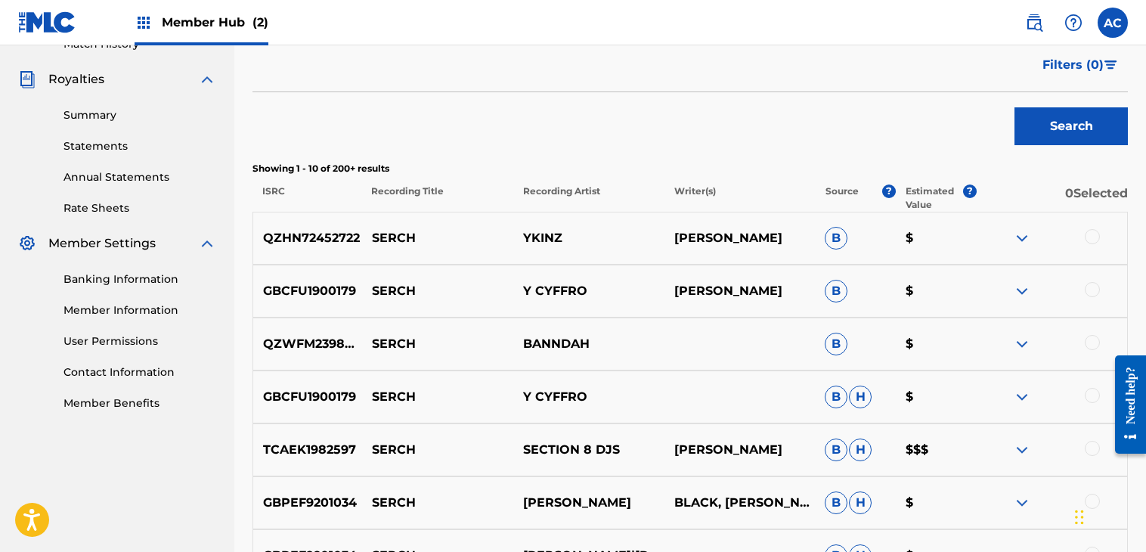
click at [102, 269] on div "Banking Information Member Information User Permissions Contact Information Mem…" at bounding box center [117, 332] width 198 height 159
click at [103, 267] on div "Banking Information Member Information User Permissions Contact Information Mem…" at bounding box center [117, 332] width 198 height 159
click at [102, 277] on link "Banking Information" at bounding box center [140, 279] width 153 height 16
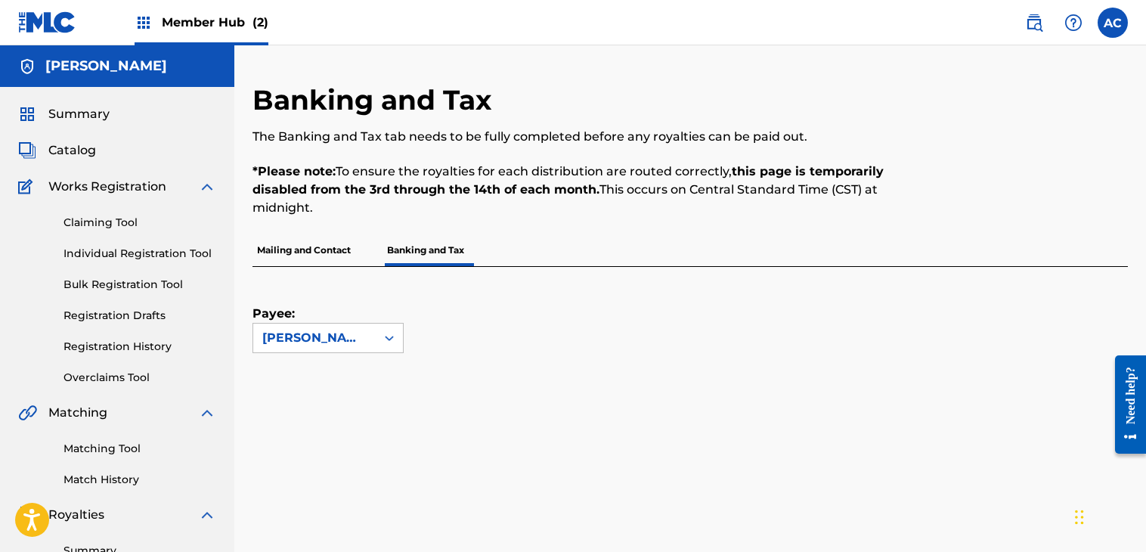
click at [278, 246] on p "Mailing and Contact" at bounding box center [304, 250] width 103 height 32
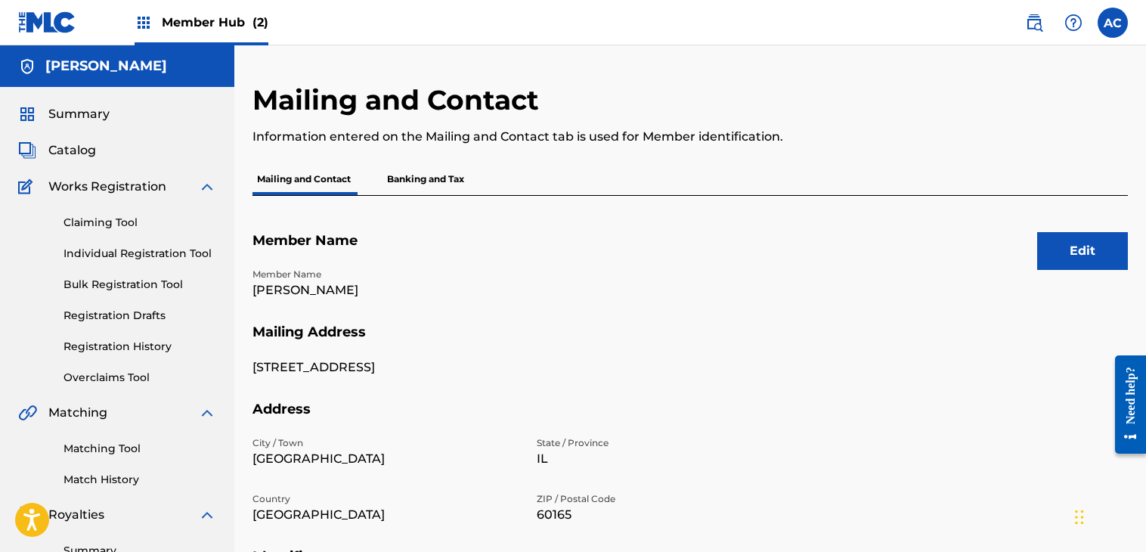
click at [395, 192] on p "Banking and Tax" at bounding box center [426, 179] width 86 height 32
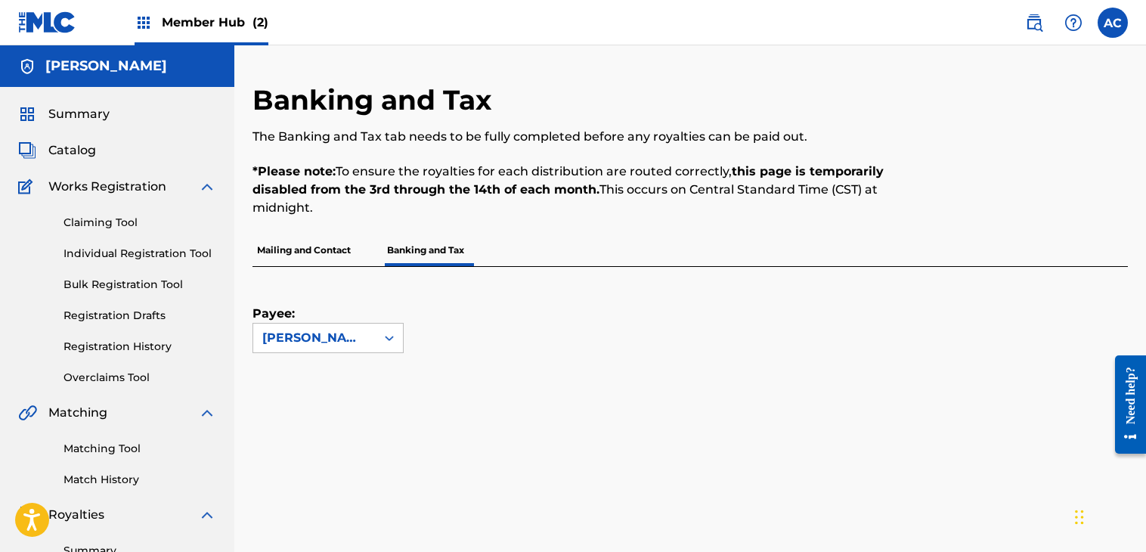
click at [65, 20] on img at bounding box center [47, 22] width 58 height 22
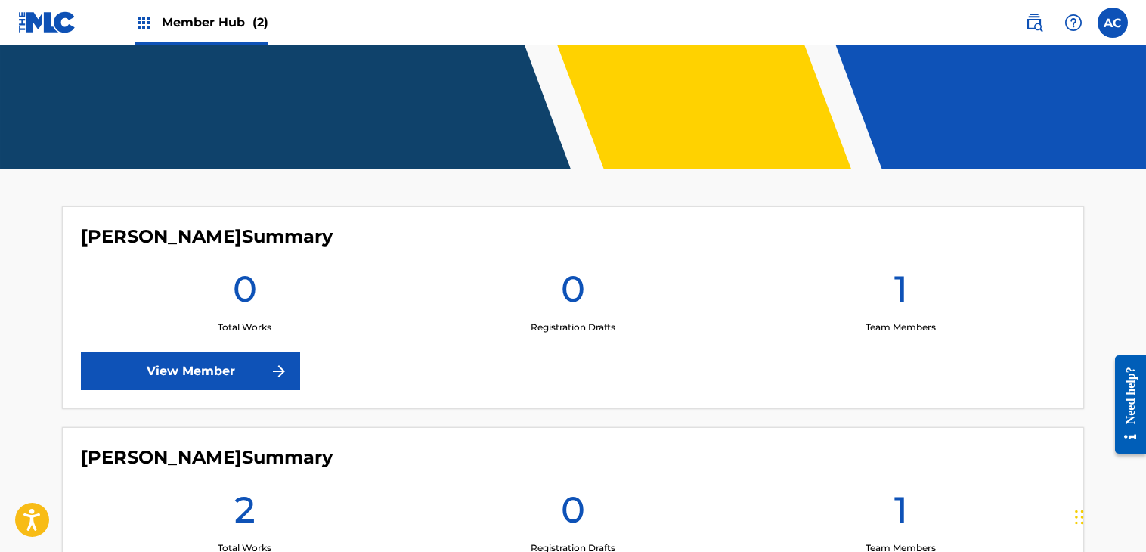
scroll to position [315, 0]
